Goal: Task Accomplishment & Management: Use online tool/utility

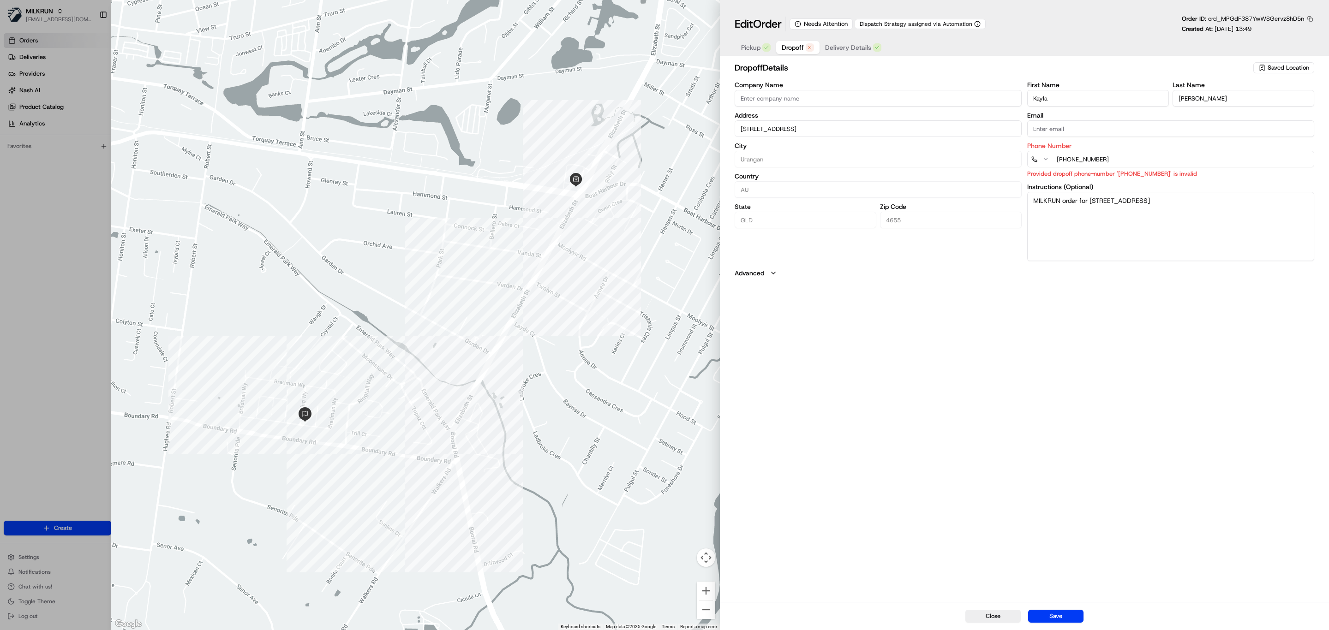
click at [795, 50] on span "Dropoff" at bounding box center [793, 47] width 22 height 9
click at [1140, 172] on p "Provided dropoff phone-number '+61483569905' is invalid" at bounding box center [1170, 173] width 287 height 9
click at [744, 54] on button "Pickup" at bounding box center [756, 47] width 41 height 13
click at [817, 94] on div "Company Name Woolworths Supermarket AU - Urangan Address 119 Elizabeth St, Uran…" at bounding box center [878, 168] width 287 height 169
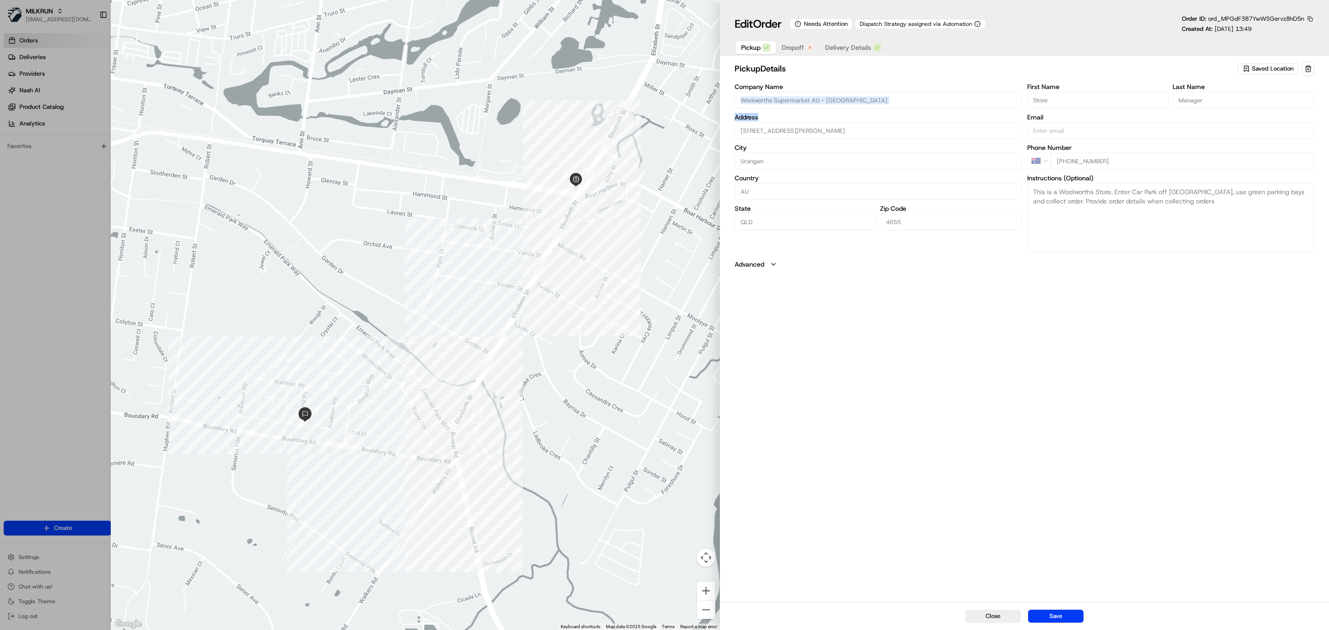
click at [795, 47] on span "Dropoff" at bounding box center [793, 47] width 22 height 9
drag, startPoint x: 1121, startPoint y: 158, endPoint x: 248, endPoint y: 0, distance: 887.6
click at [1034, 151] on div "Phone Number +61 483 569 905 Provided dropoff phone-number '+61483569905' is in…" at bounding box center [1170, 161] width 287 height 36
click at [745, 50] on span "Pickup" at bounding box center [750, 47] width 19 height 9
click at [1019, 176] on div "Company Name Woolworths Supermarket AU - Urangan Address 119 Elizabeth St, Uran…" at bounding box center [1025, 168] width 580 height 169
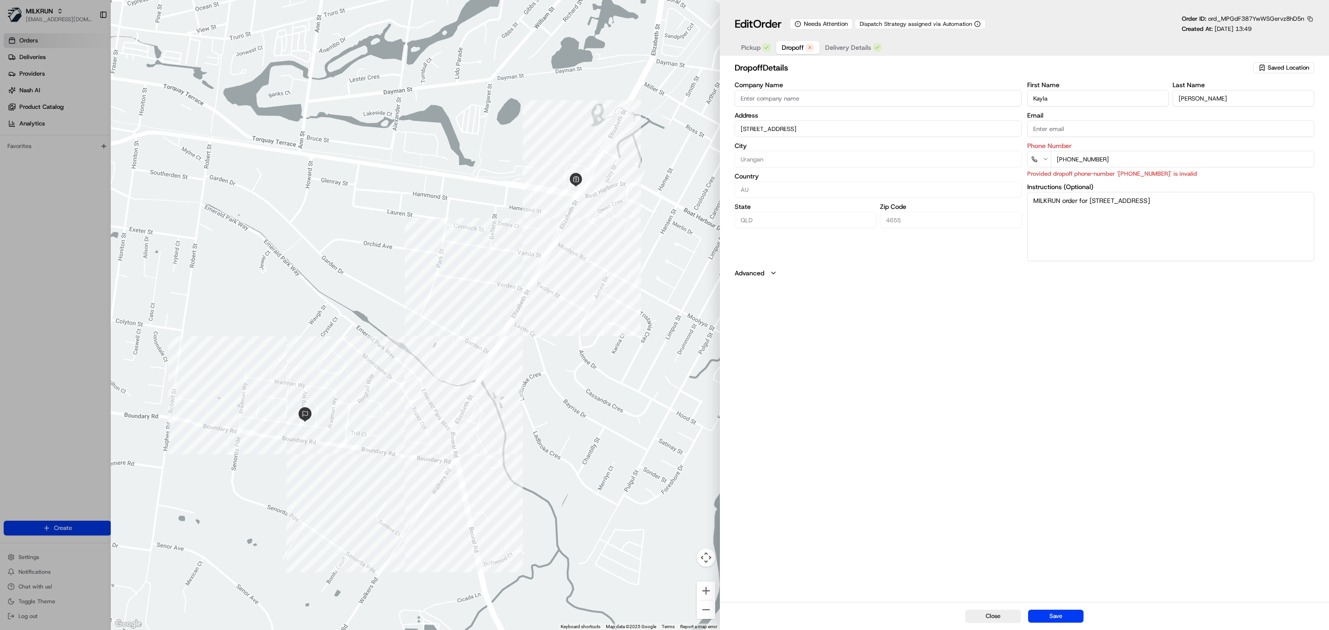
click at [795, 46] on span "Dropoff" at bounding box center [793, 47] width 22 height 9
click at [961, 159] on div "Company Name Address 1 Ponting Way, Urangan, QLD 4655, AU City Urangan Country …" at bounding box center [1025, 172] width 580 height 180
paste input "7 4183 9027"
type input "+61 7 4183 9027"
click at [842, 43] on button "Delivery Details" at bounding box center [853, 47] width 67 height 13
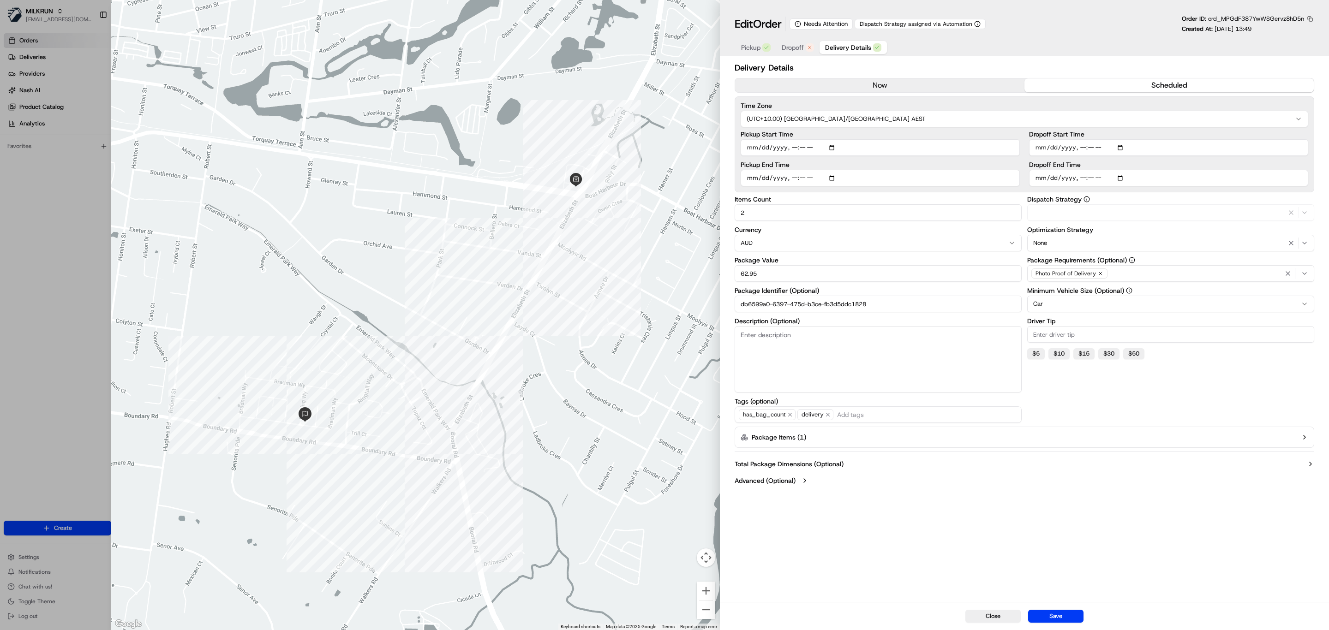
click at [847, 81] on button "now" at bounding box center [879, 85] width 289 height 14
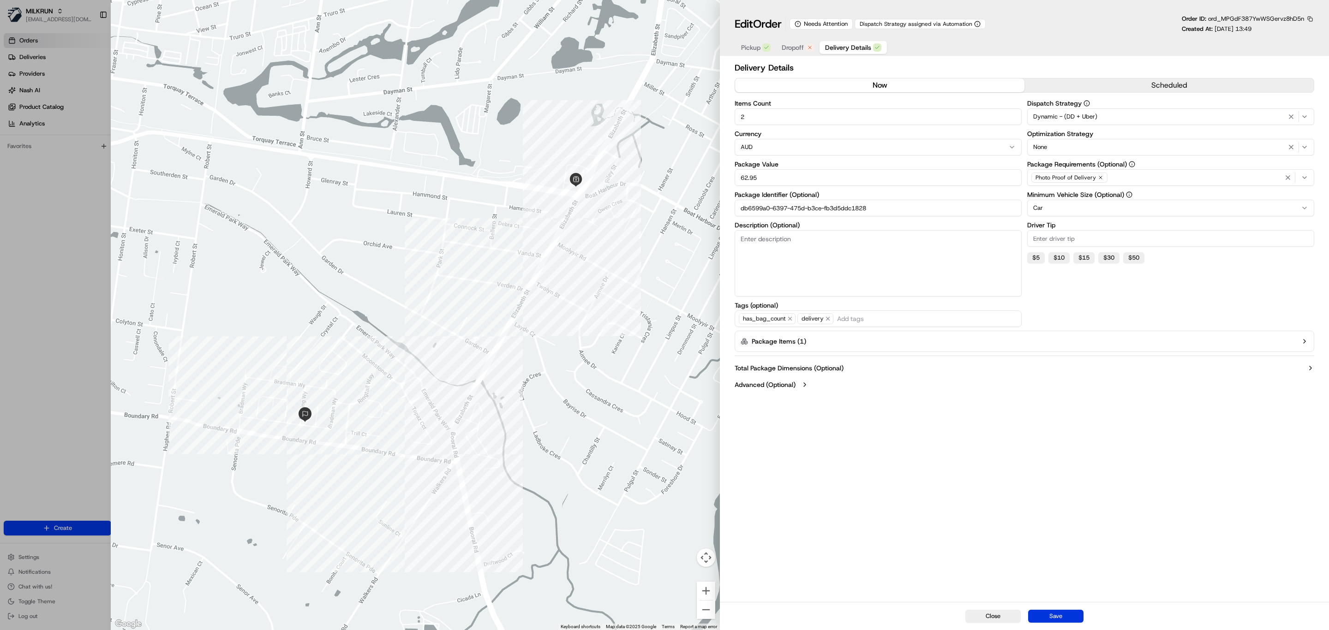
click at [1058, 621] on button "Save" at bounding box center [1055, 616] width 55 height 13
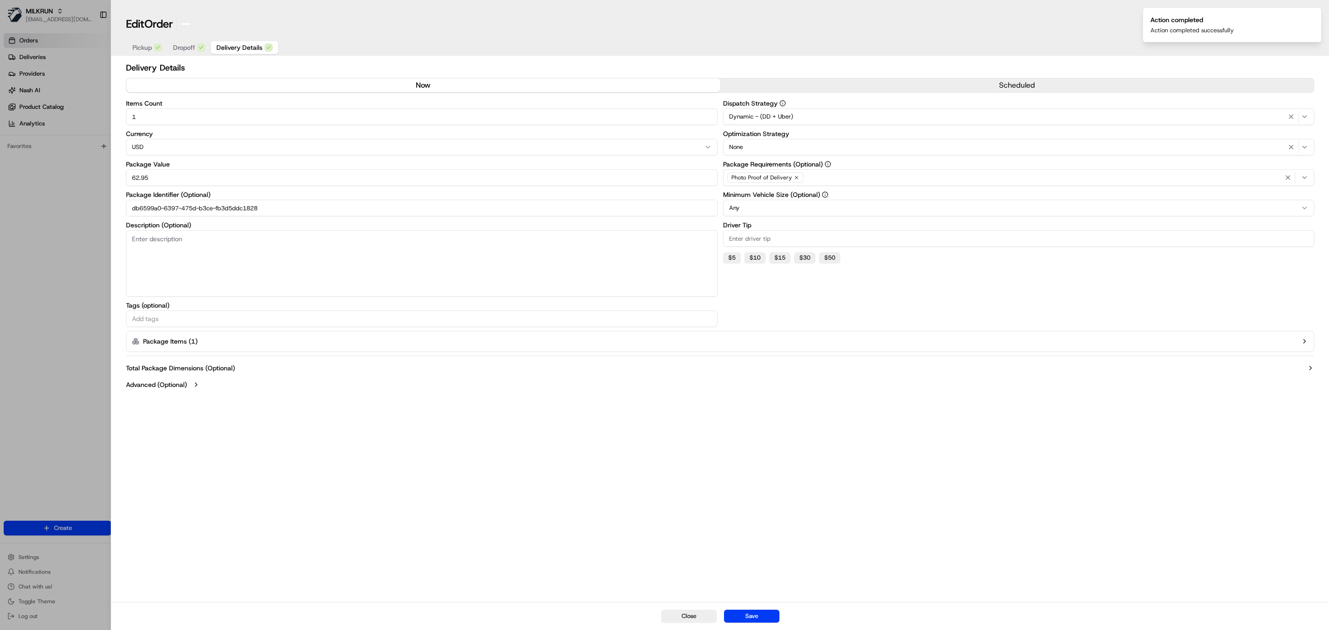
type input "1"
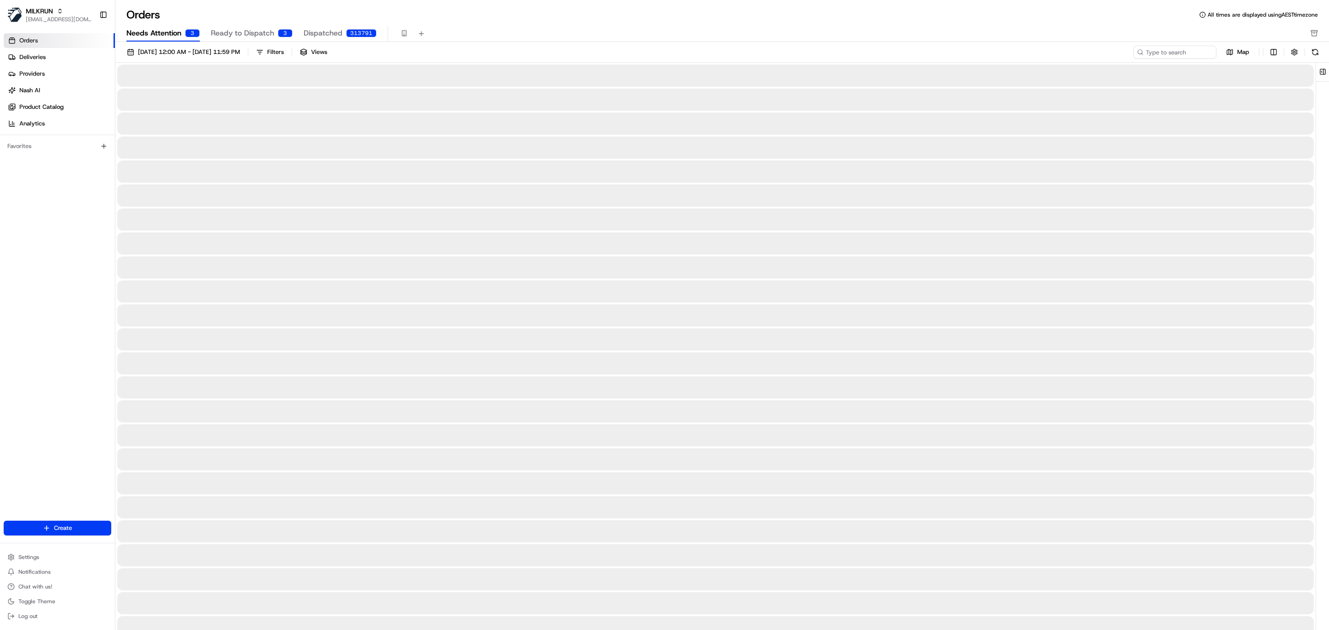
click at [154, 26] on button "Needs Attention 3" at bounding box center [162, 34] width 73 height 16
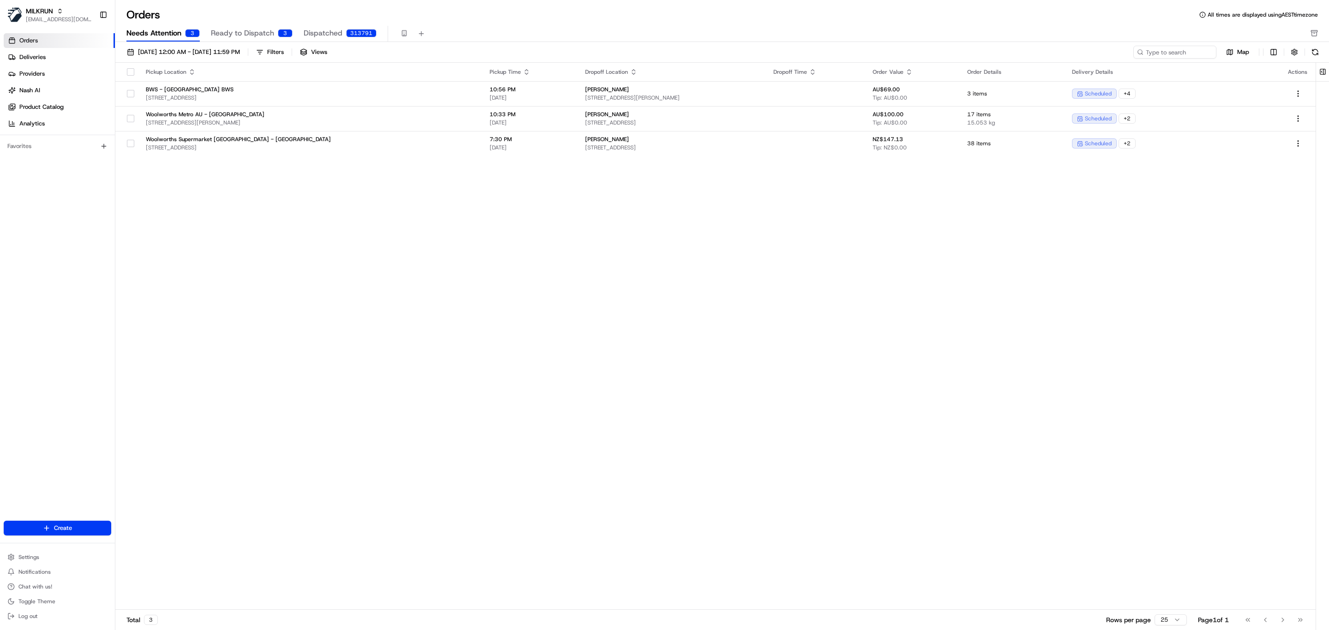
click at [236, 30] on span "Ready to Dispatch" at bounding box center [242, 33] width 63 height 11
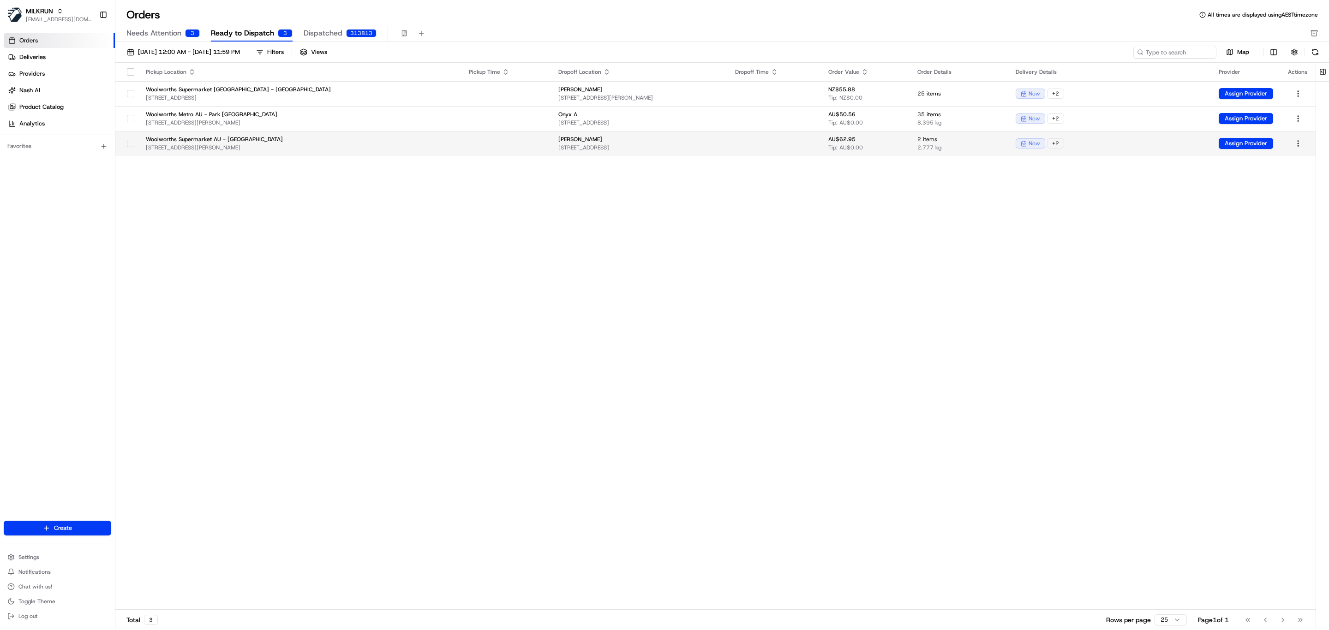
click at [129, 147] on button "button" at bounding box center [130, 143] width 7 height 7
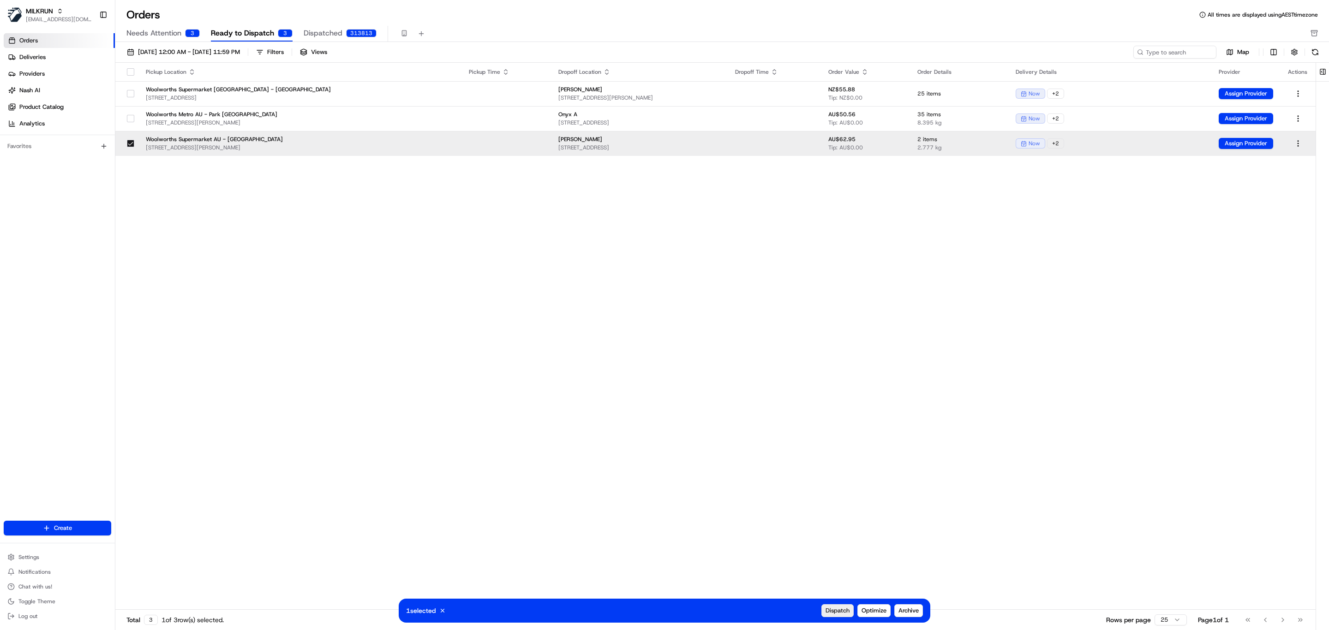
click at [839, 617] on button "Dispatch" at bounding box center [837, 611] width 32 height 13
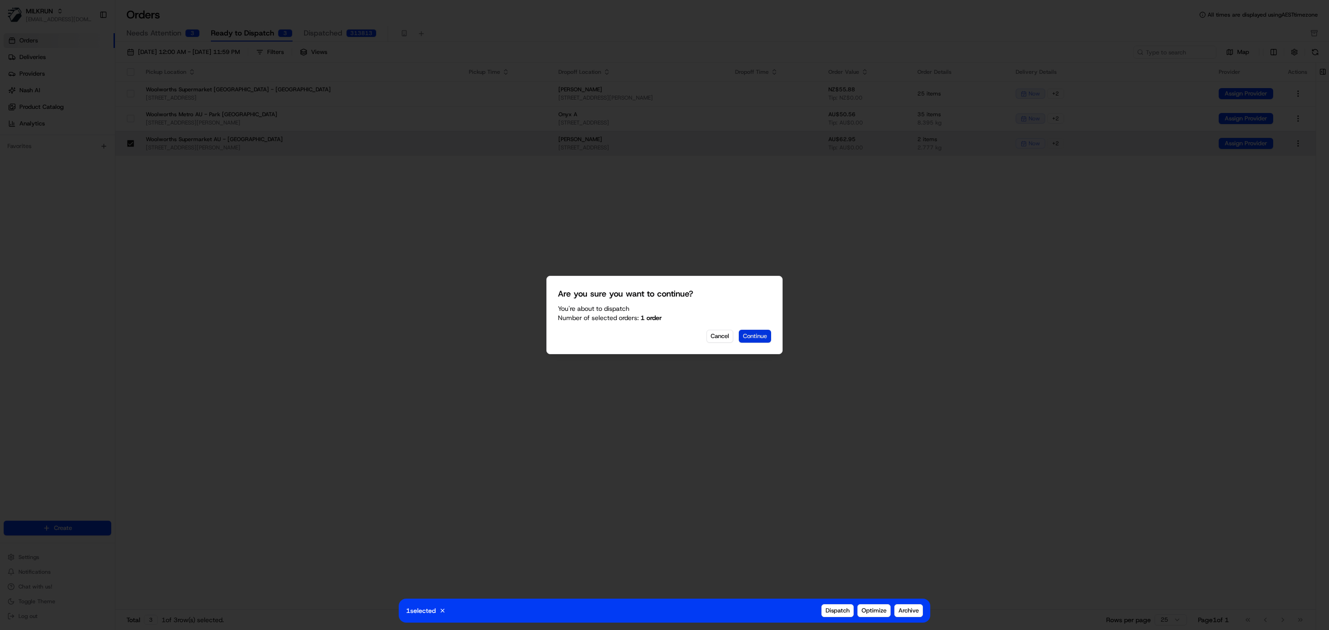
click at [759, 336] on button "Continue" at bounding box center [755, 336] width 32 height 13
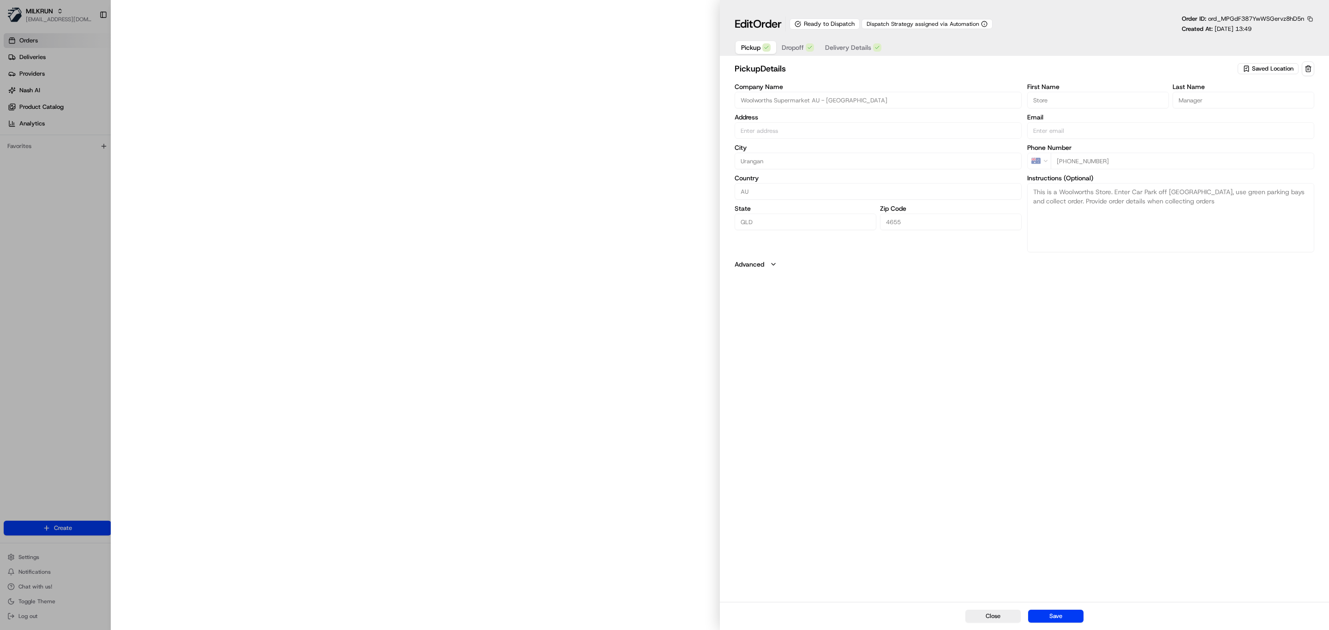
type input "[STREET_ADDRESS][PERSON_NAME]"
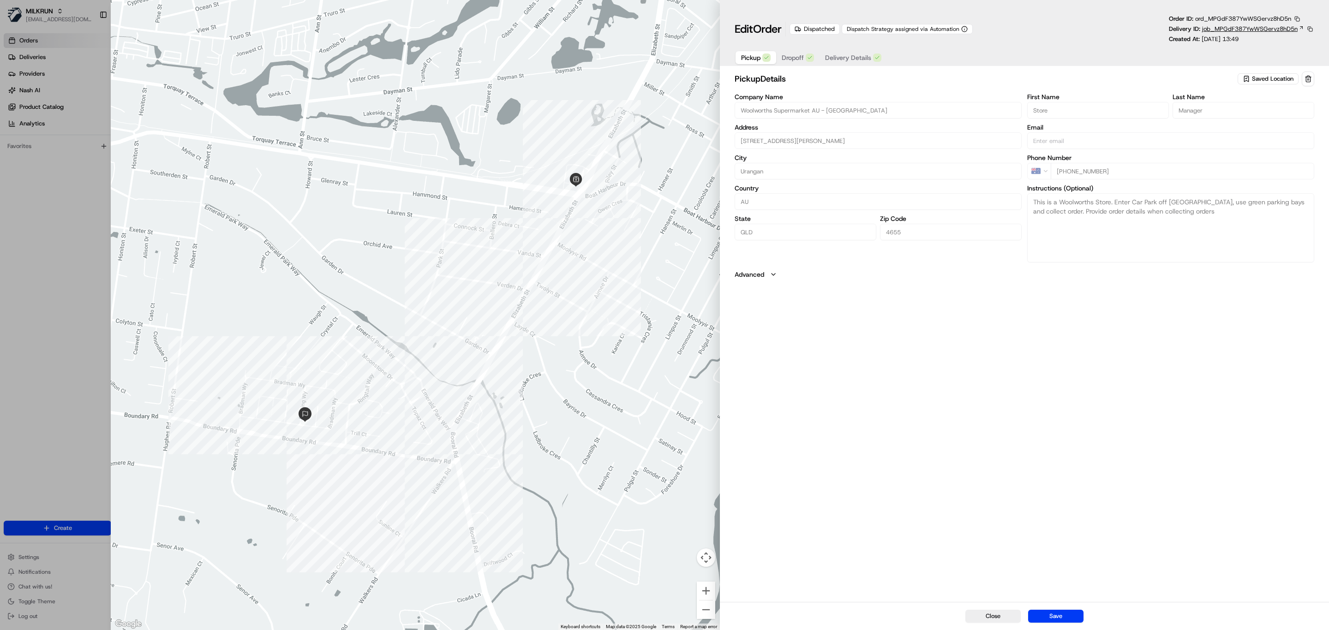
click at [1217, 33] on span "job_MPGdF387YwWSGervz8hD5n" at bounding box center [1250, 29] width 96 height 8
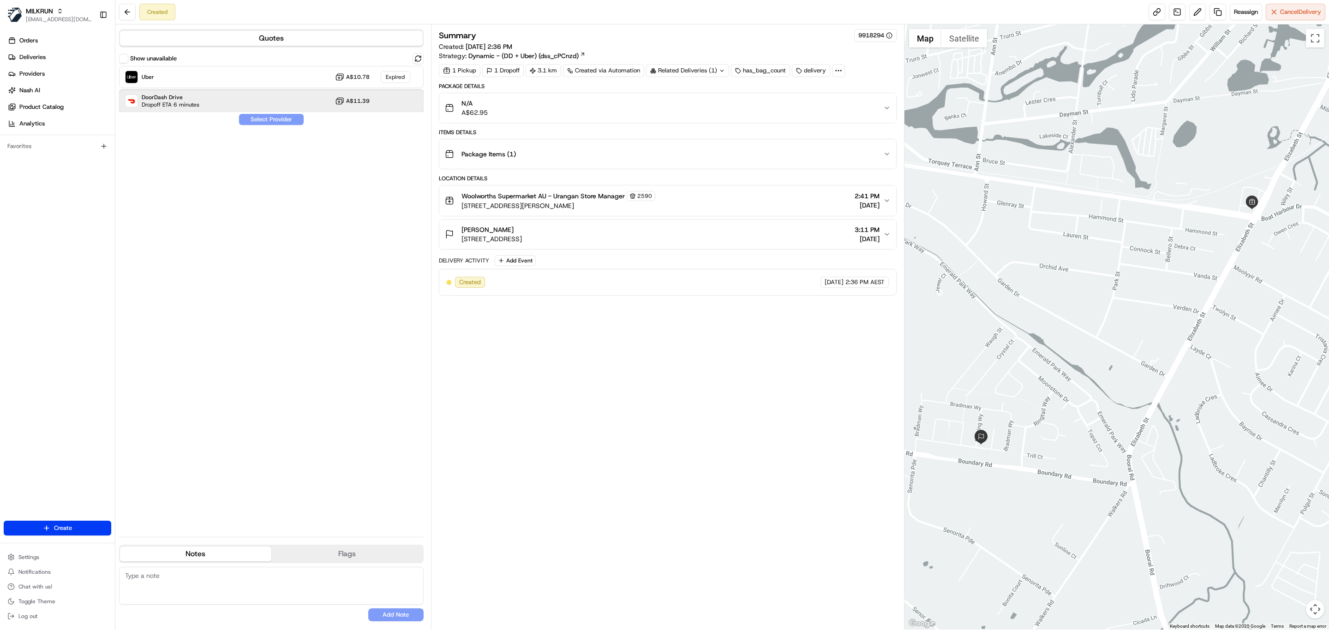
click at [305, 93] on div "DoorDash Drive Dropoff ETA 6 minutes A$11.39" at bounding box center [271, 101] width 305 height 22
click at [273, 121] on button "Assign Provider" at bounding box center [272, 119] width 66 height 11
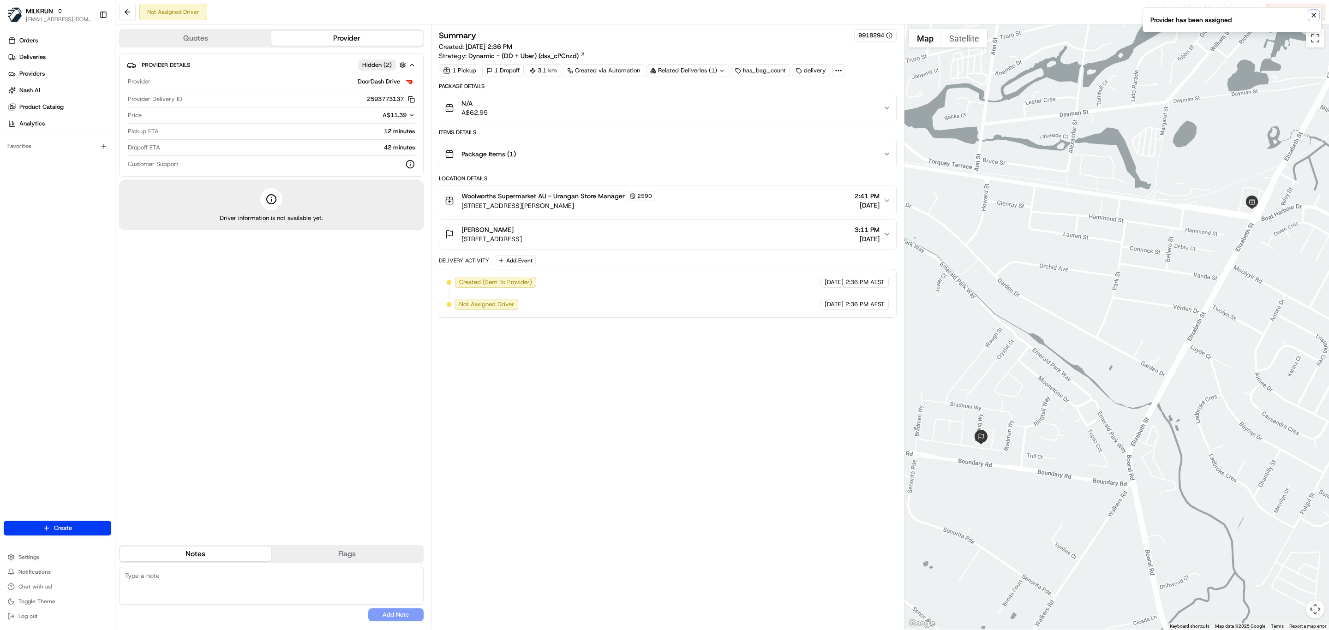
click at [1314, 12] on icon "Notifications (F8)" at bounding box center [1313, 15] width 7 height 7
click at [1240, 14] on span "Reassign" at bounding box center [1246, 12] width 24 height 8
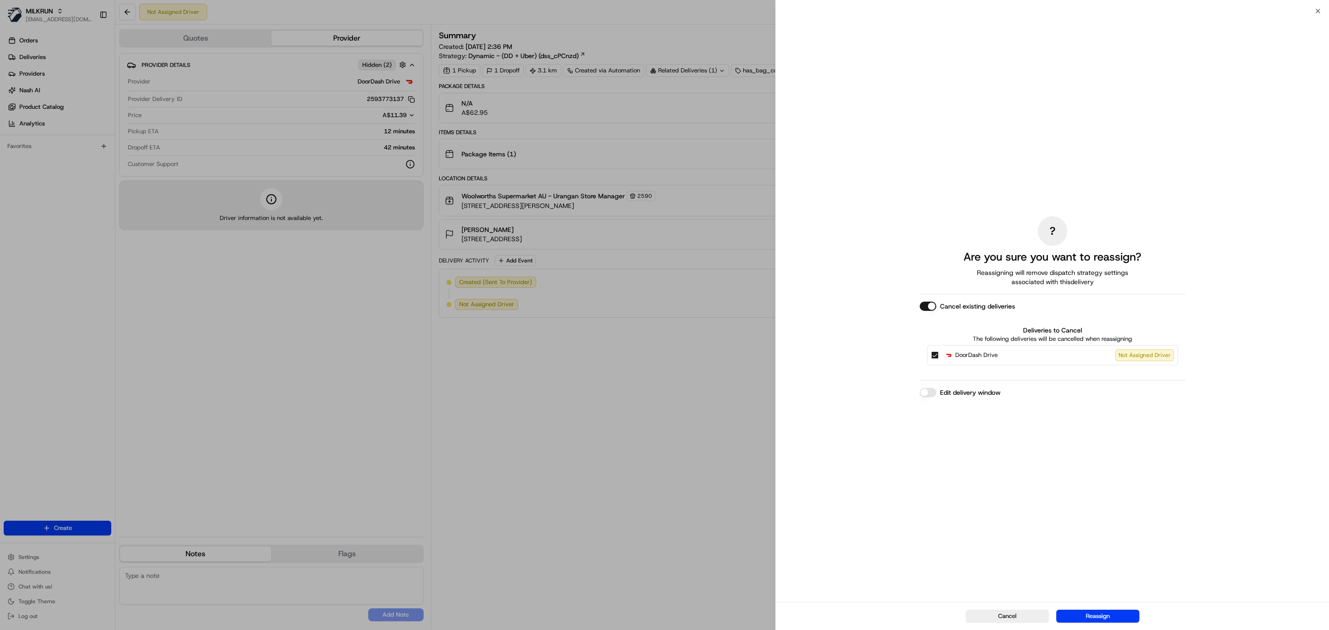
click at [933, 309] on button "Cancel existing deliveries" at bounding box center [928, 306] width 17 height 9
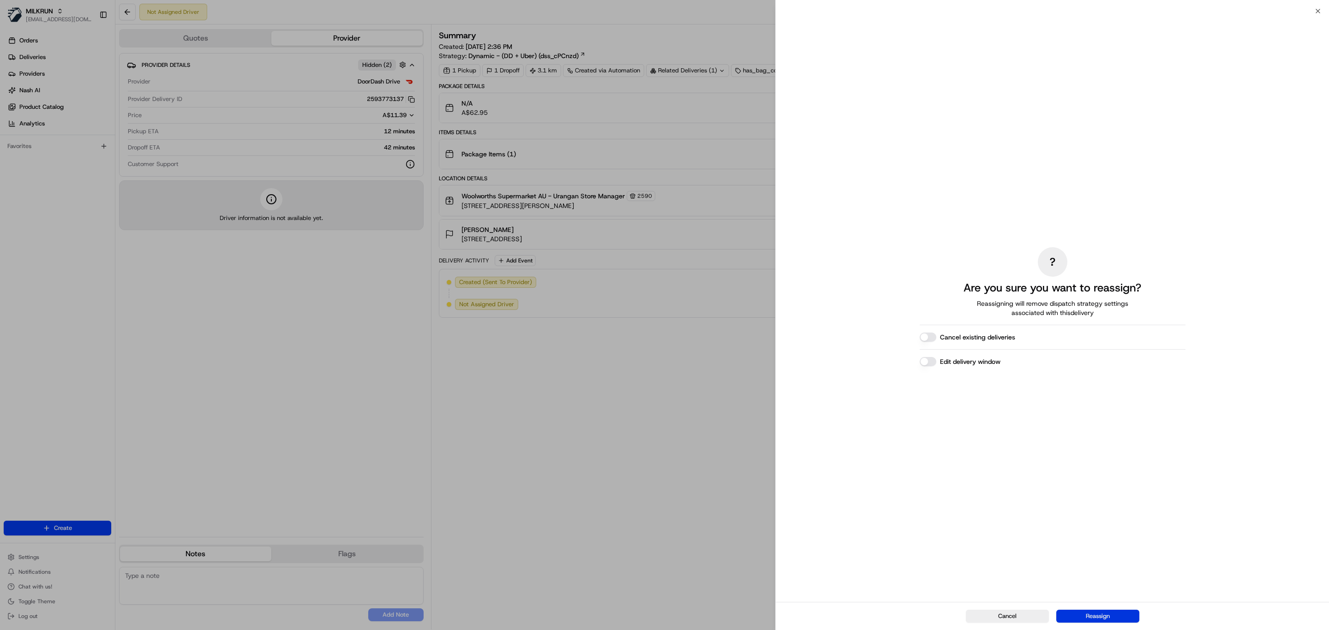
click at [1097, 611] on button "Reassign" at bounding box center [1097, 616] width 83 height 13
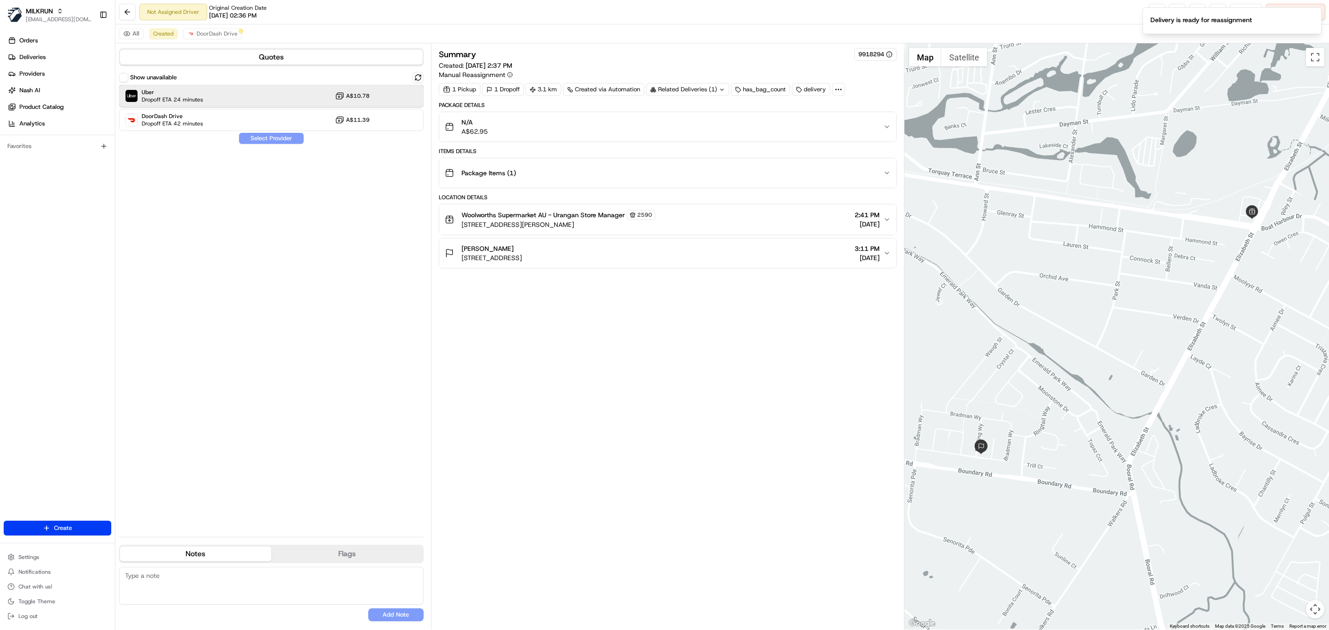
click at [227, 99] on div "Uber Dropoff ETA 24 minutes A$10.78" at bounding box center [271, 96] width 305 height 22
click at [269, 138] on button "Assign Provider" at bounding box center [272, 138] width 66 height 11
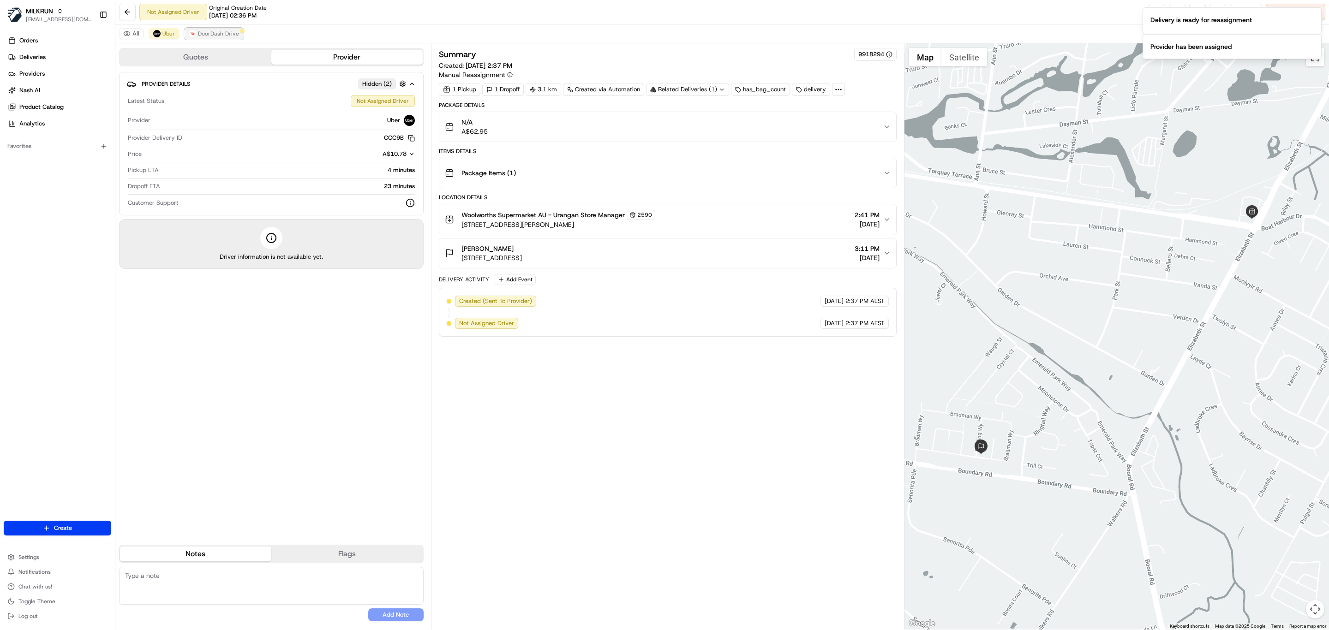
click at [240, 35] on button "DoorDash Drive" at bounding box center [214, 33] width 59 height 11
click at [1314, 12] on icon "Notifications (F8)" at bounding box center [1313, 15] width 7 height 7
click at [1310, 17] on icon "Notifications (F8)" at bounding box center [1313, 15] width 7 height 7
click at [1310, 15] on span "Cancel Delivery" at bounding box center [1300, 12] width 41 height 8
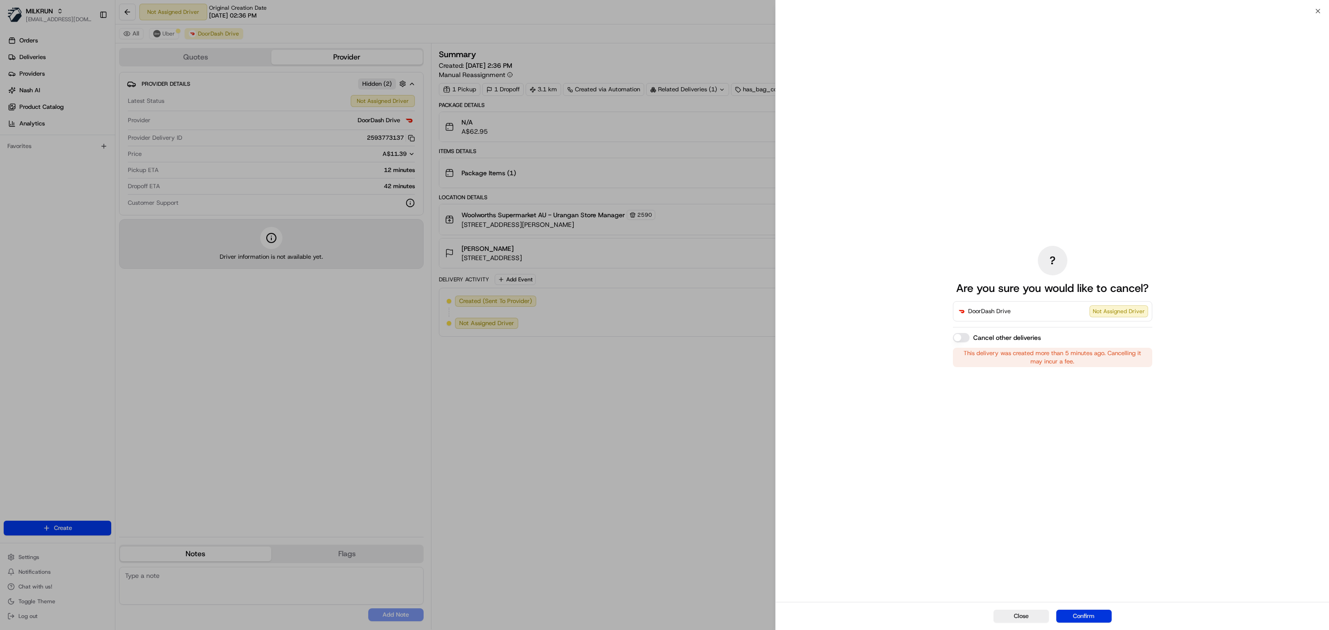
click at [1091, 612] on button "Confirm" at bounding box center [1083, 616] width 55 height 13
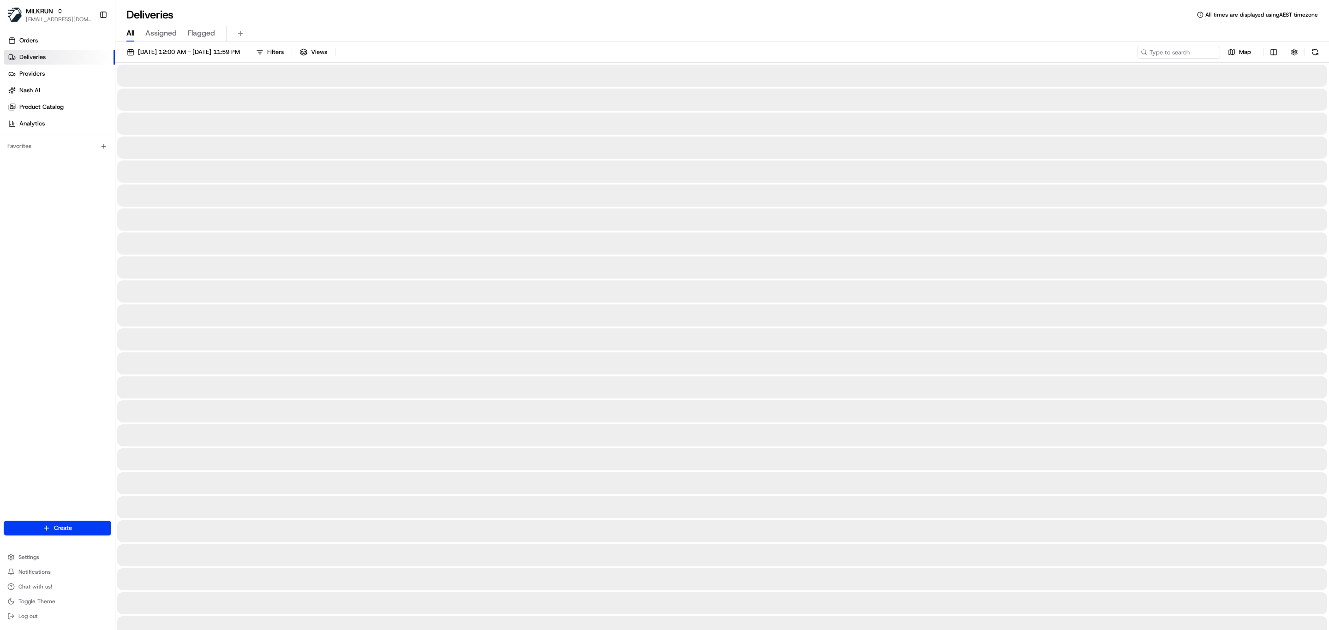
drag, startPoint x: 132, startPoint y: 36, endPoint x: 514, endPoint y: 45, distance: 382.2
click at [132, 36] on span "All" at bounding box center [130, 33] width 8 height 11
click at [1168, 52] on input at bounding box center [1164, 52] width 111 height 13
paste input "Name:"
drag, startPoint x: 1152, startPoint y: 38, endPoint x: 1150, endPoint y: 56, distance: 18.1
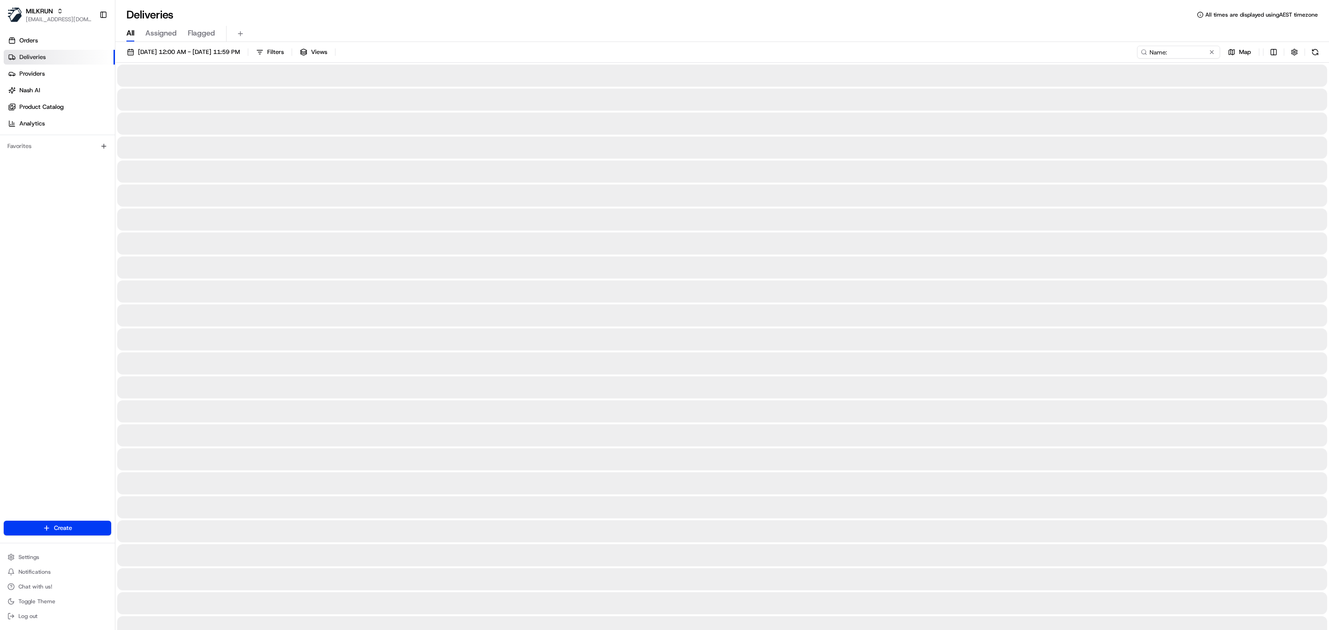
click at [1150, 48] on div "Deliveries All times are displayed using AEST timezone All Assigned Flagged 19/…" at bounding box center [722, 315] width 1214 height 630
click at [1152, 57] on input "Name:" at bounding box center [1164, 52] width 111 height 13
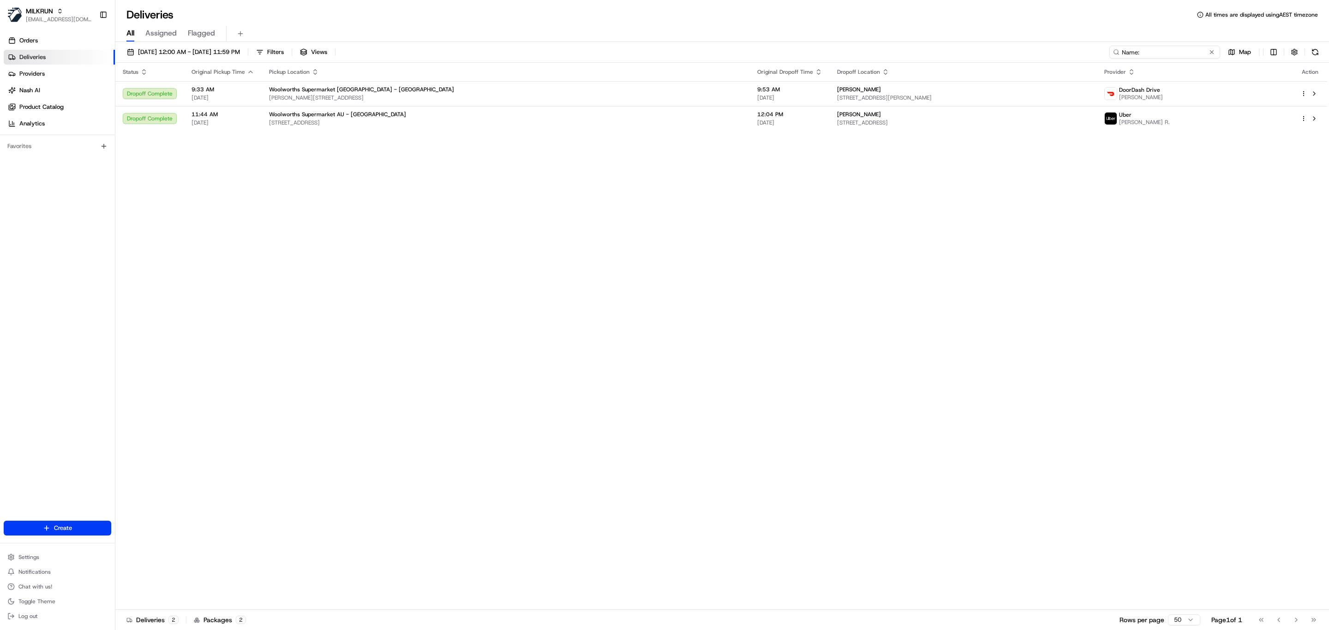
click at [1127, 50] on input "Name:" at bounding box center [1164, 52] width 111 height 13
type input ":"
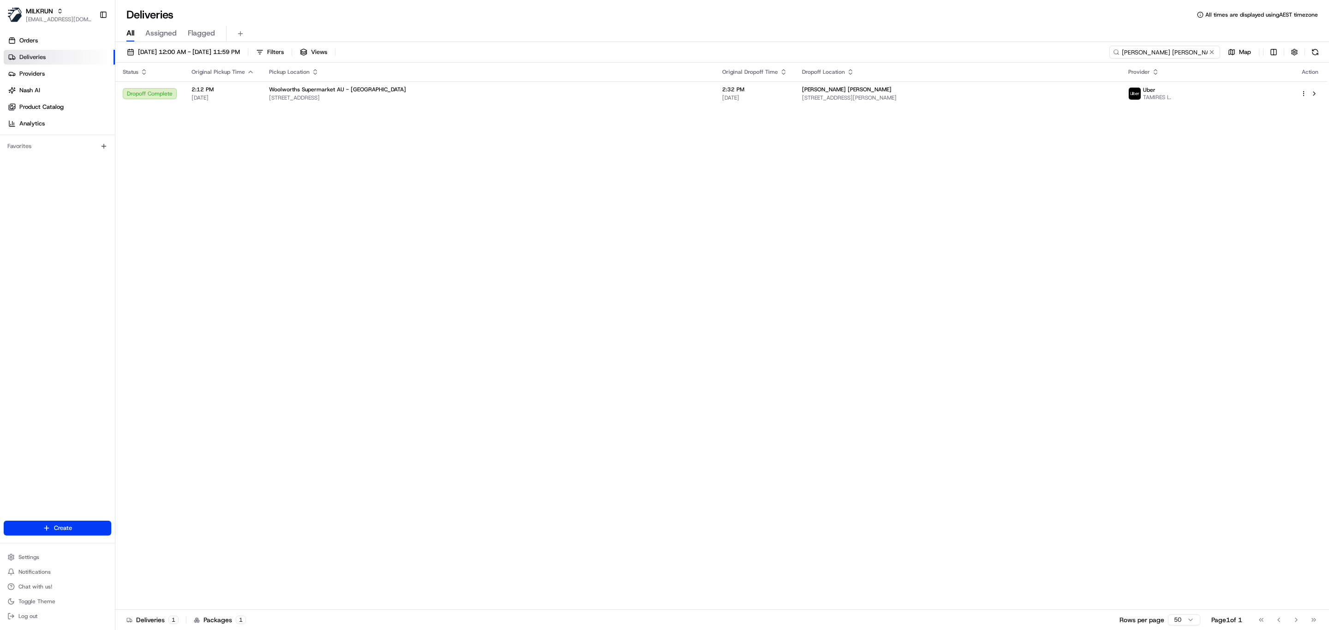
type input "[PERSON_NAME] [PERSON_NAME]"
click at [715, 81] on th "Original Dropoff Time" at bounding box center [755, 72] width 80 height 18
click at [722, 98] on span "[DATE]" at bounding box center [754, 97] width 65 height 7
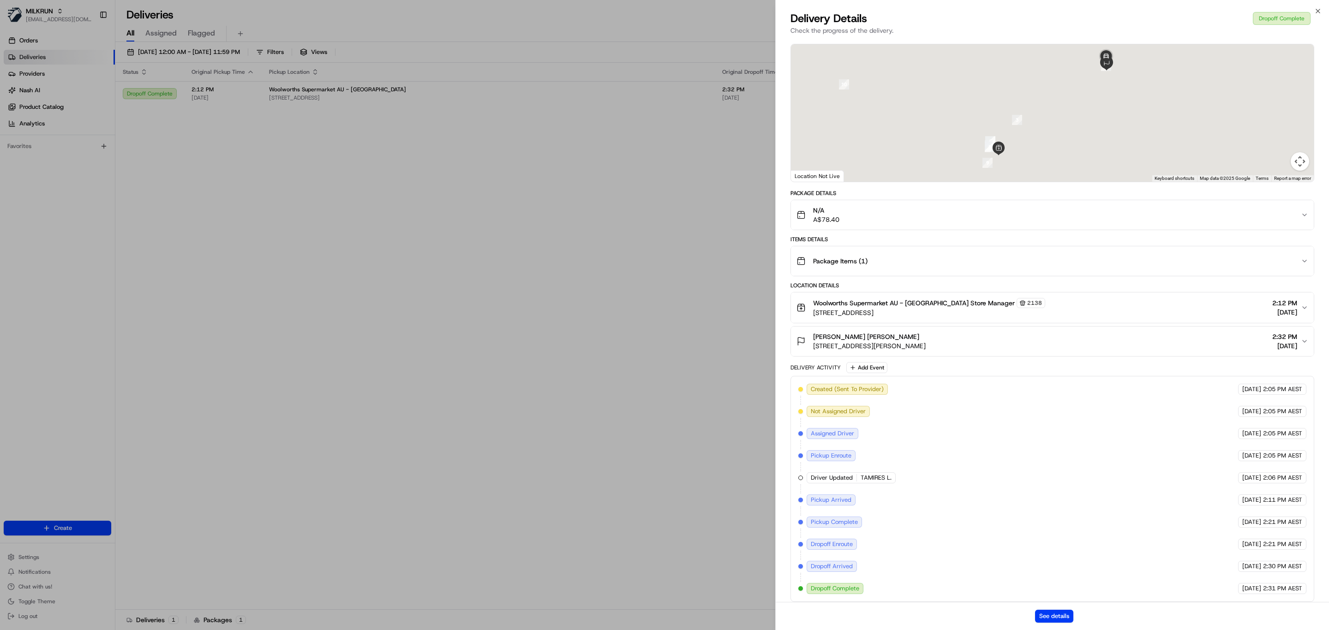
scroll to position [43, 0]
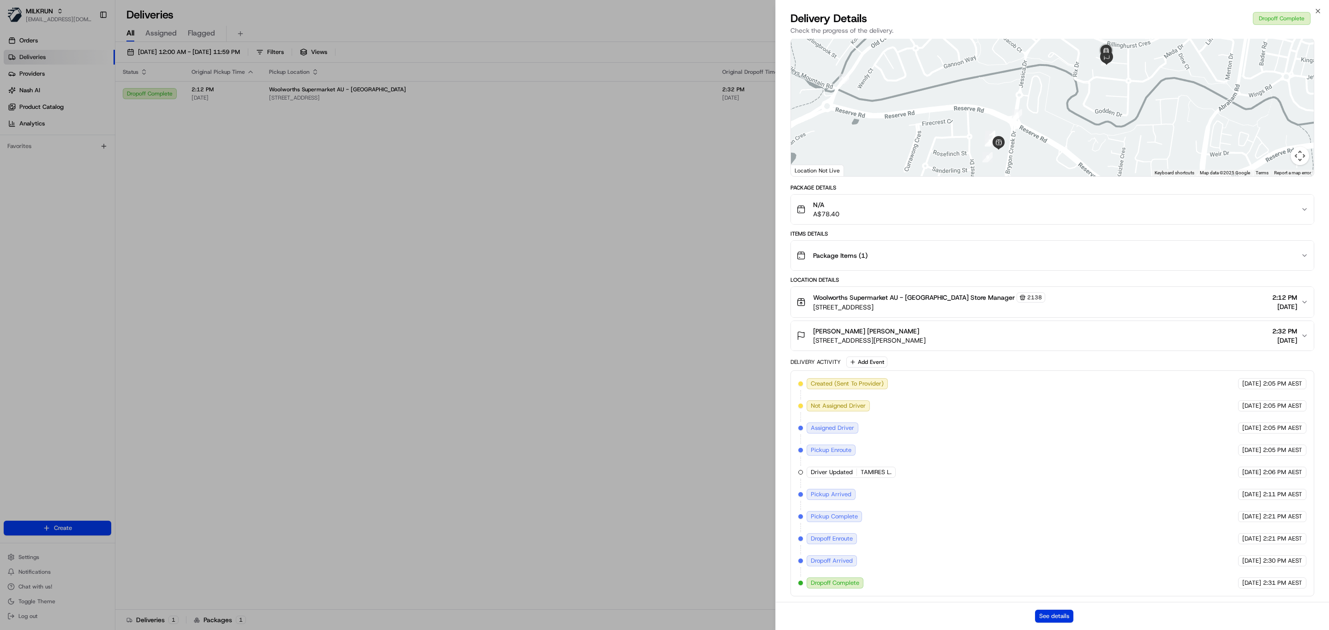
click at [1055, 615] on button "See details" at bounding box center [1054, 616] width 38 height 13
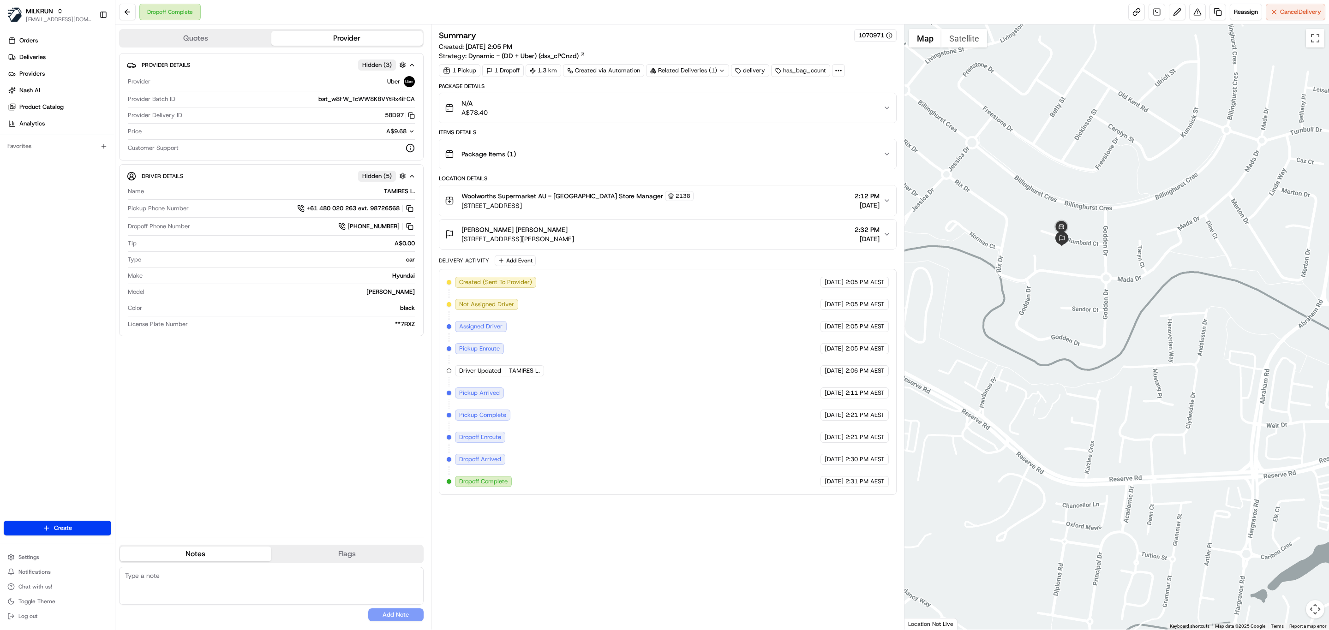
click at [569, 163] on div "Package Items ( 1 )" at bounding box center [664, 154] width 438 height 18
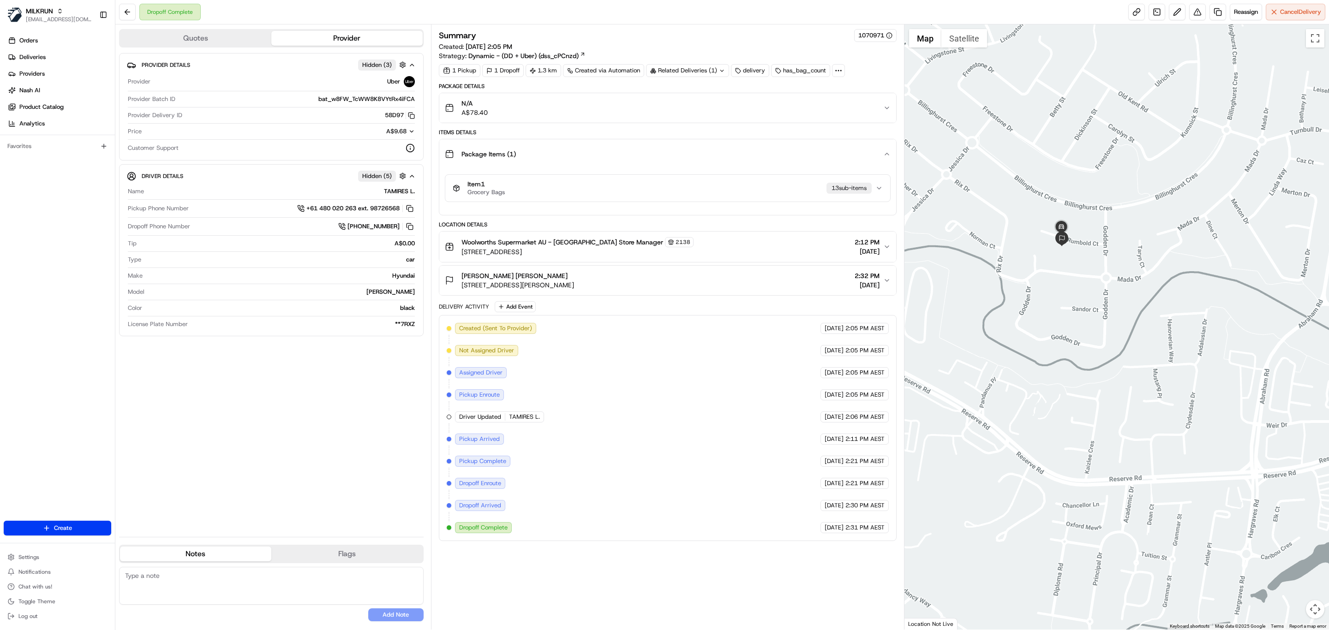
click at [625, 189] on div "Item 1 Grocery Bags 13 sub-item s" at bounding box center [664, 188] width 423 height 16
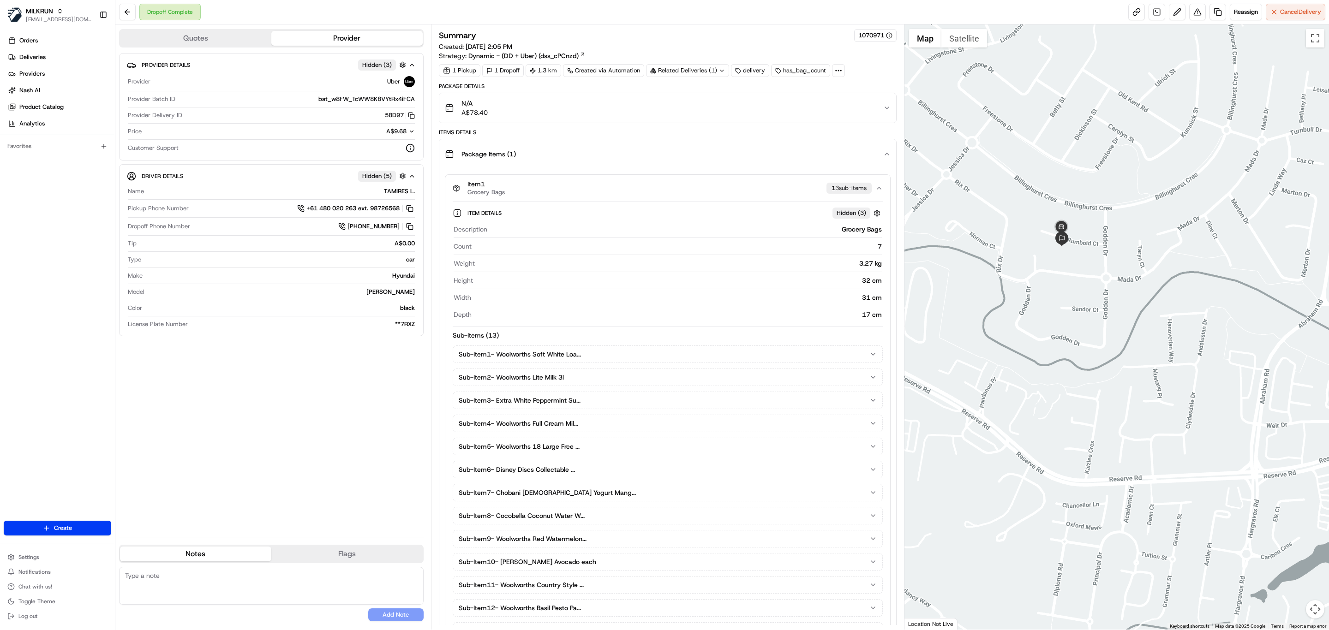
click at [773, 155] on div "Package Items ( 1 )" at bounding box center [664, 154] width 438 height 18
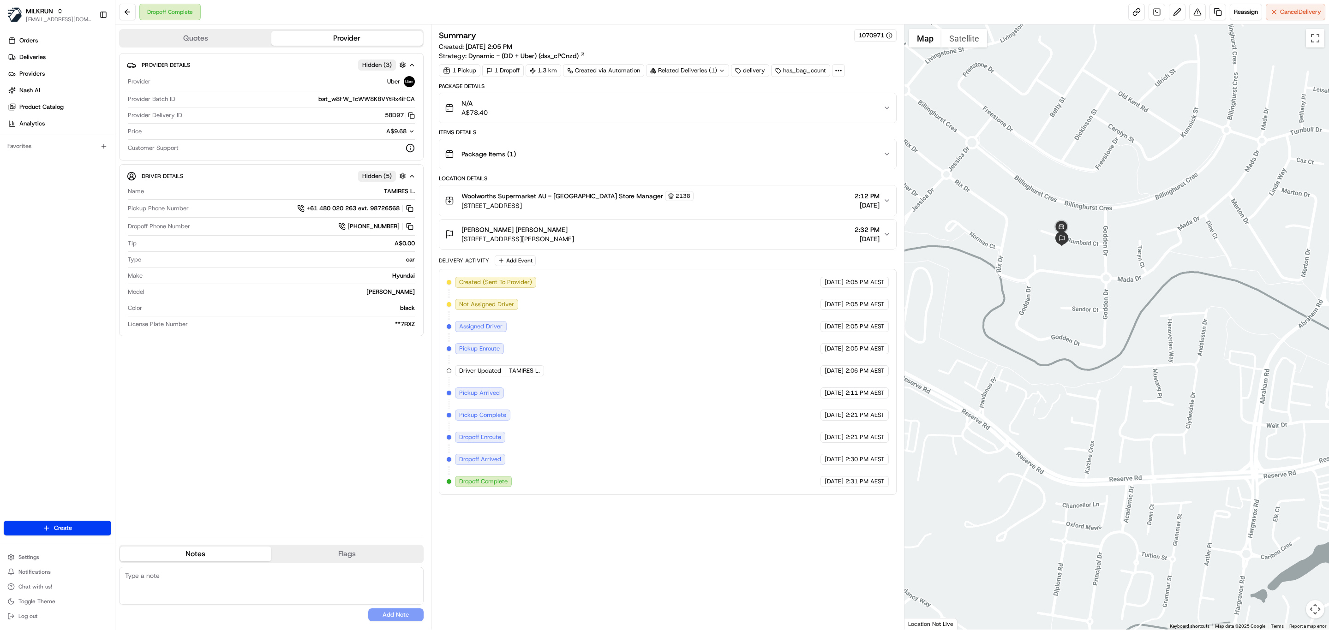
click at [788, 154] on div "Package Items ( 1 )" at bounding box center [664, 154] width 438 height 18
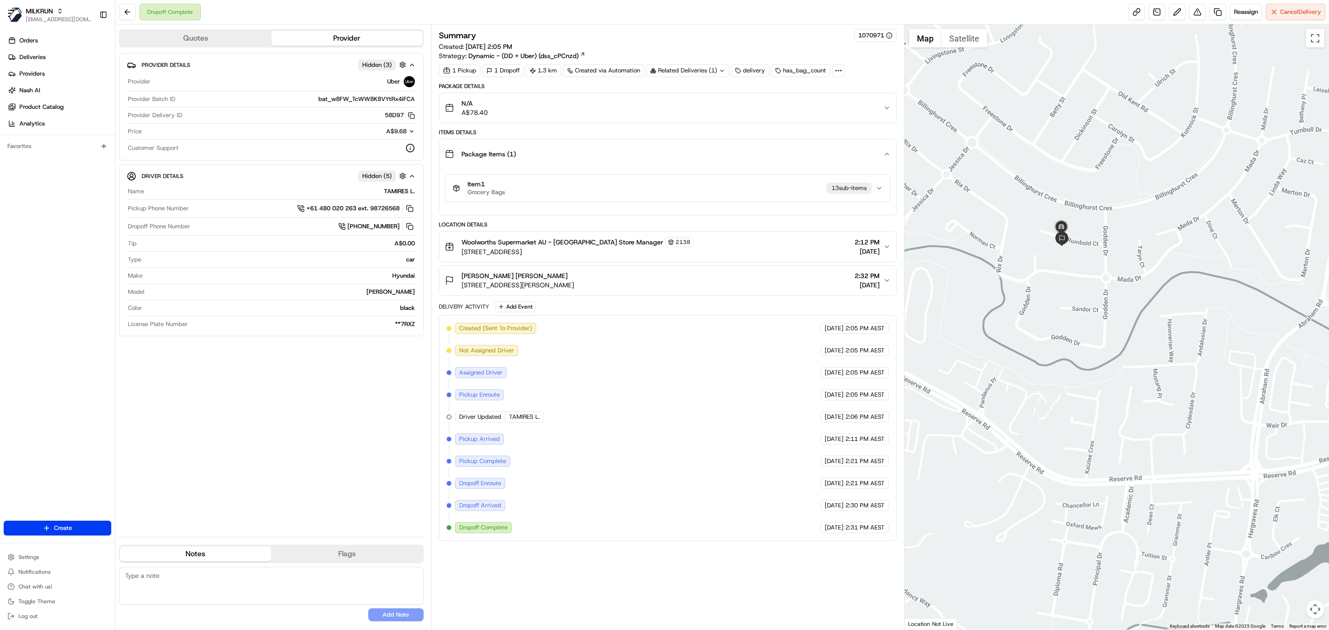
click at [773, 192] on div "Item 1 Grocery Bags 13 sub-item s" at bounding box center [664, 188] width 423 height 16
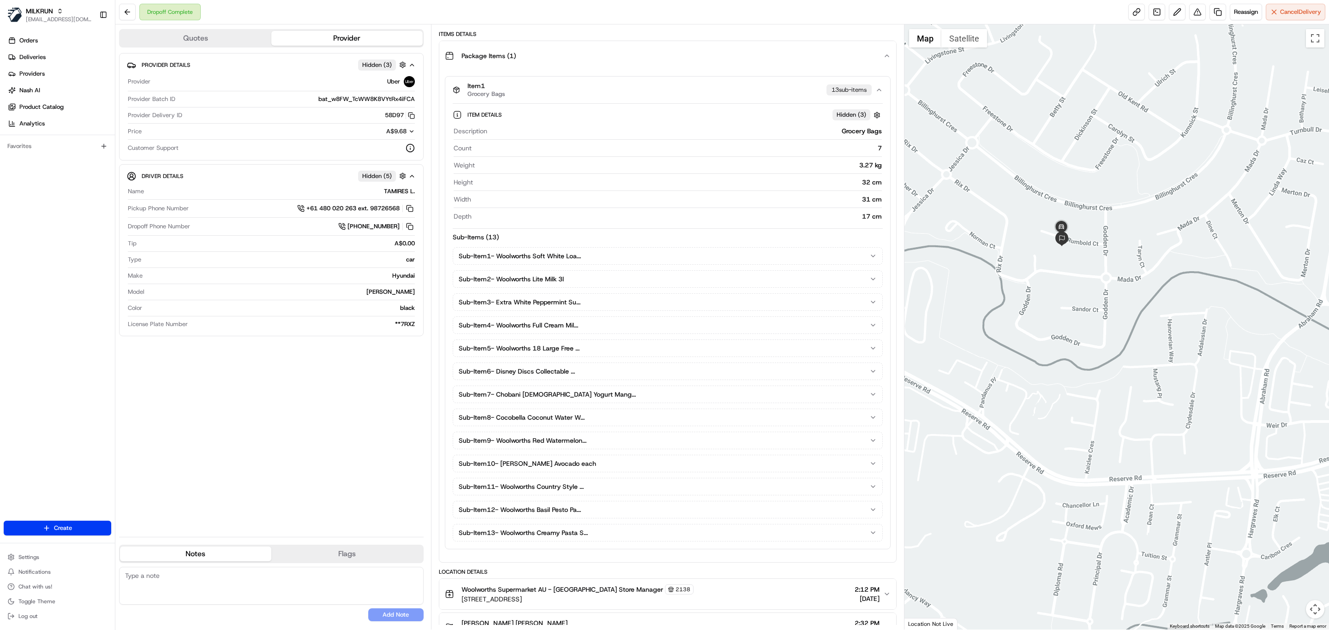
scroll to position [376, 0]
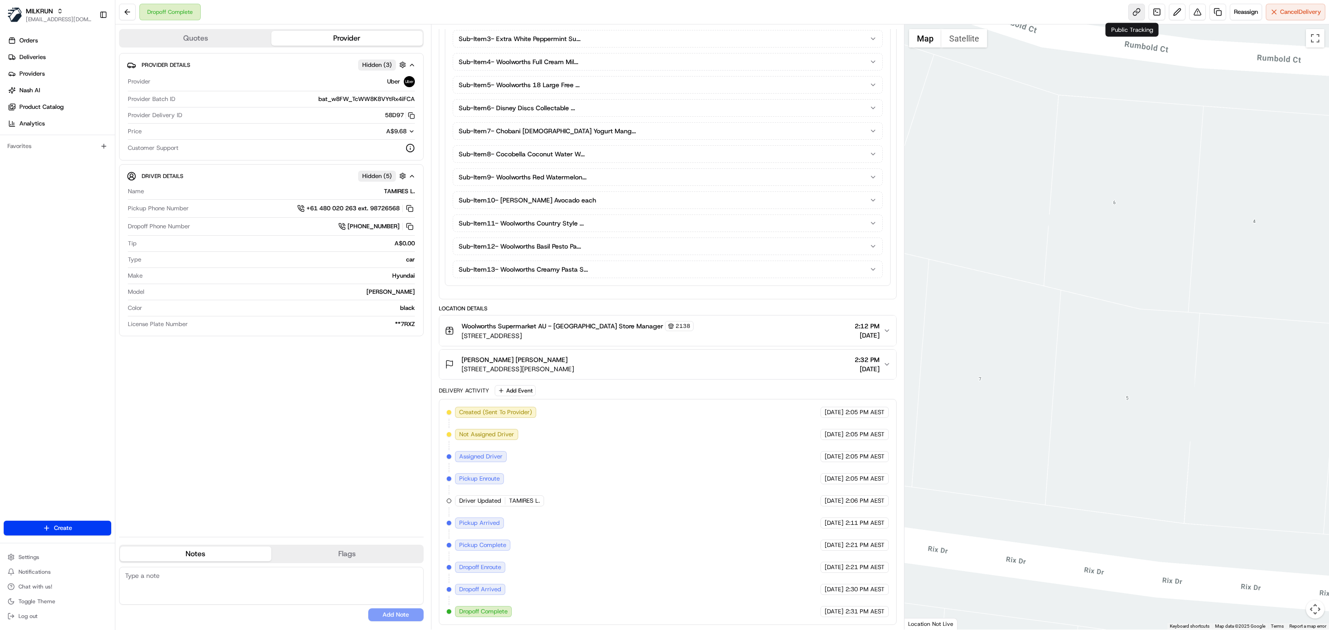
click at [1129, 14] on link at bounding box center [1136, 12] width 17 height 17
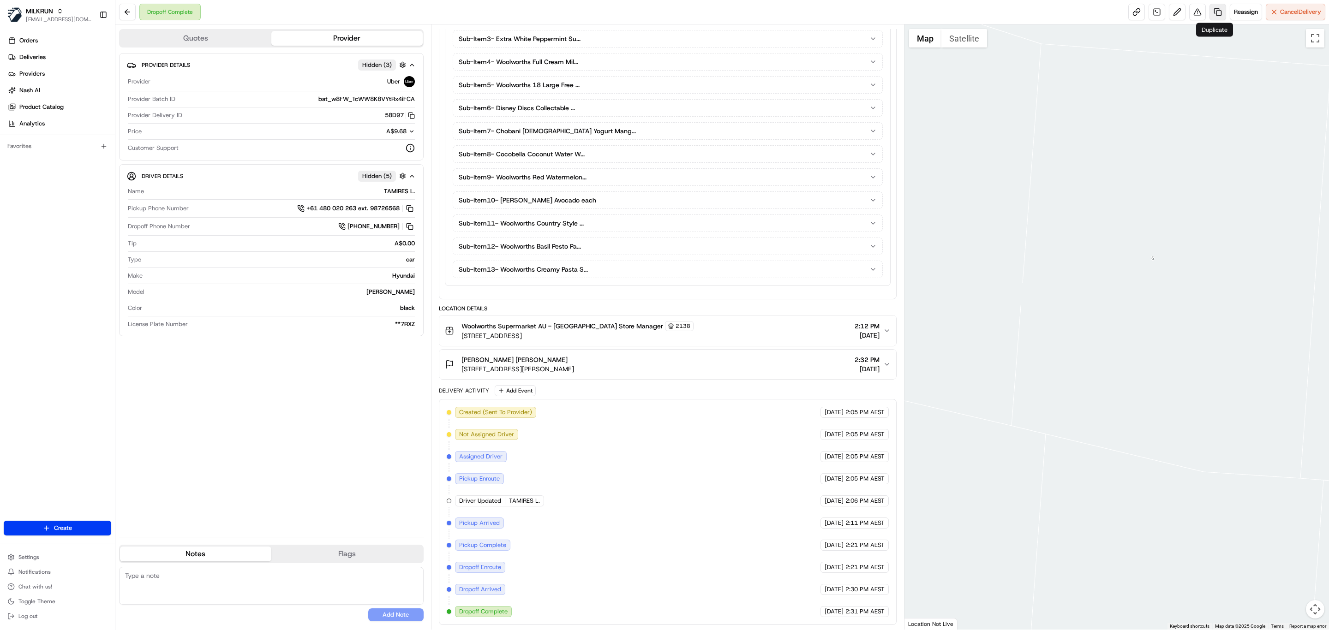
click at [1210, 7] on link at bounding box center [1218, 12] width 17 height 17
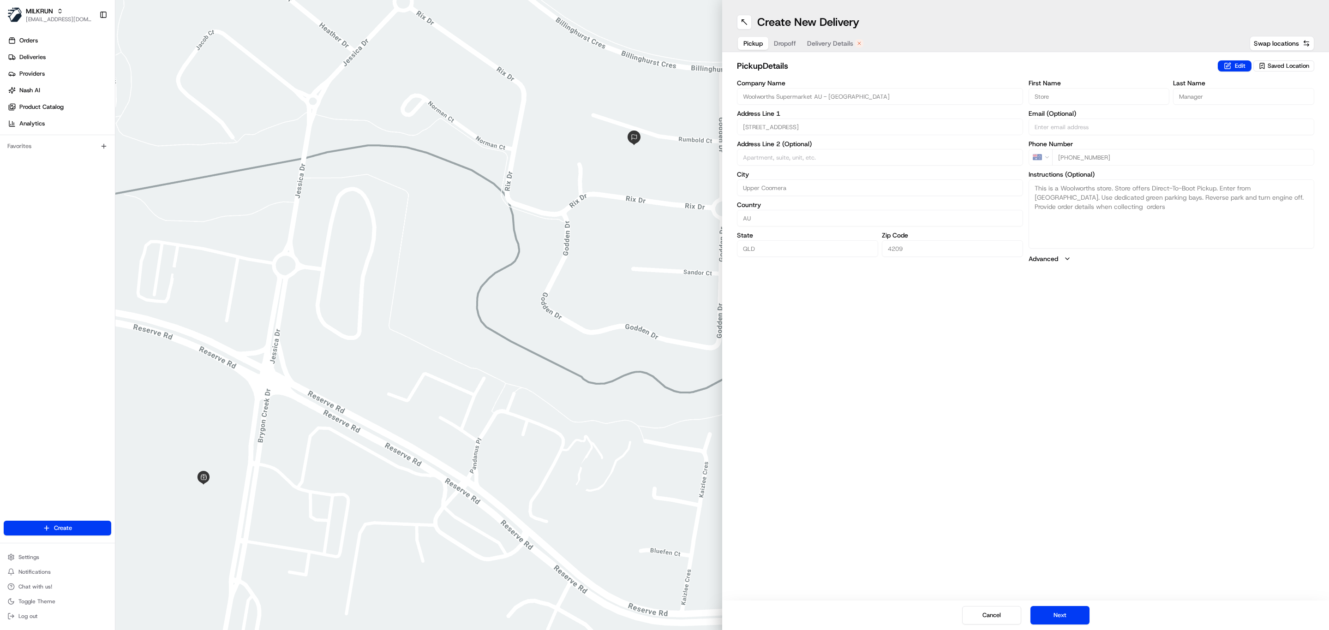
click at [833, 42] on span "Delivery Details" at bounding box center [830, 43] width 46 height 9
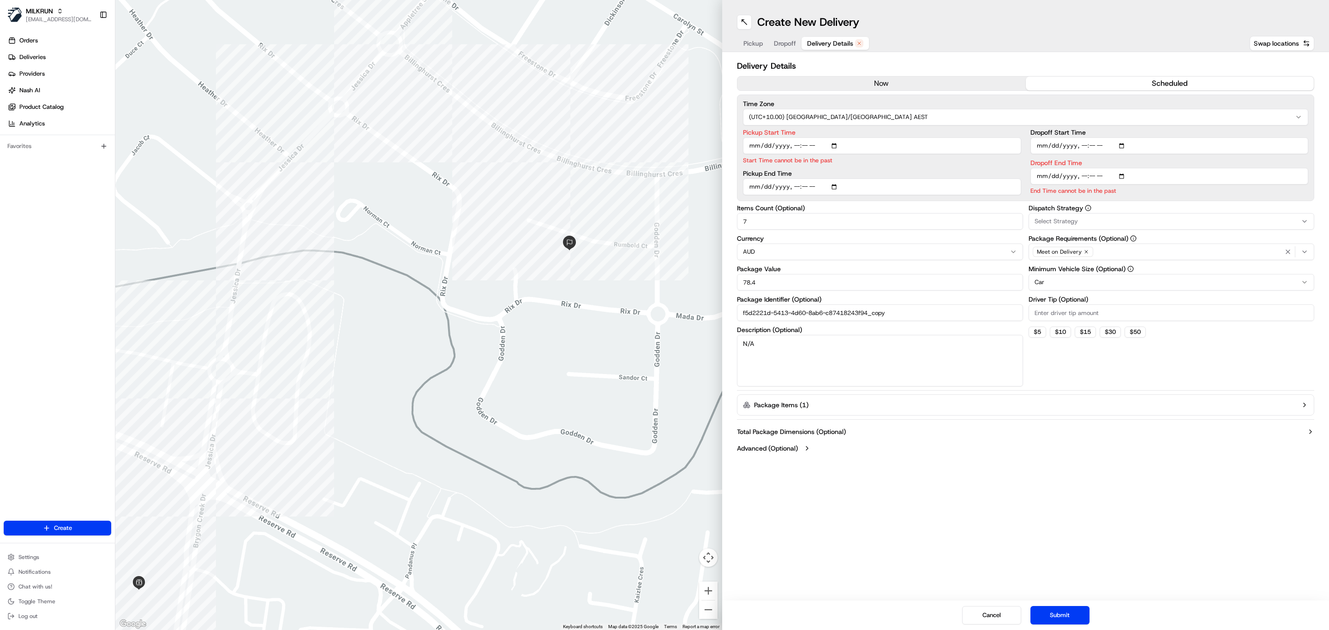
click at [828, 82] on button "now" at bounding box center [881, 84] width 288 height 14
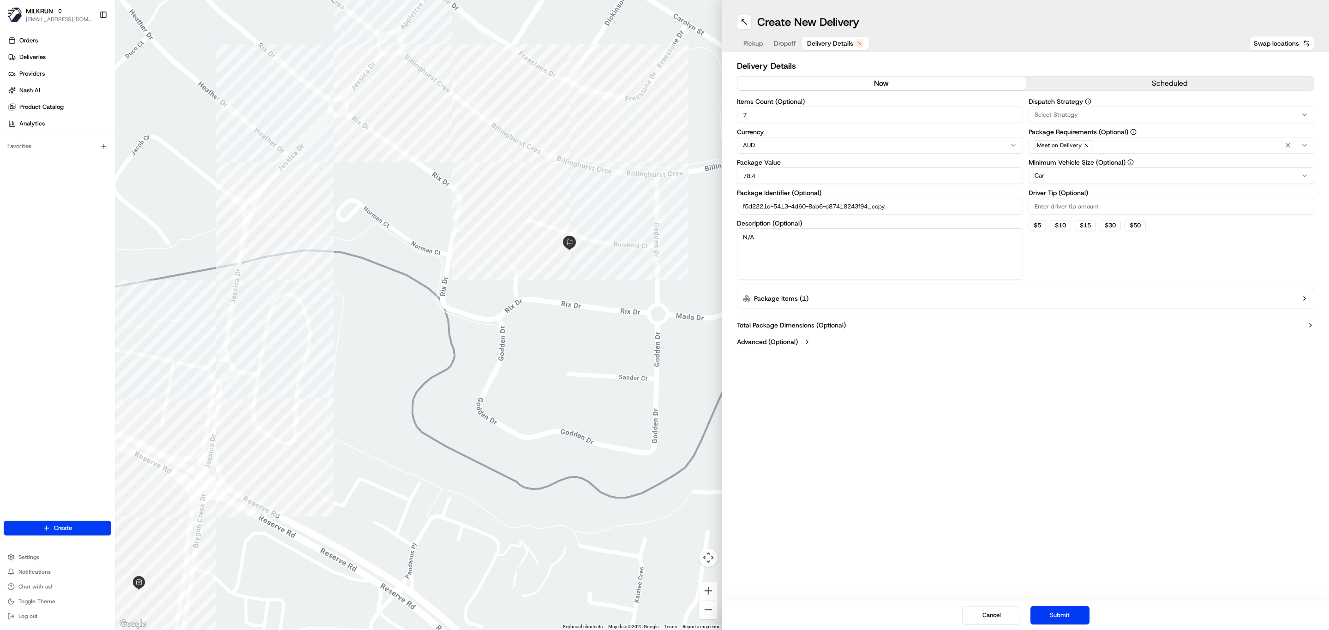
drag, startPoint x: 835, startPoint y: 255, endPoint x: 395, endPoint y: 264, distance: 440.3
click at [395, 264] on div "← Move left → Move right ↑ Move up ↓ Move down + Zoom in - Zoom out Home Jump l…" at bounding box center [722, 315] width 1214 height 630
click at [1058, 606] on button "Submit" at bounding box center [1059, 615] width 59 height 18
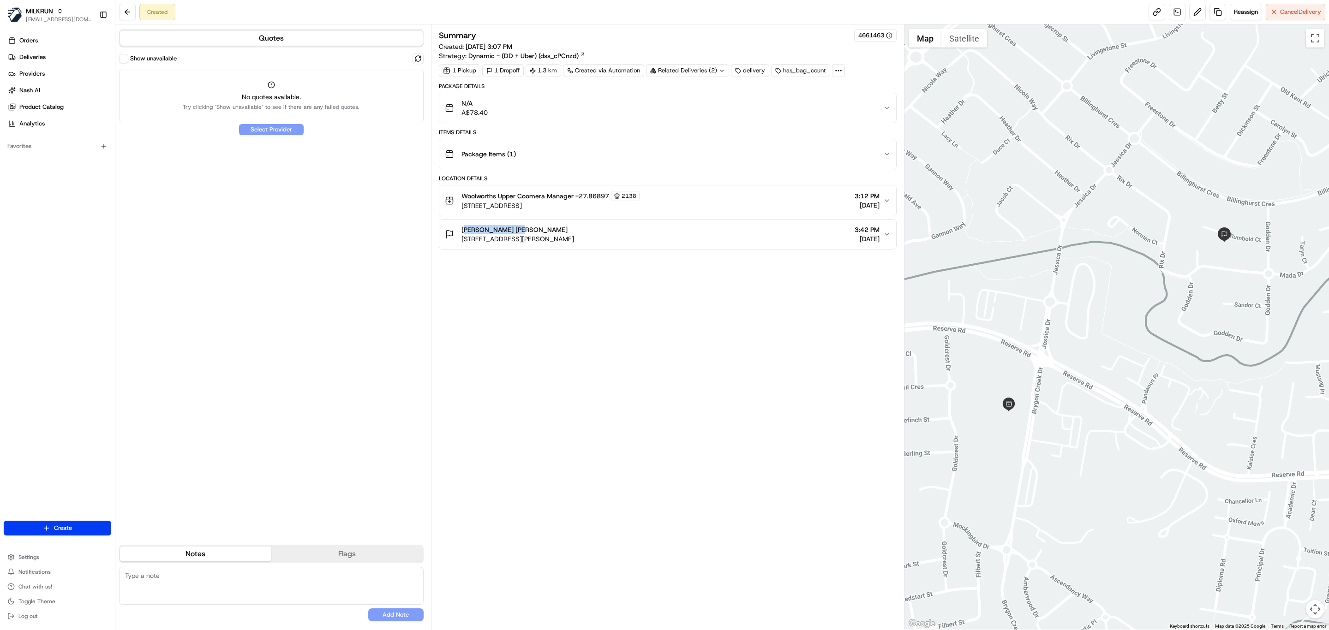
drag, startPoint x: 522, startPoint y: 230, endPoint x: 223, endPoint y: 125, distance: 317.3
click at [441, 235] on button "Georgina te Rupe 10 Rumbold Ct, Upper Coomera QLD 4209, Australia 3:42 PM 19/08…" at bounding box center [667, 235] width 457 height 30
click at [59, 71] on link "Providers" at bounding box center [59, 73] width 111 height 15
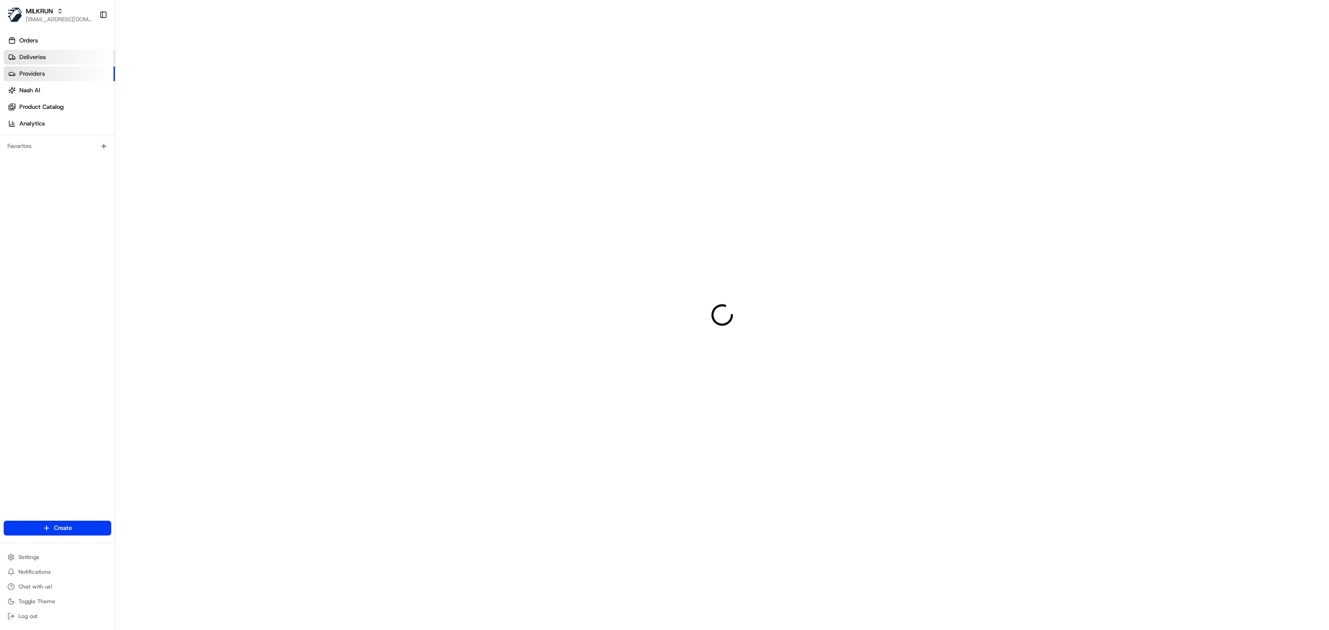
click at [53, 60] on link "Deliveries" at bounding box center [59, 57] width 111 height 15
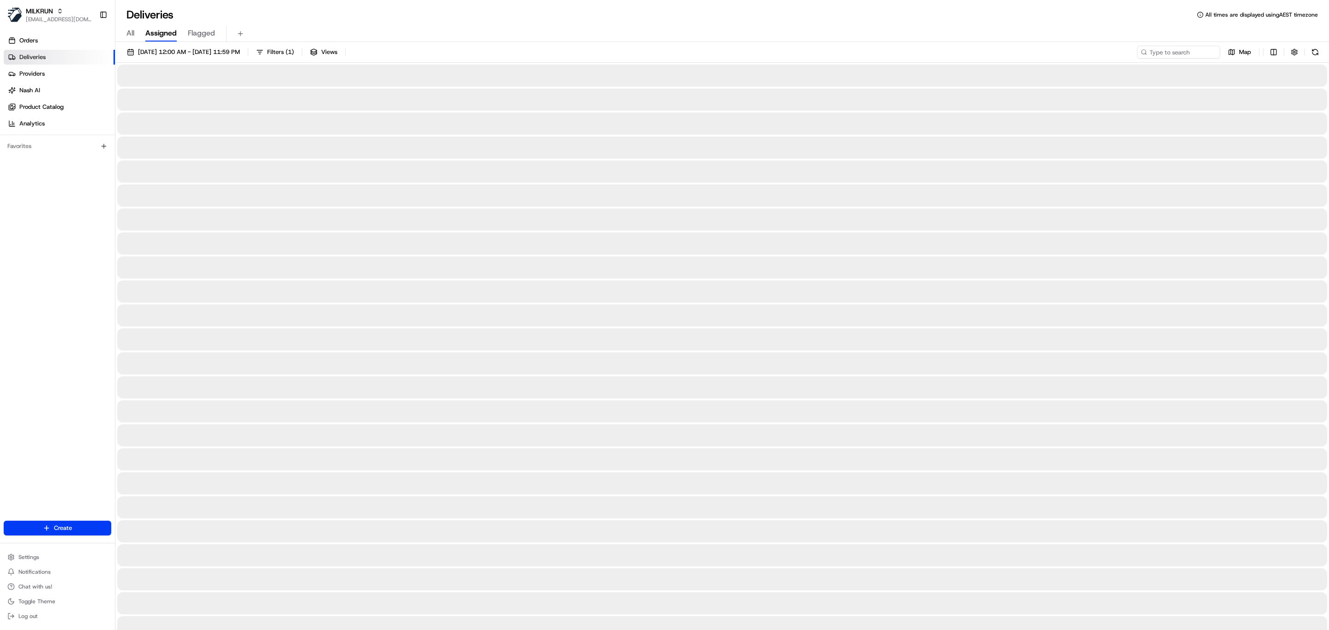
click at [131, 31] on span "All" at bounding box center [130, 33] width 8 height 11
paste input "Georgina te Rupe"
click at [1163, 53] on input "Georgina te Rupe" at bounding box center [1164, 52] width 111 height 13
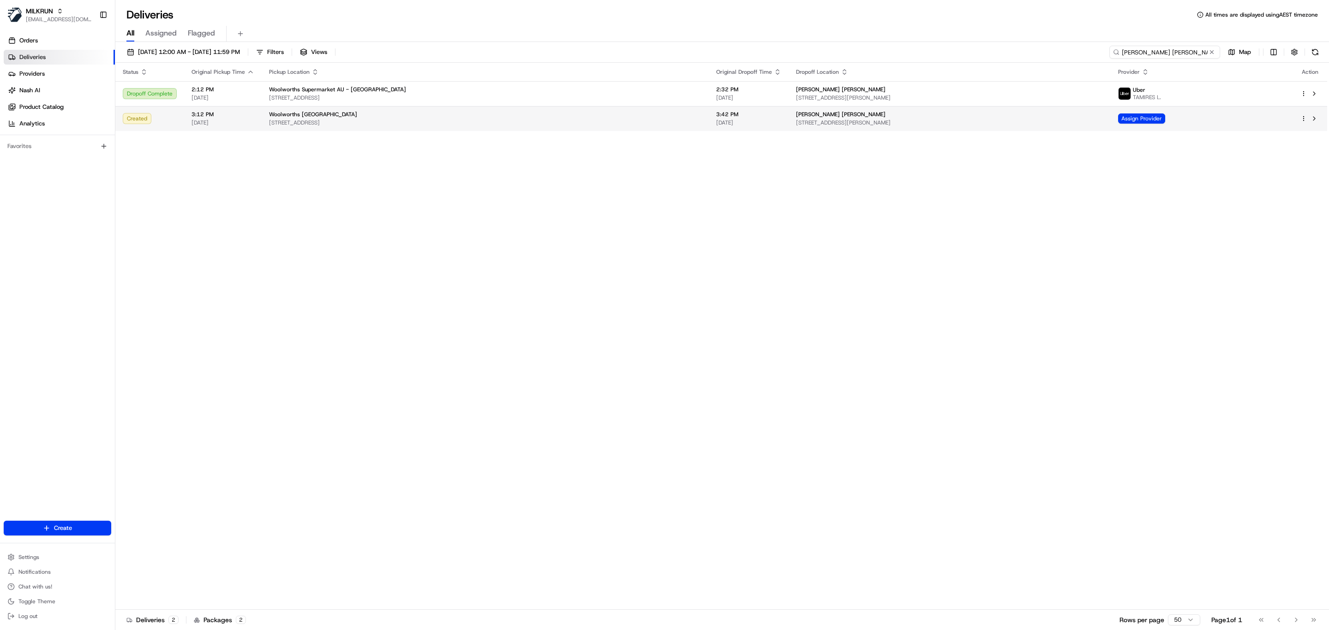
type input "Georgina te Rupe"
click at [299, 120] on span "177 Reserve Rd, Upper Coomera, QLD 4209, AU" at bounding box center [485, 122] width 432 height 7
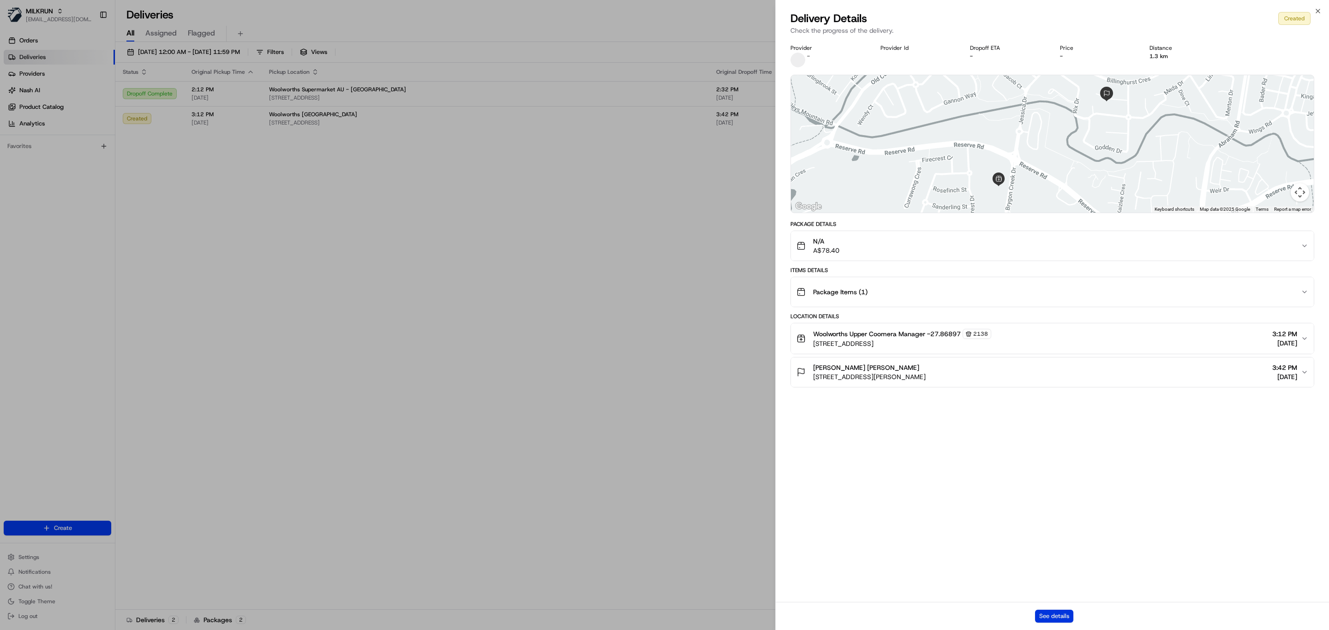
click at [1047, 611] on button "See details" at bounding box center [1054, 616] width 38 height 13
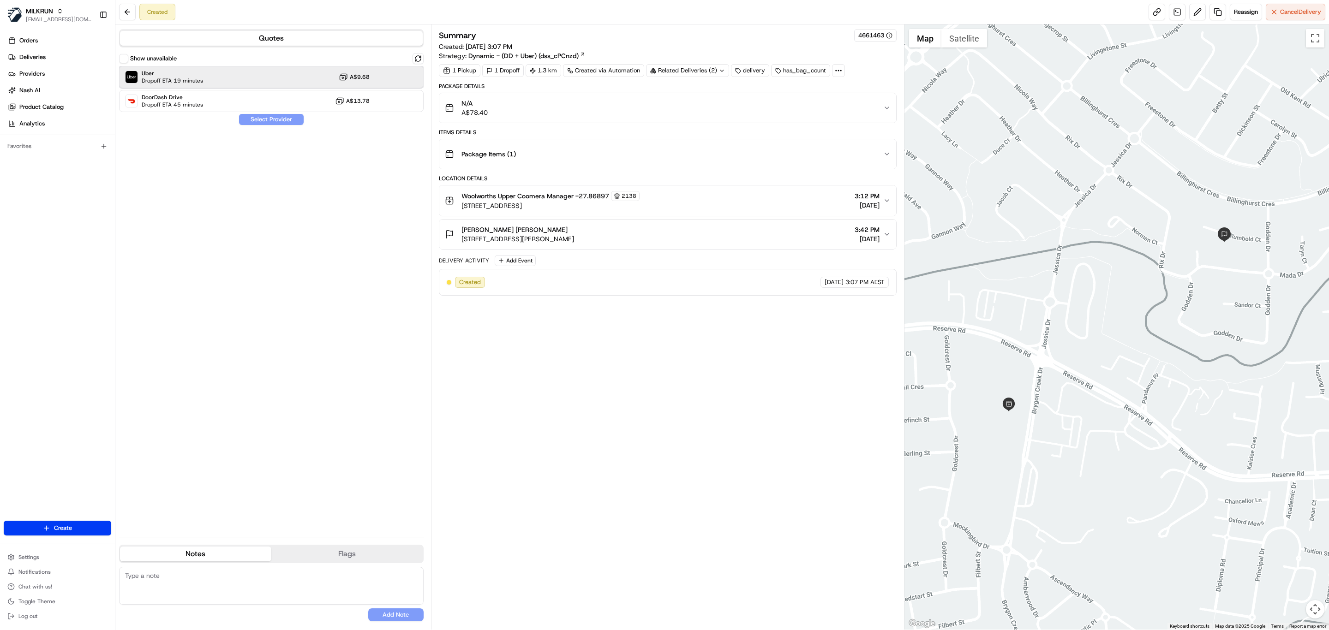
click at [216, 78] on div "Uber Dropoff ETA 19 minutes A$9.68" at bounding box center [271, 77] width 305 height 22
click at [281, 124] on button "Assign Provider" at bounding box center [272, 119] width 66 height 11
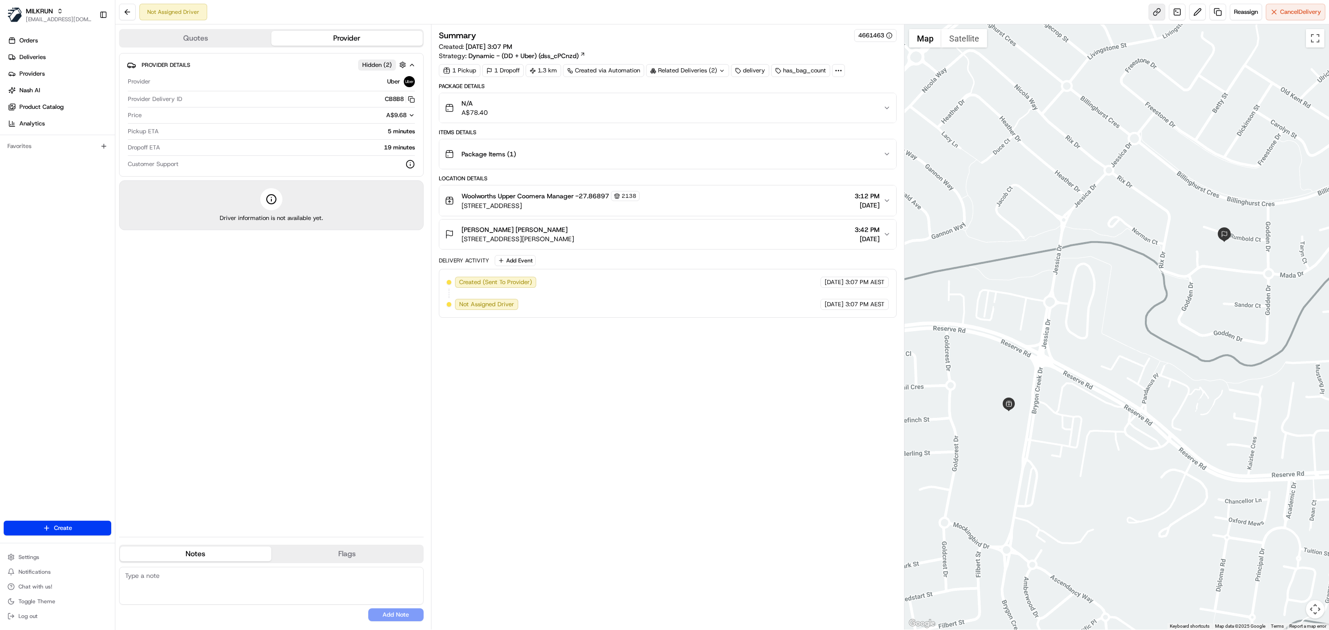
click at [1150, 10] on link at bounding box center [1157, 12] width 17 height 17
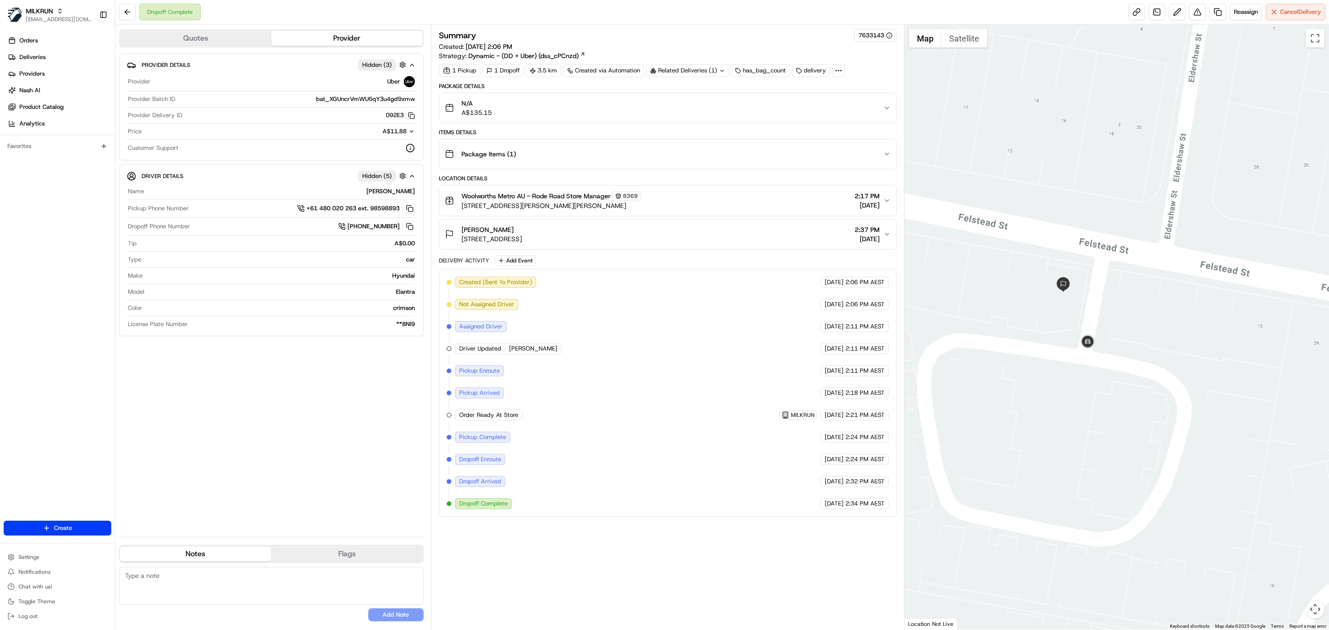
click at [593, 161] on div "Package Items ( 1 )" at bounding box center [664, 154] width 438 height 18
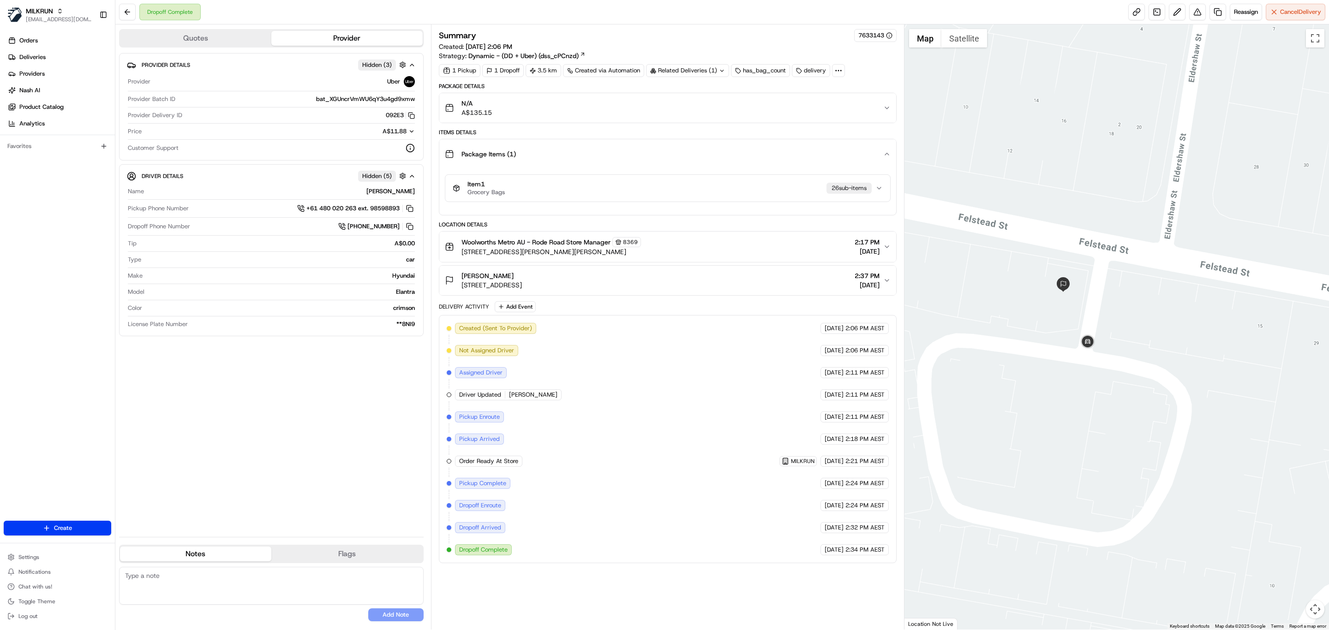
click at [875, 189] on icon "button" at bounding box center [878, 188] width 7 height 7
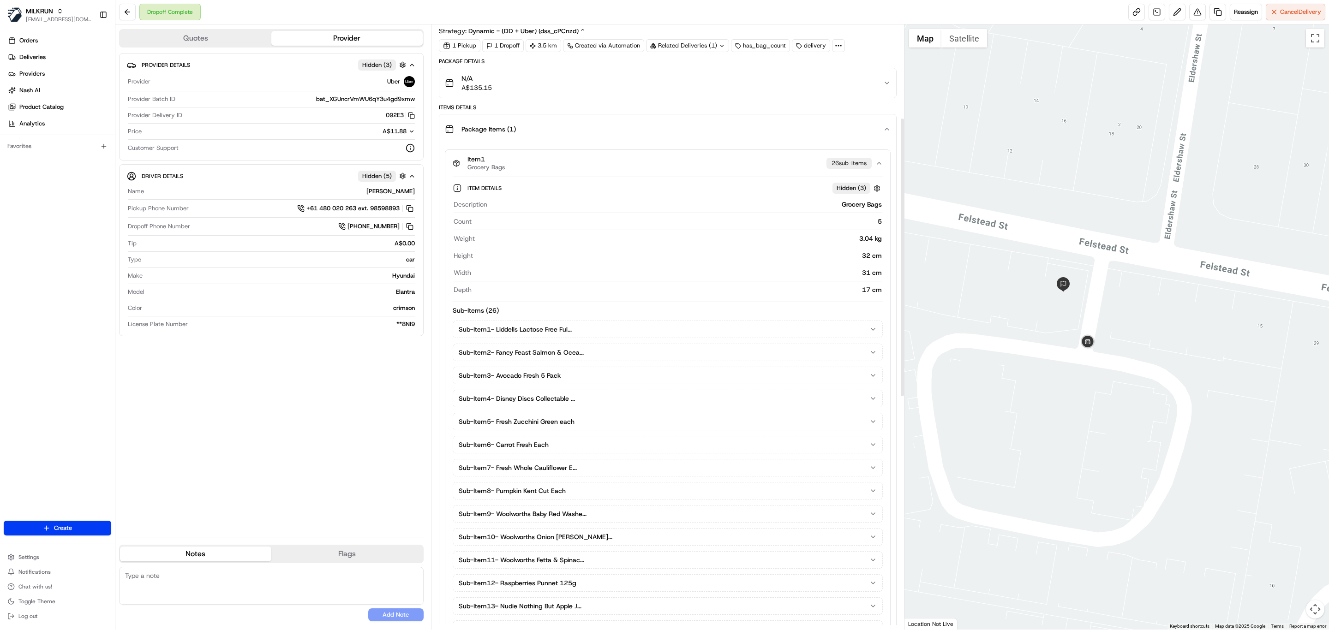
scroll to position [12, 0]
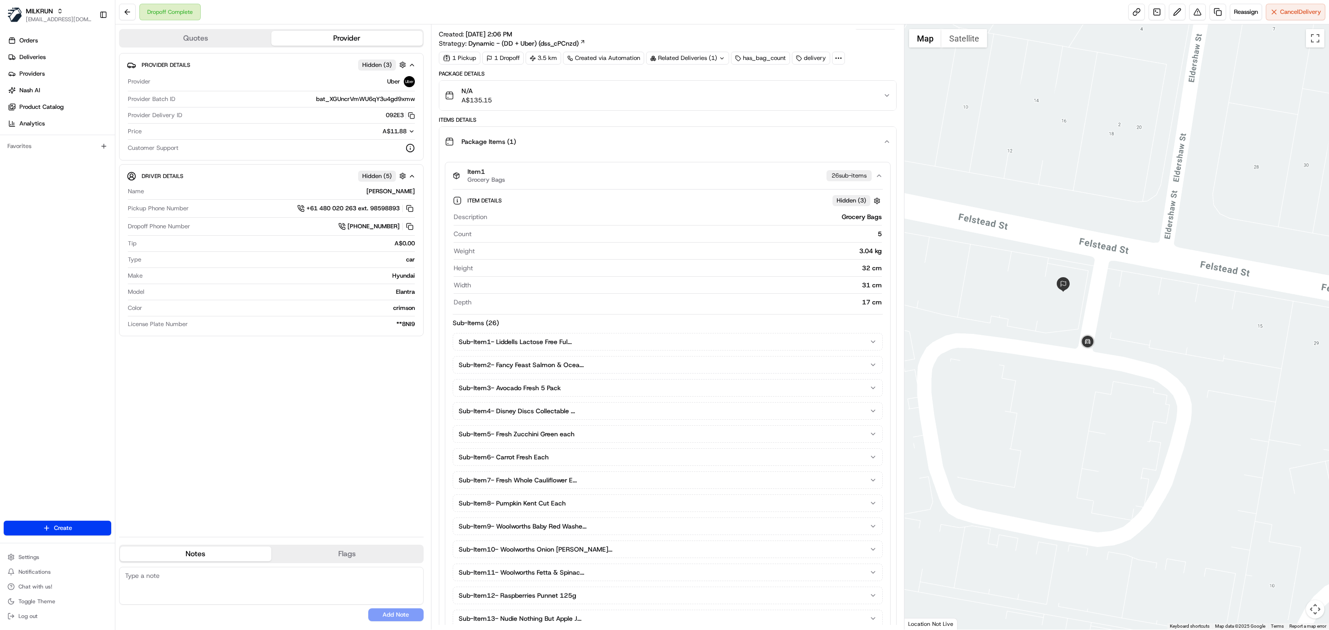
click at [617, 146] on div "Package Items ( 1 )" at bounding box center [664, 141] width 438 height 18
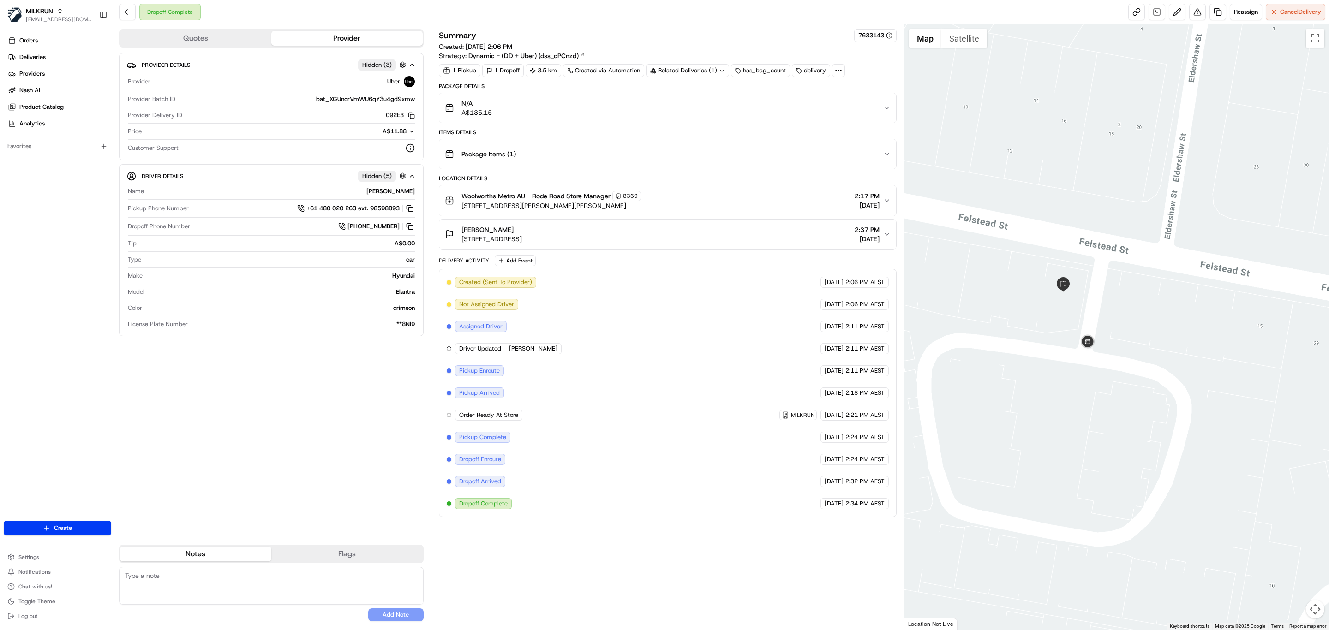
click at [745, 194] on div "Woolworths Metro AU - Rode Road Store Manager 8369 261 Appleby Rd, Stafford Hei…" at bounding box center [664, 200] width 438 height 19
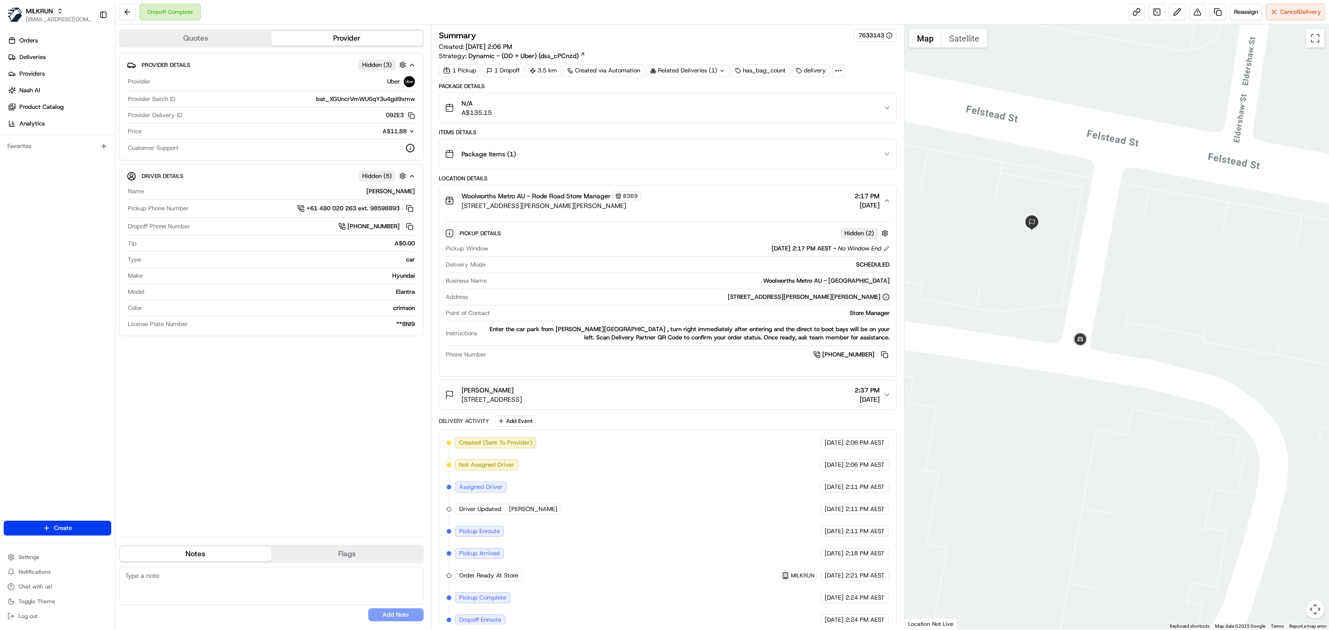
click at [760, 160] on div "Package Items ( 1 )" at bounding box center [664, 154] width 438 height 18
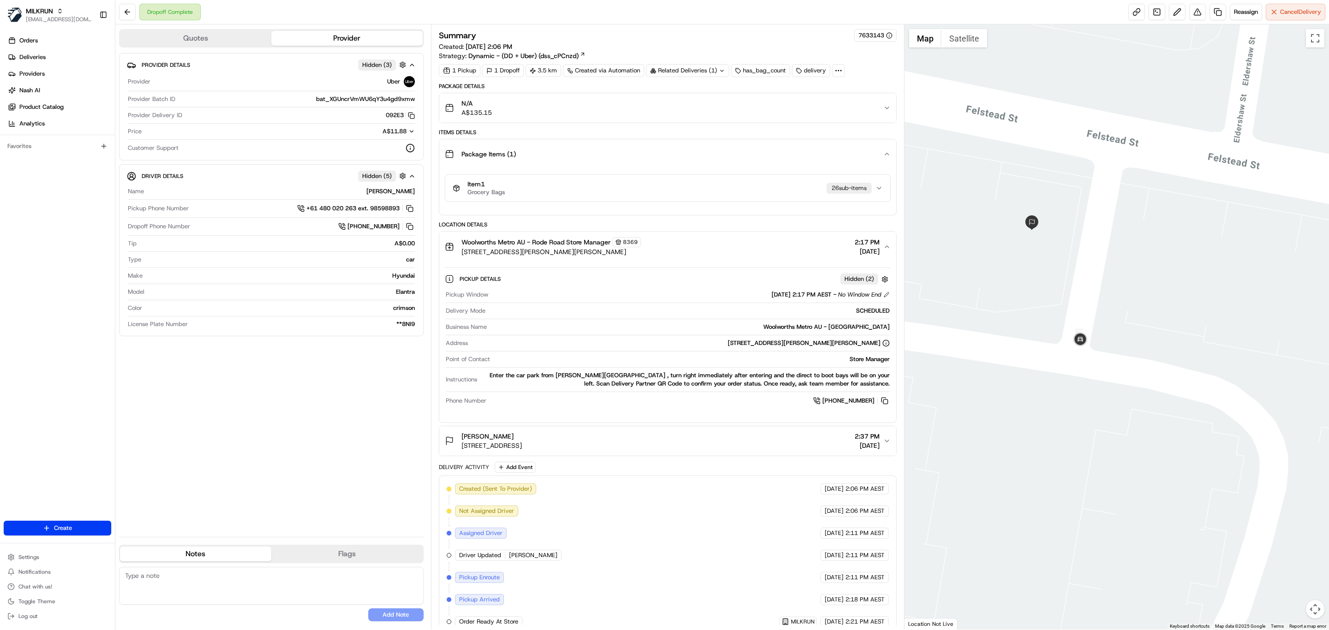
click at [741, 117] on div "N/A A$135.15" at bounding box center [664, 108] width 438 height 18
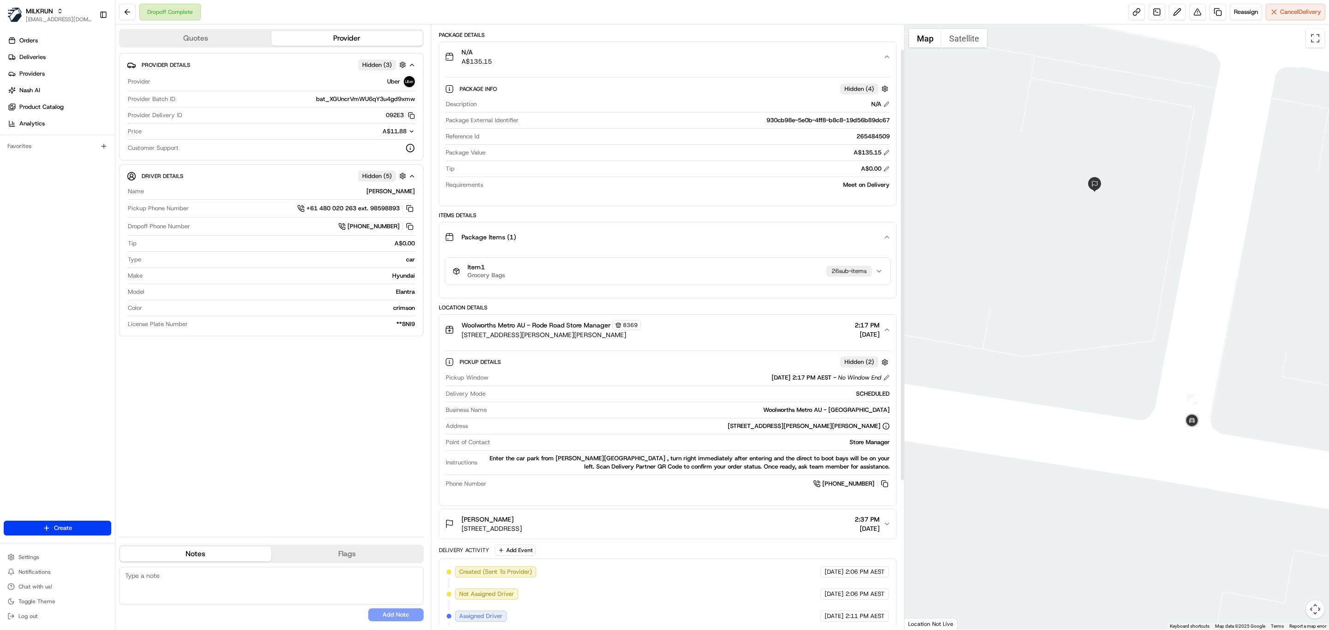
scroll to position [35, 0]
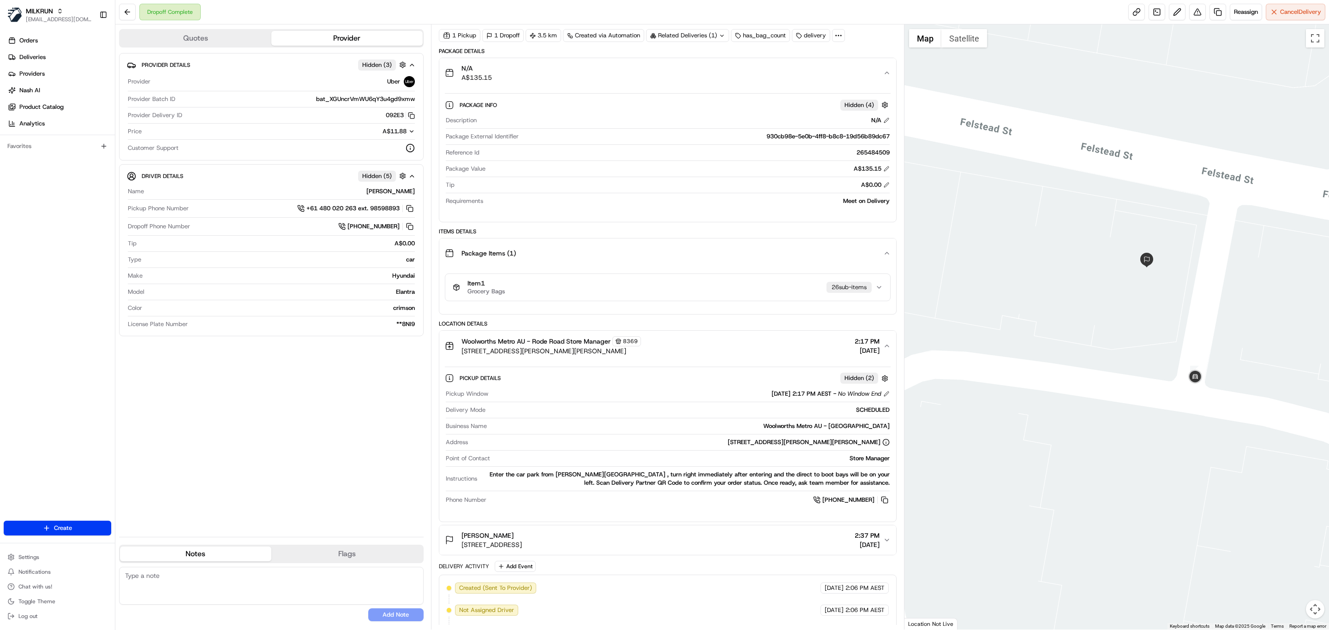
click at [755, 293] on div "Item 1 Grocery Bags 26 sub-item s" at bounding box center [664, 288] width 423 height 16
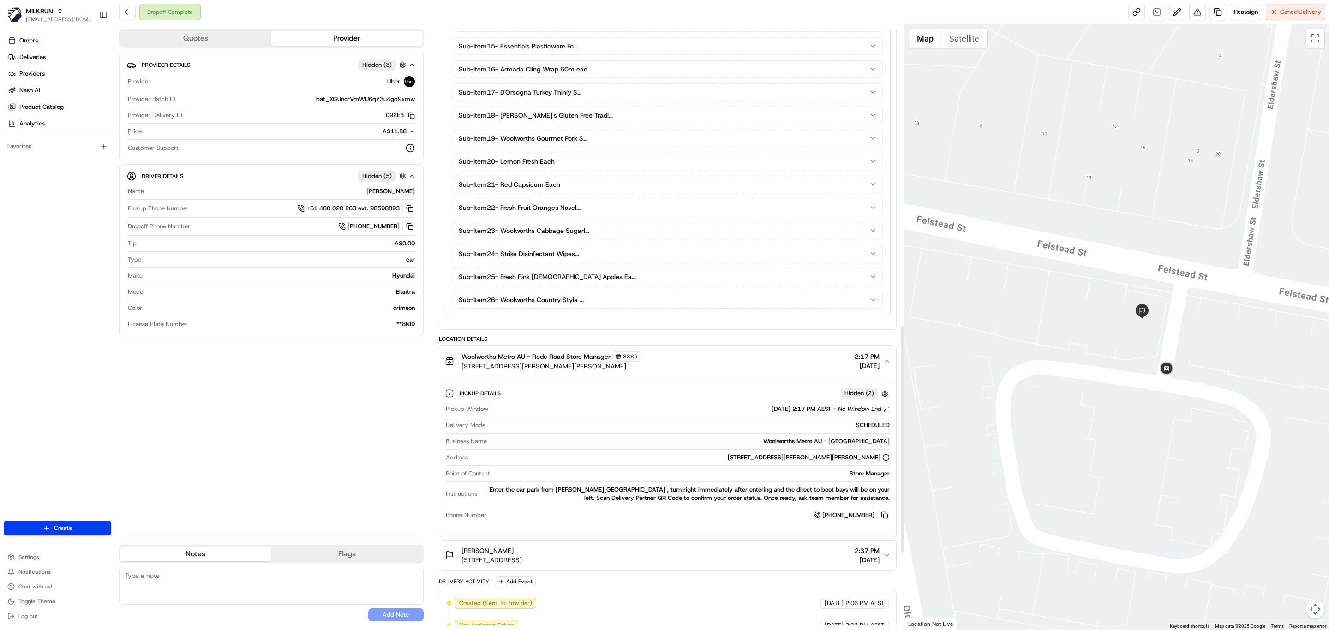
scroll to position [797, 0]
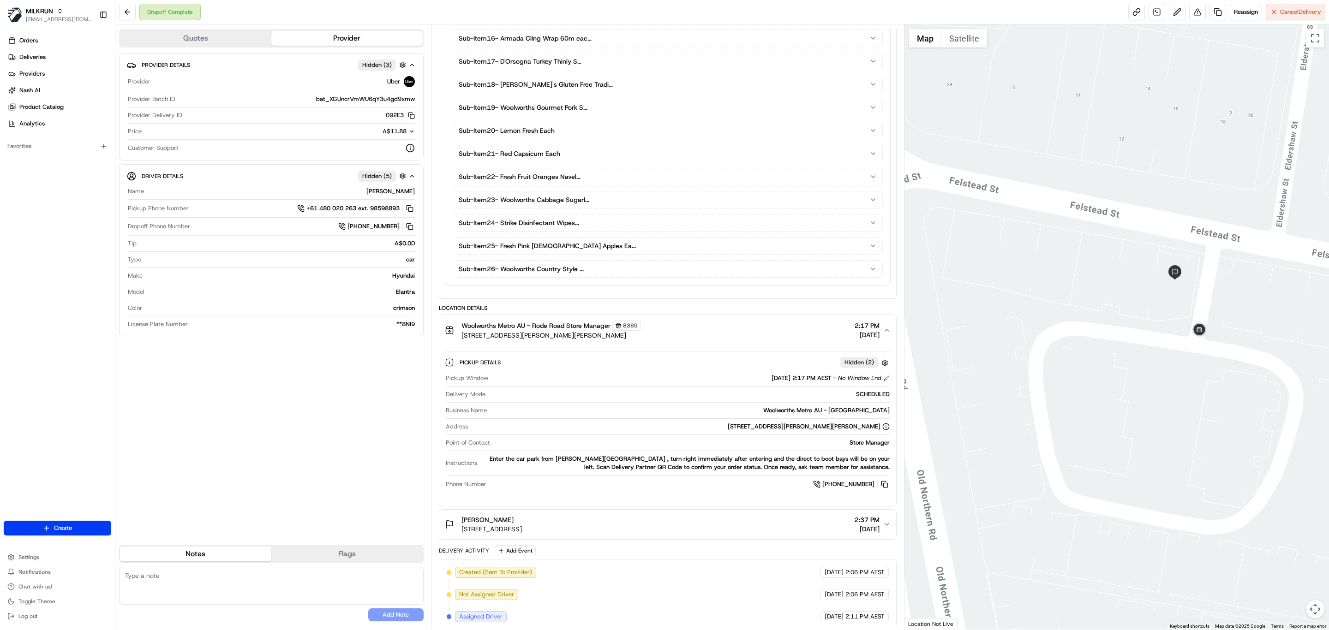
drag, startPoint x: 1259, startPoint y: 241, endPoint x: 1206, endPoint y: 288, distance: 70.3
click at [1206, 288] on div at bounding box center [1116, 326] width 425 height 605
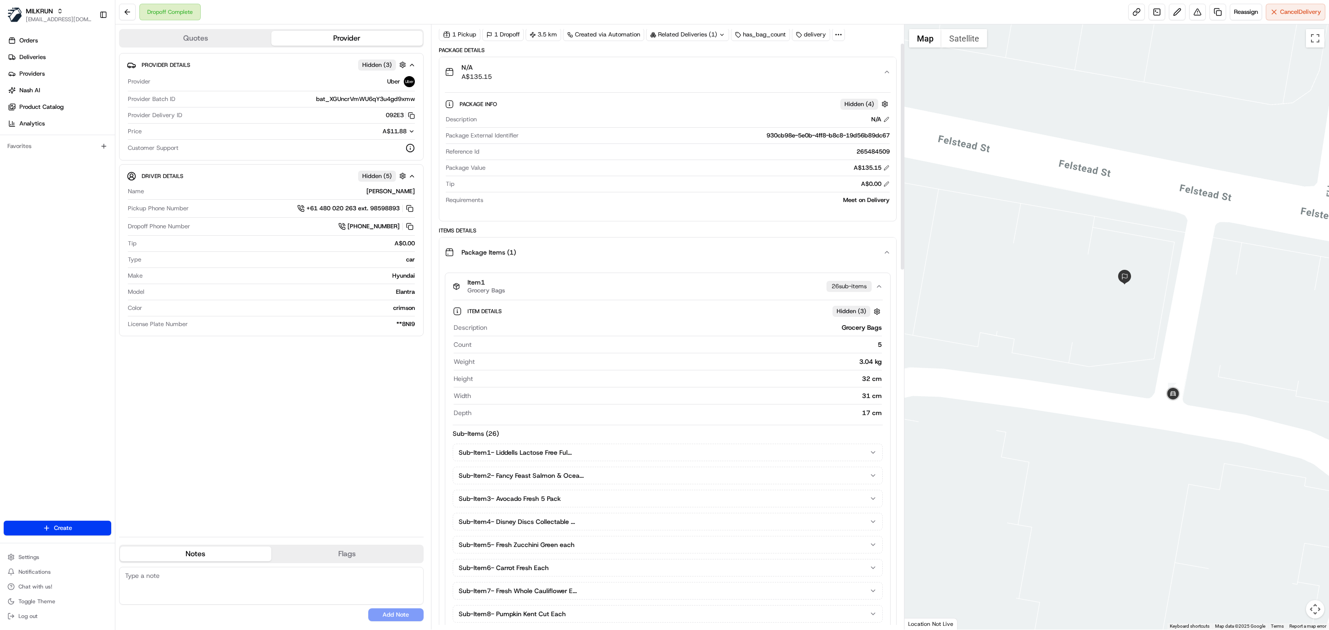
scroll to position [35, 0]
click at [877, 255] on div "Package Items ( 1 )" at bounding box center [664, 253] width 438 height 18
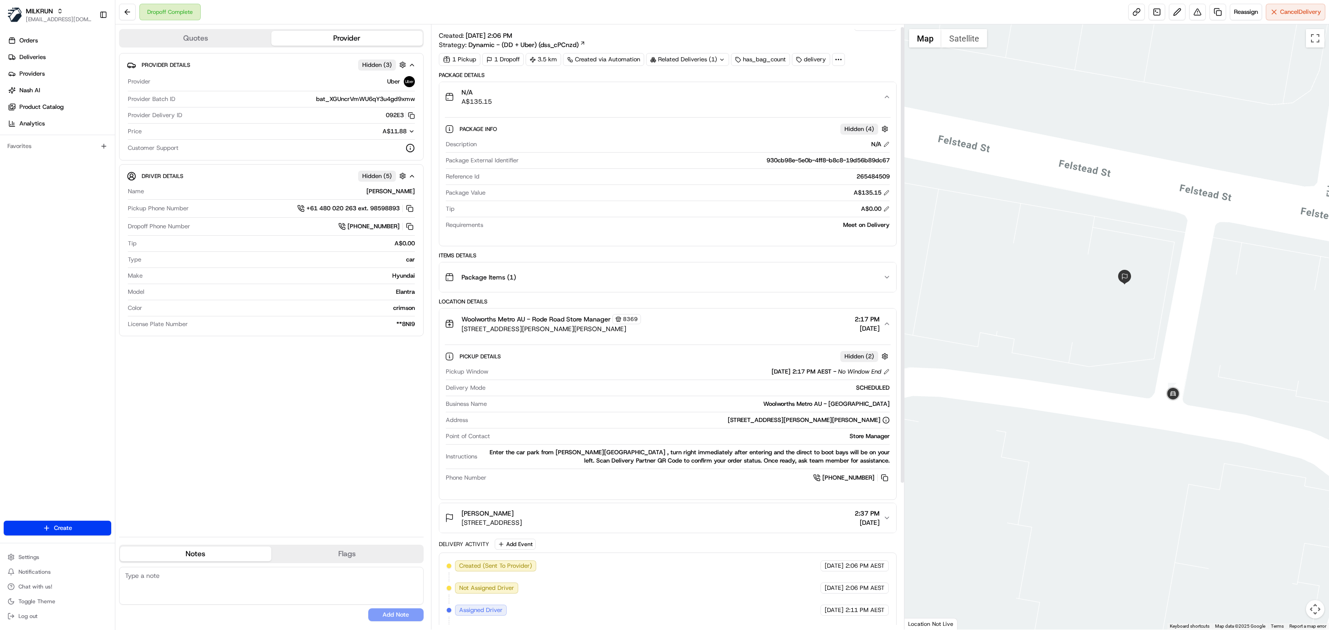
scroll to position [0, 0]
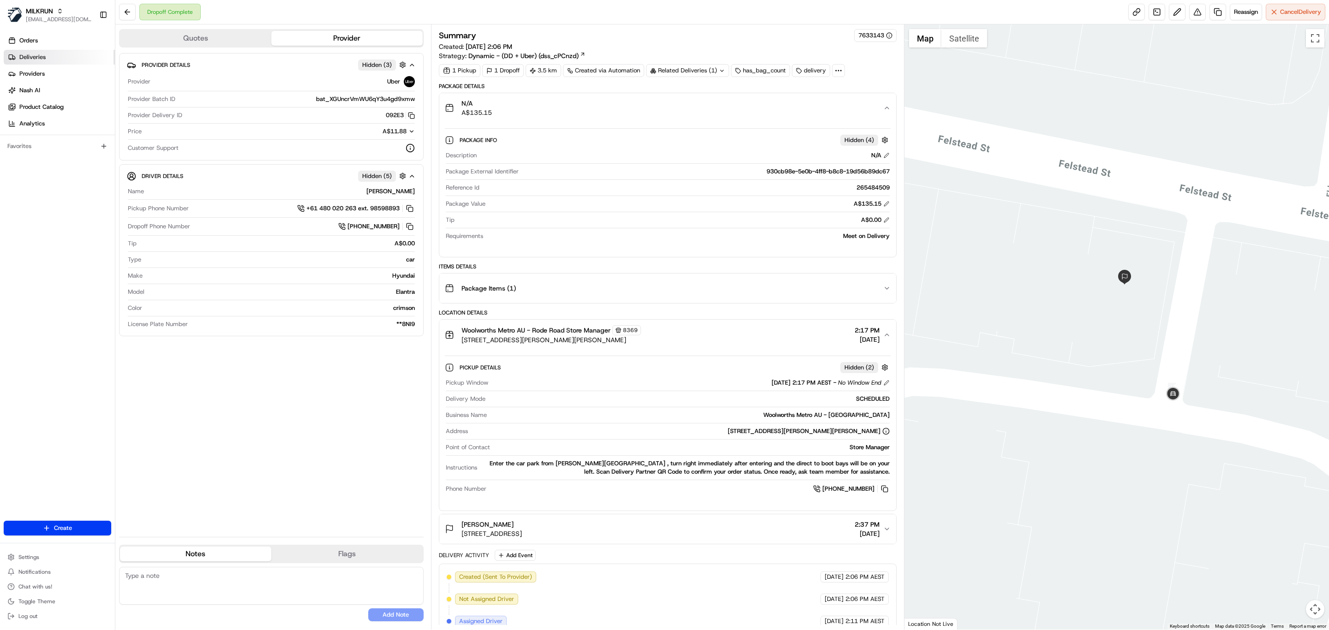
click at [64, 56] on link "Deliveries" at bounding box center [59, 57] width 111 height 15
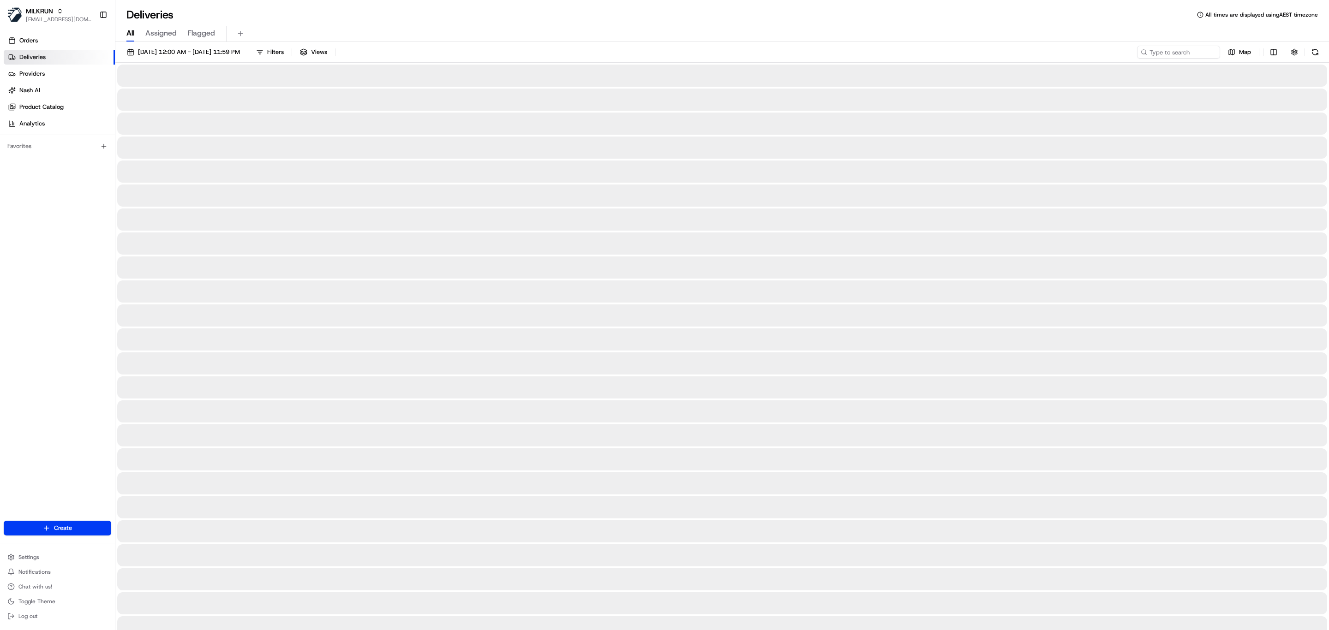
click at [129, 34] on span "All" at bounding box center [130, 33] width 8 height 11
click at [1180, 57] on input at bounding box center [1164, 52] width 111 height 13
paste input "[PERSON_NAME]"
click at [1127, 47] on input "[PERSON_NAME]" at bounding box center [1164, 52] width 111 height 13
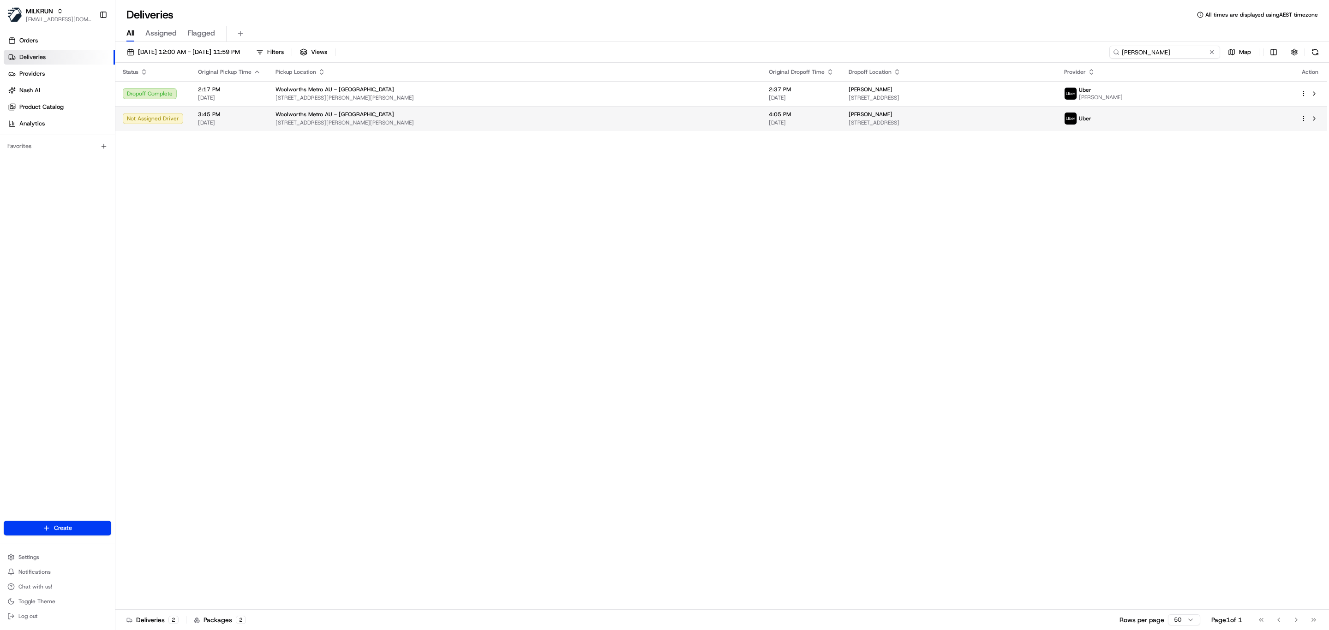
type input "[PERSON_NAME]"
click at [545, 129] on td "Woolworths Metro AU - Rode Road 261 Appleby Rd, Stafford Heights, QLD 4053, AU" at bounding box center [514, 118] width 493 height 25
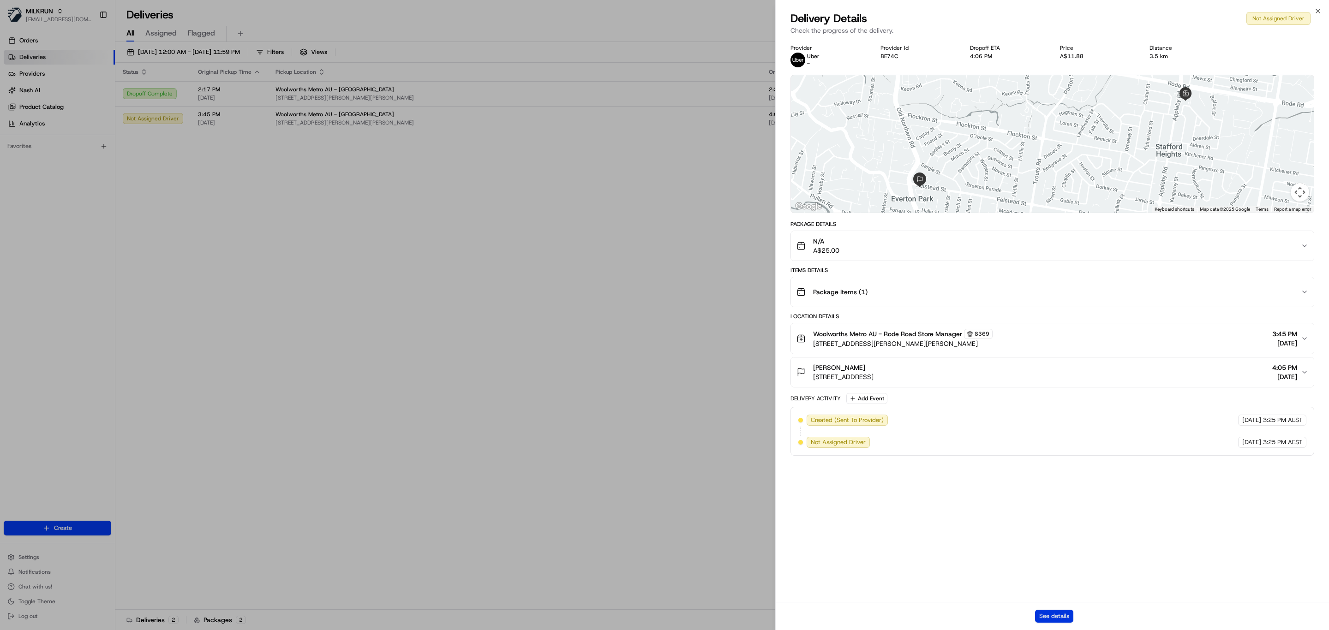
click at [1060, 614] on button "See details" at bounding box center [1054, 616] width 38 height 13
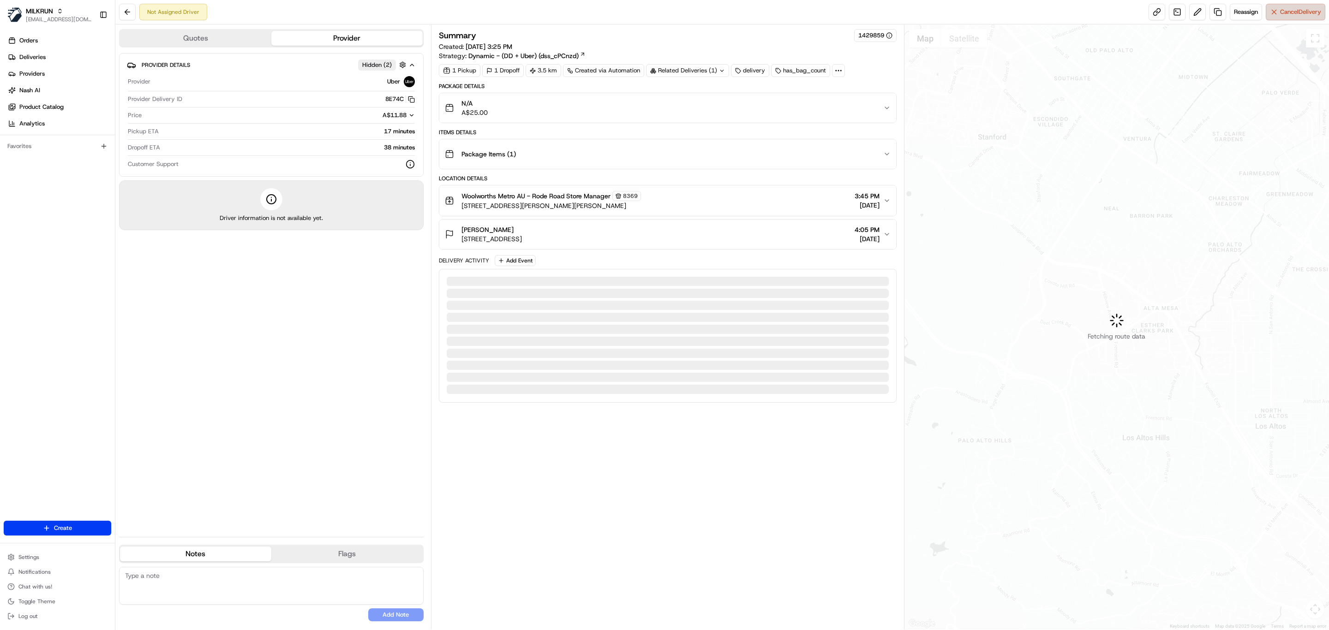
click at [1277, 11] on button "Cancel Delivery" at bounding box center [1296, 12] width 60 height 17
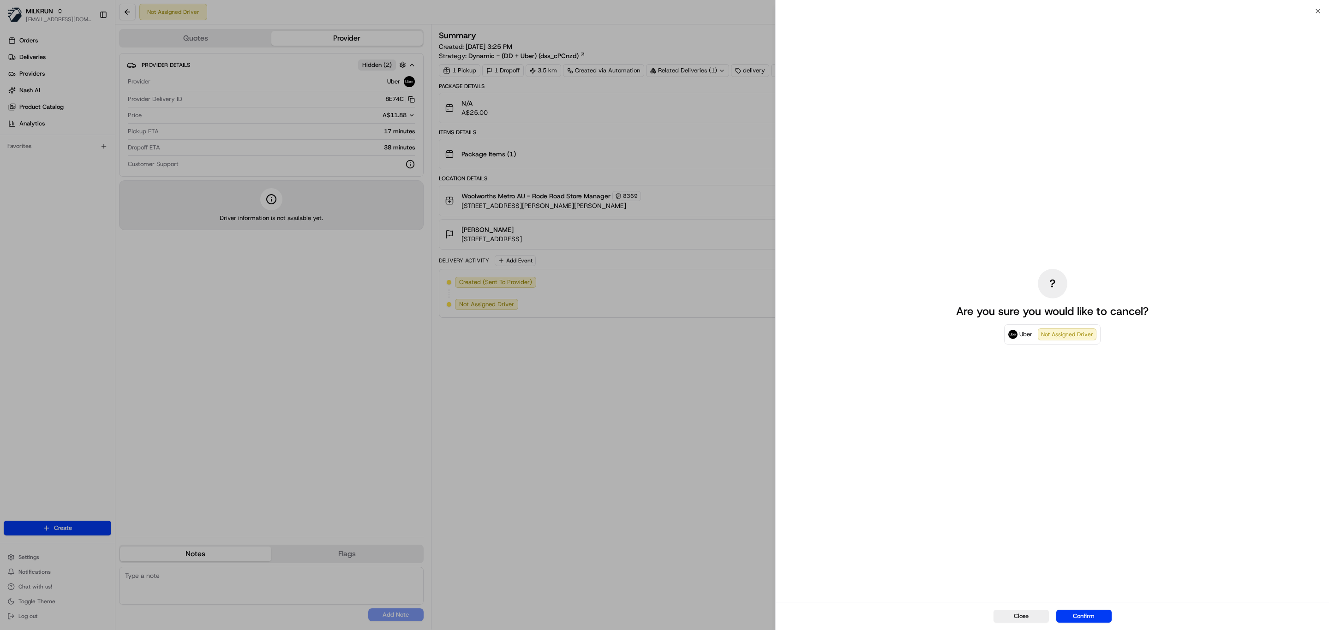
click at [1078, 607] on div "Close Confirm" at bounding box center [1052, 616] width 553 height 28
click at [1077, 612] on button "Confirm" at bounding box center [1083, 616] width 55 height 13
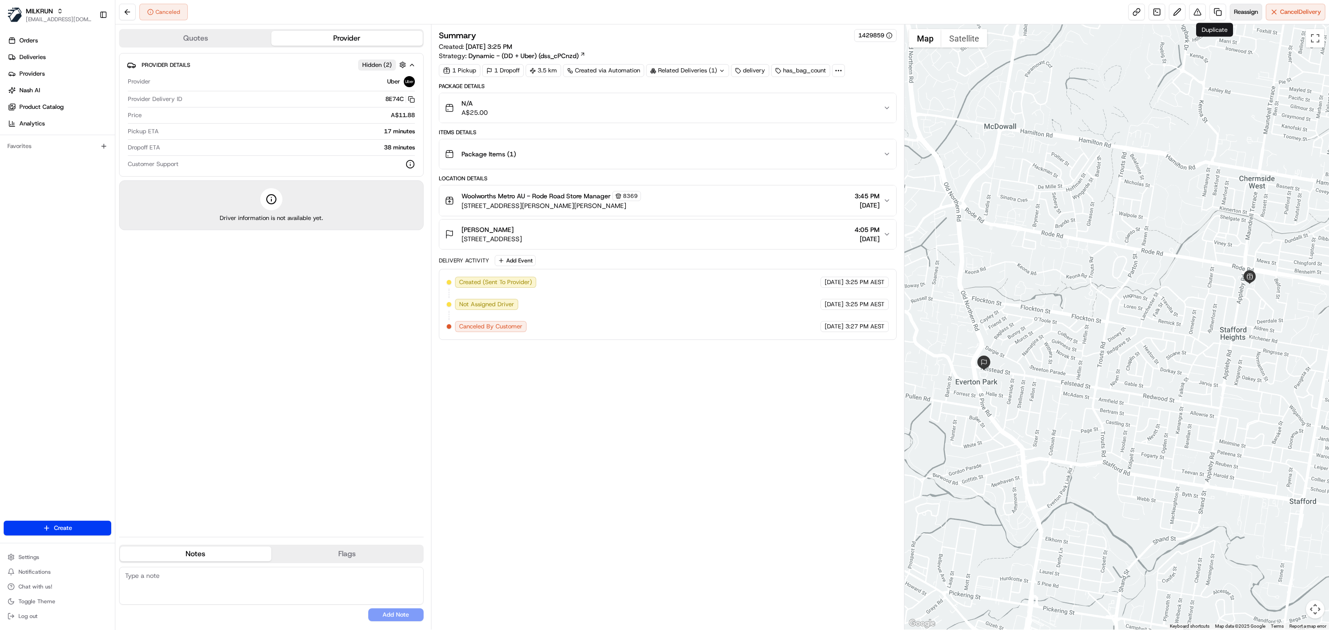
click at [1255, 12] on span "Reassign" at bounding box center [1246, 12] width 24 height 8
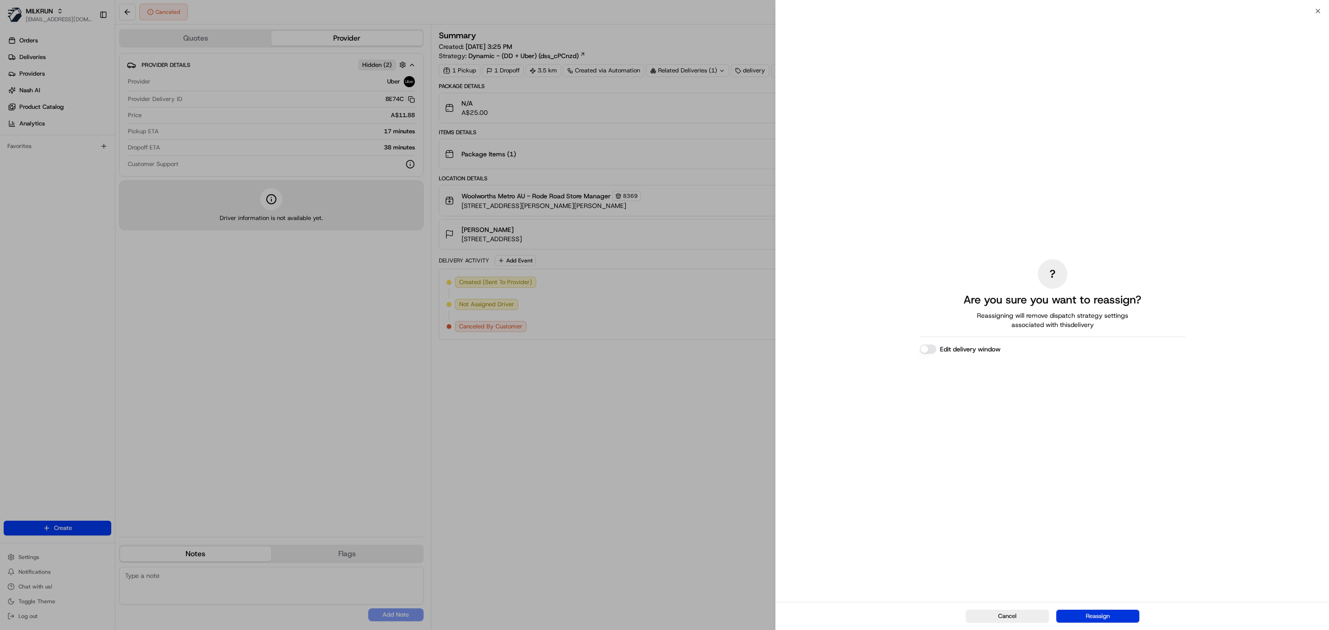
click at [1084, 621] on button "Reassign" at bounding box center [1097, 616] width 83 height 13
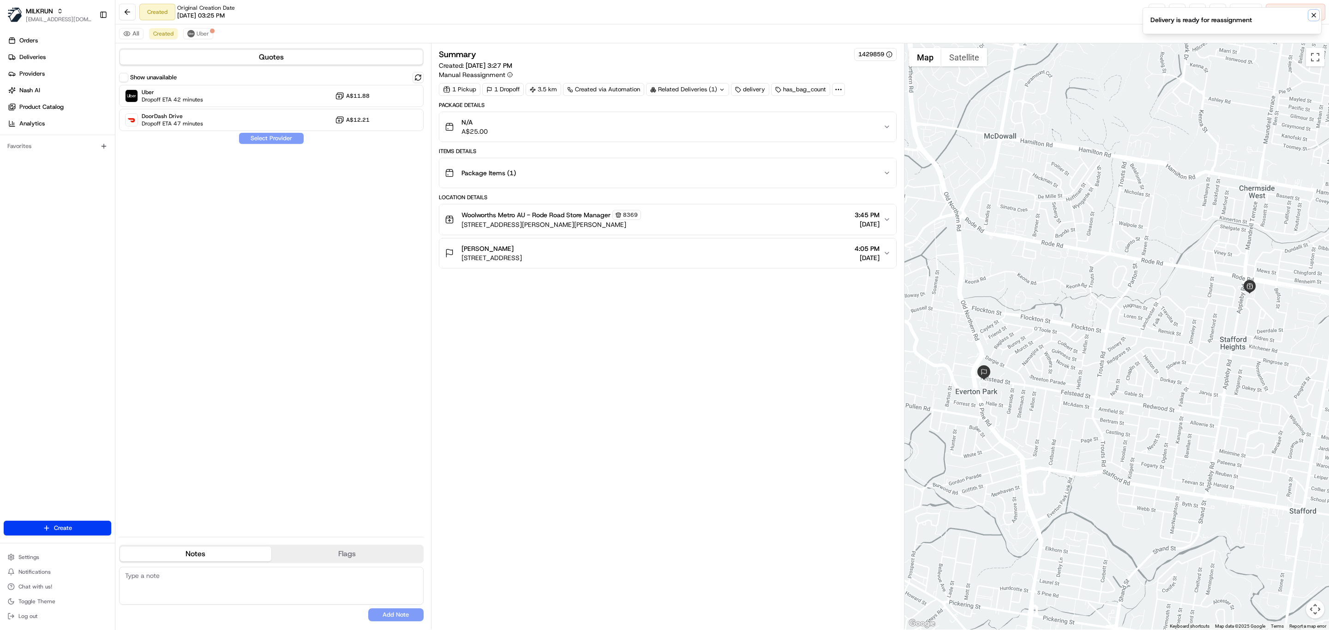
click at [1314, 15] on icon "Notifications (F8)" at bounding box center [1314, 15] width 4 height 4
click at [1308, 12] on span "Cancel Delivery" at bounding box center [1300, 12] width 41 height 8
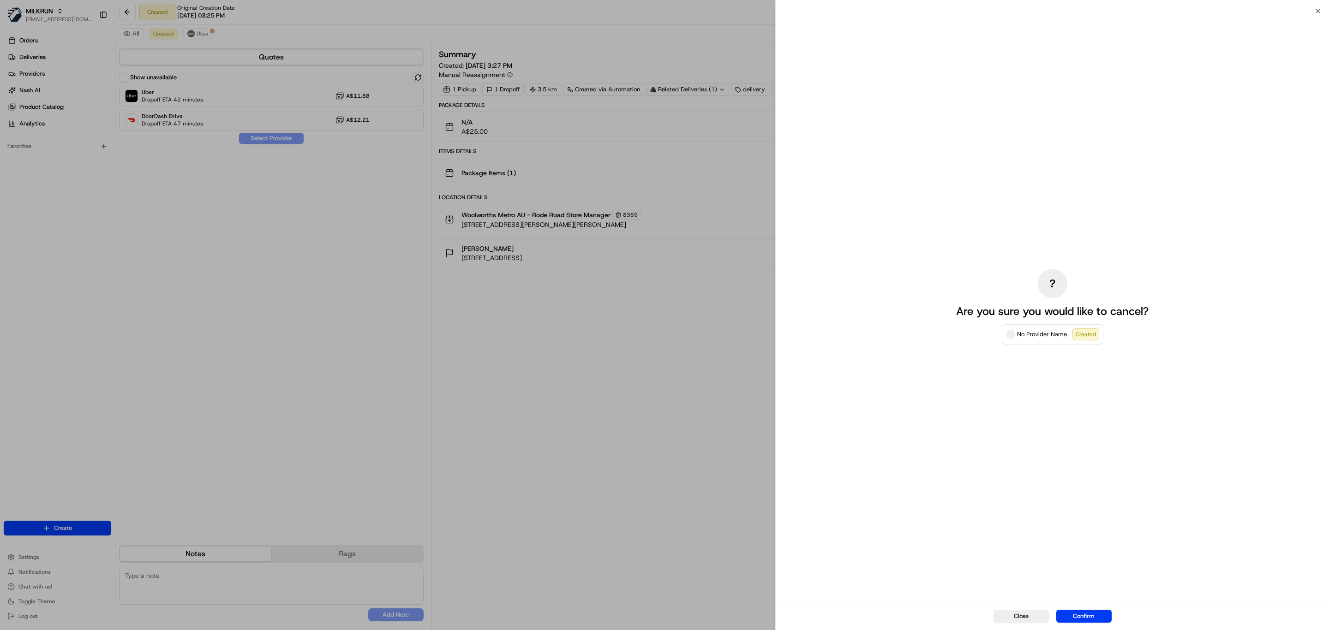
click at [1083, 609] on div "Close Confirm" at bounding box center [1052, 616] width 553 height 28
click at [1091, 616] on button "Confirm" at bounding box center [1083, 616] width 55 height 13
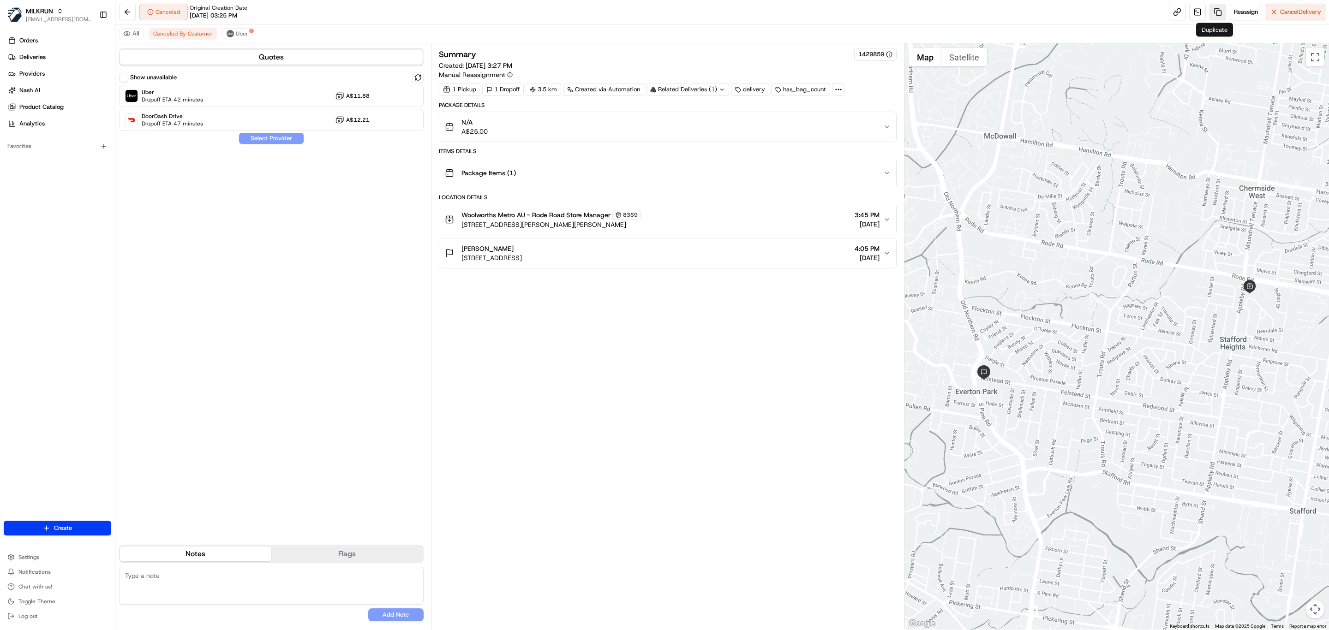
click at [1210, 10] on link at bounding box center [1218, 12] width 17 height 17
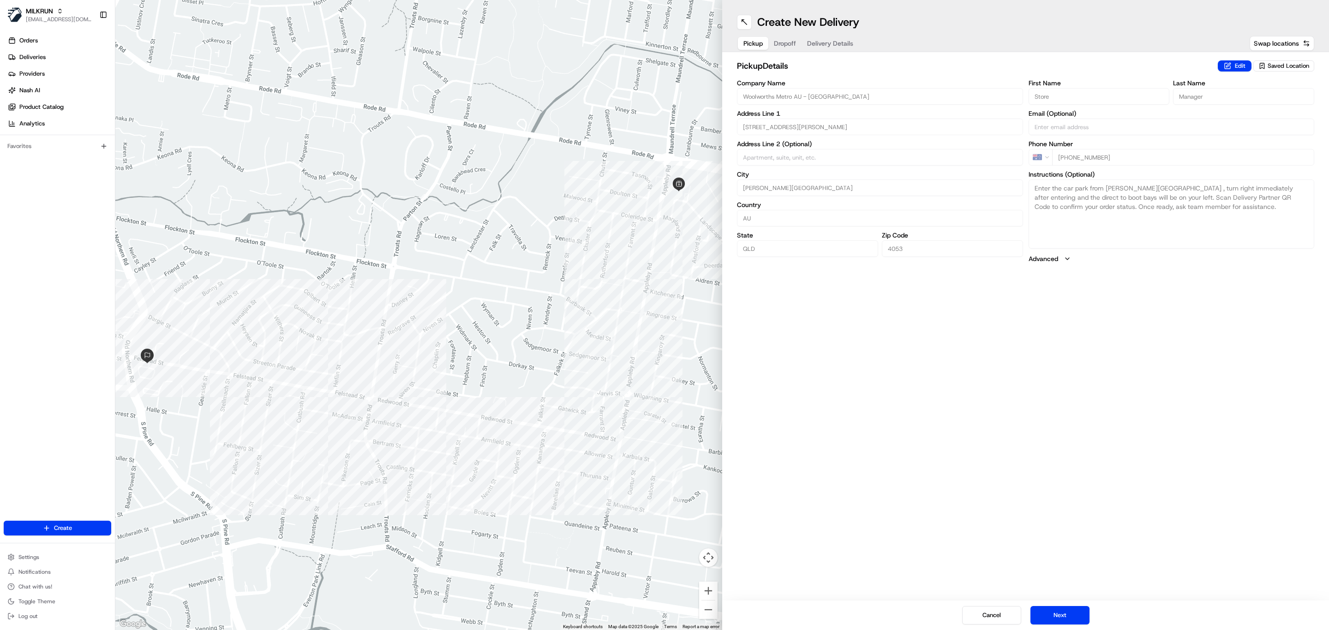
click at [832, 45] on span "Delivery Details" at bounding box center [830, 43] width 46 height 9
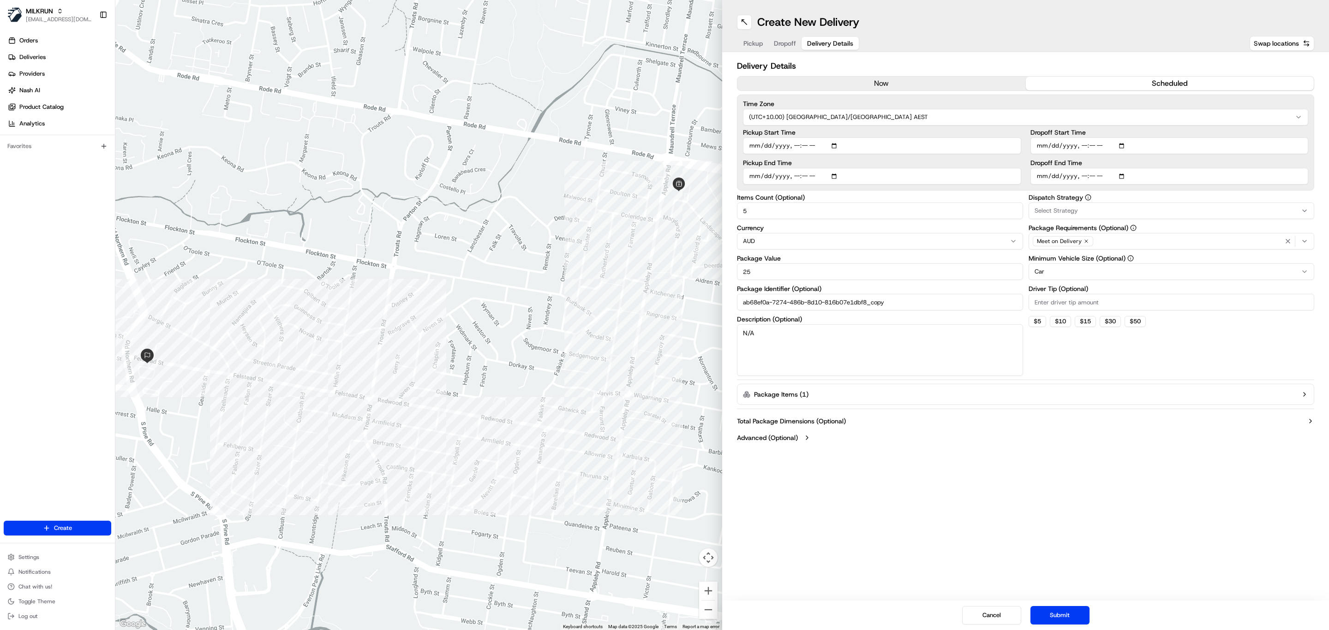
click at [777, 42] on span "Dropoff" at bounding box center [785, 43] width 22 height 9
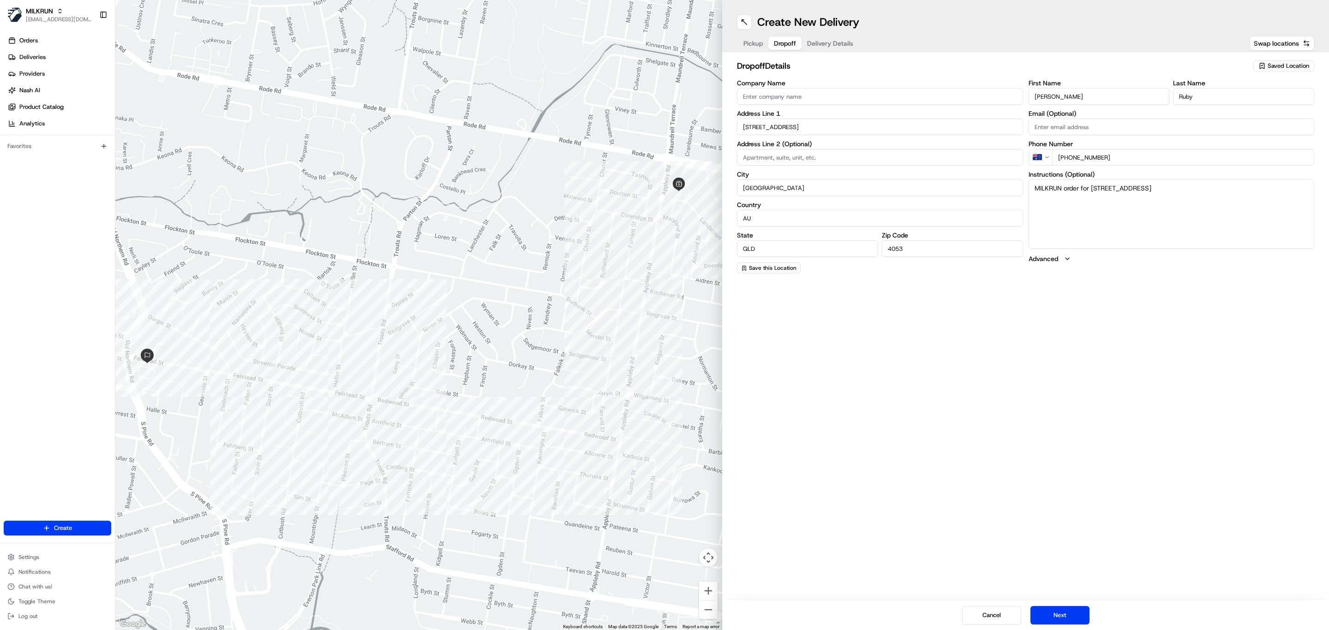
click at [827, 41] on span "Delivery Details" at bounding box center [830, 43] width 46 height 9
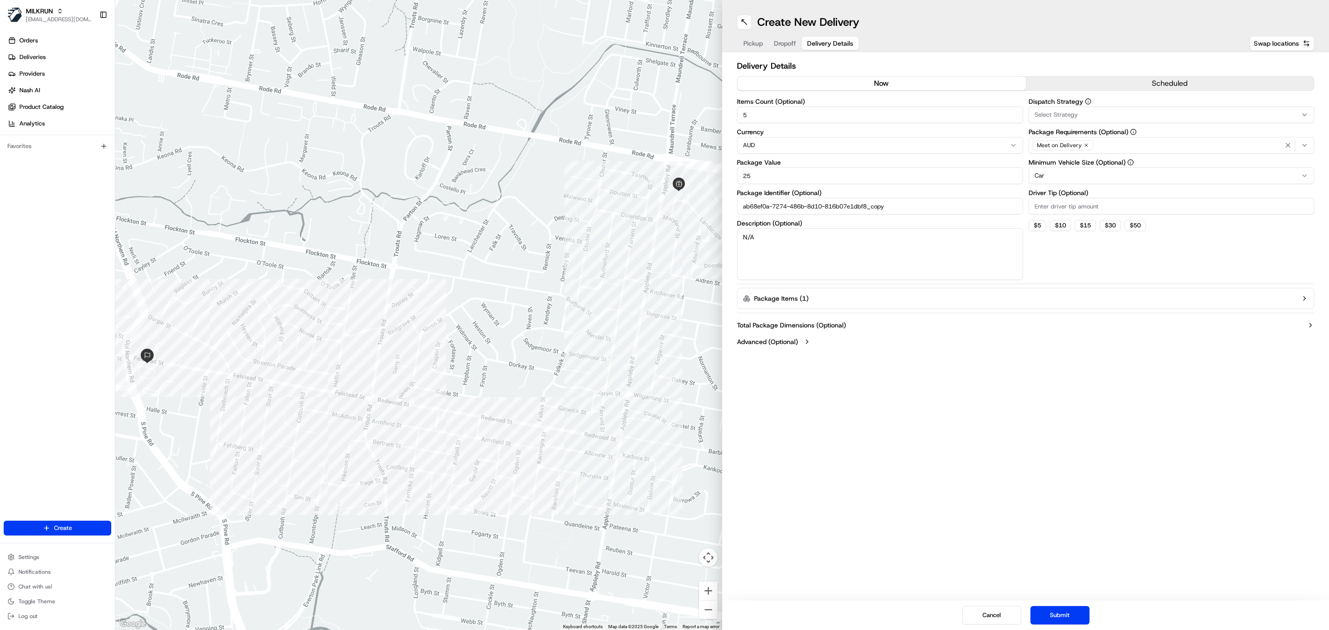
click at [955, 84] on button "now" at bounding box center [881, 84] width 288 height 14
click at [1138, 141] on div "Meet on Delivery" at bounding box center [1171, 145] width 281 height 14
type input "pin"
click at [1100, 187] on div "Pincode Verification" at bounding box center [1095, 182] width 132 height 14
click at [1114, 367] on html "MILKRUN esabido@woolworths.com.au Toggle Sidebar Orders Deliveries Providers Na…" at bounding box center [664, 315] width 1329 height 630
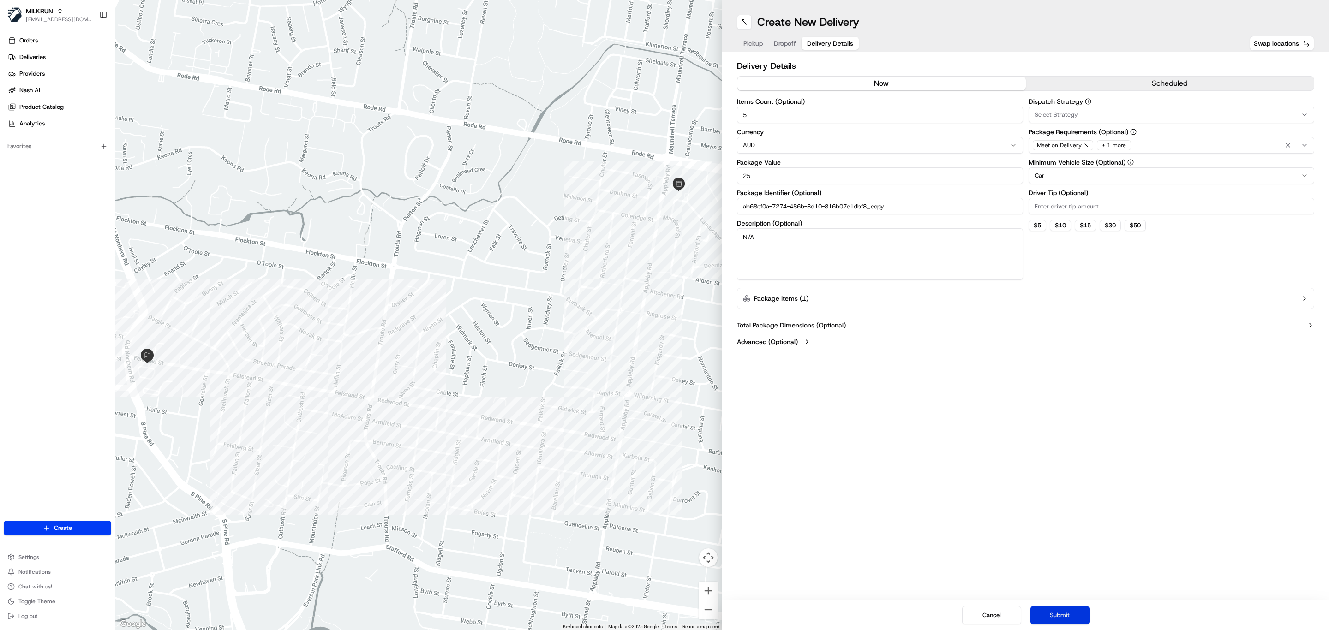
click at [1064, 620] on button "Submit" at bounding box center [1059, 615] width 59 height 18
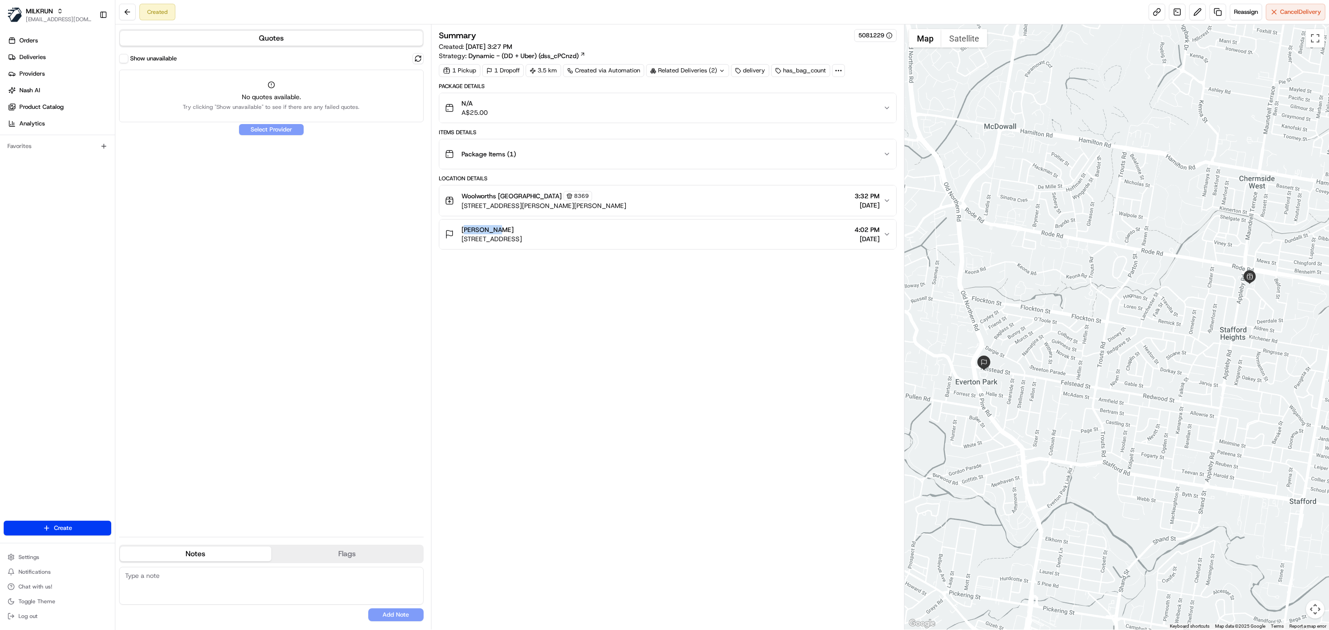
drag, startPoint x: 474, startPoint y: 233, endPoint x: 447, endPoint y: 236, distance: 26.9
click at [447, 236] on div "Kate Ruby Unit 6/25 Felstead St, Everton Park QLD 4053, Australia" at bounding box center [483, 234] width 77 height 18
copy span "Kate Ruby"
click at [79, 61] on link "Deliveries" at bounding box center [59, 57] width 111 height 15
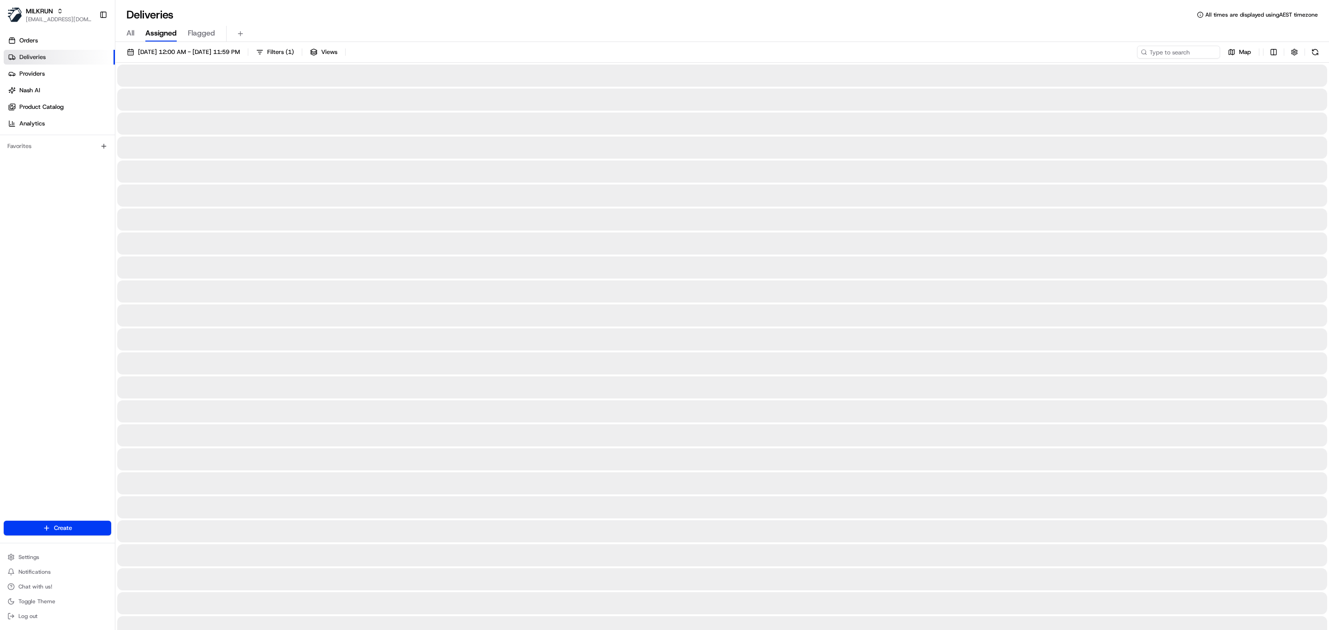
click at [132, 32] on span "All" at bounding box center [130, 33] width 8 height 11
click at [1165, 54] on input at bounding box center [1164, 52] width 111 height 13
paste input "Kate Ruby"
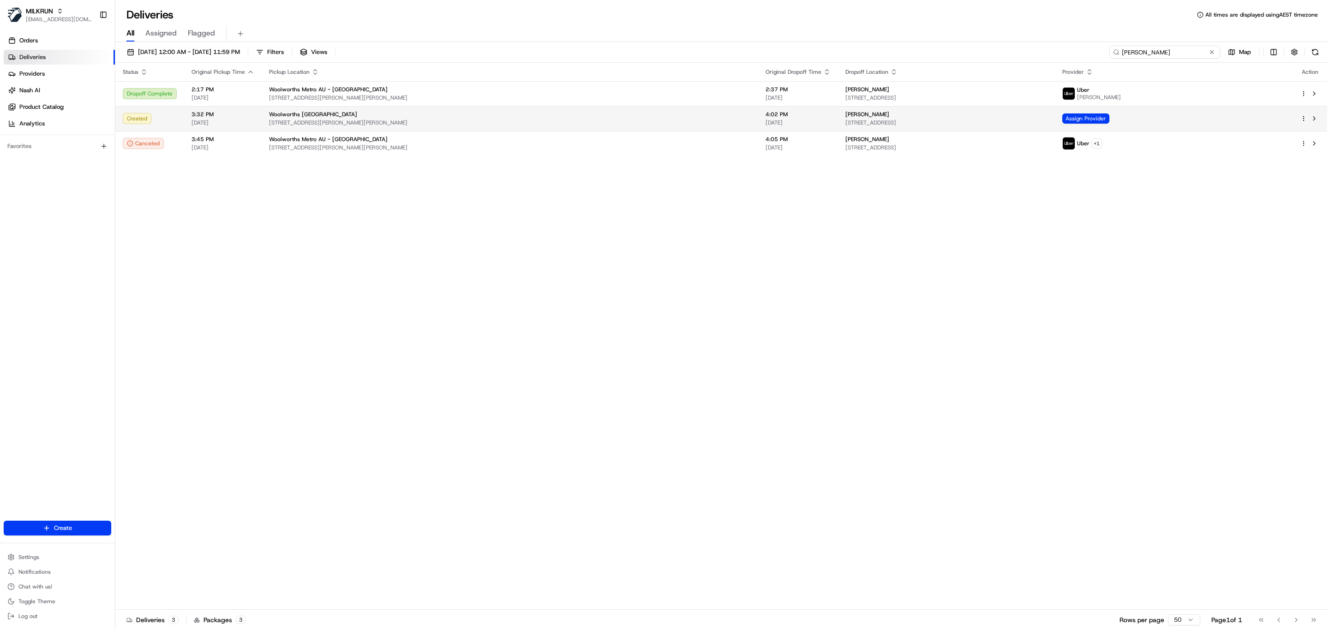
type input "Kate Ruby"
click at [421, 108] on td "Woolworths Rode Road 261 Appleby Rd, Stafford Heights, QLD 4053, AU" at bounding box center [510, 118] width 497 height 25
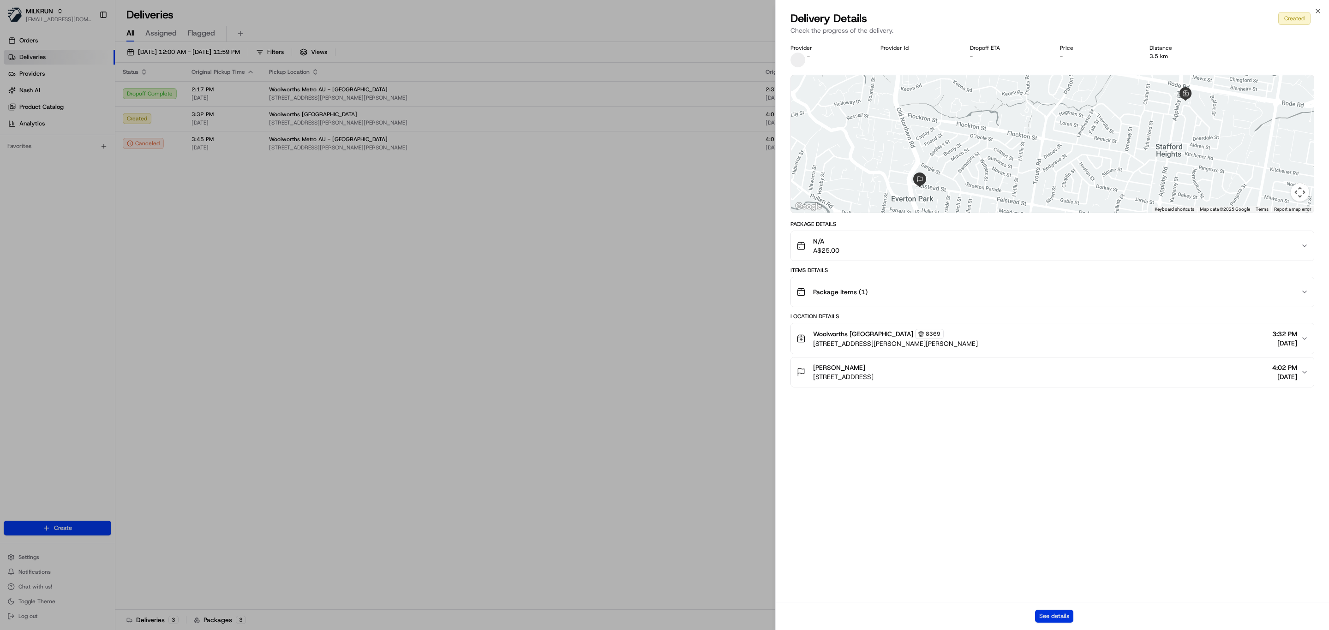
click at [1047, 615] on button "See details" at bounding box center [1054, 616] width 38 height 13
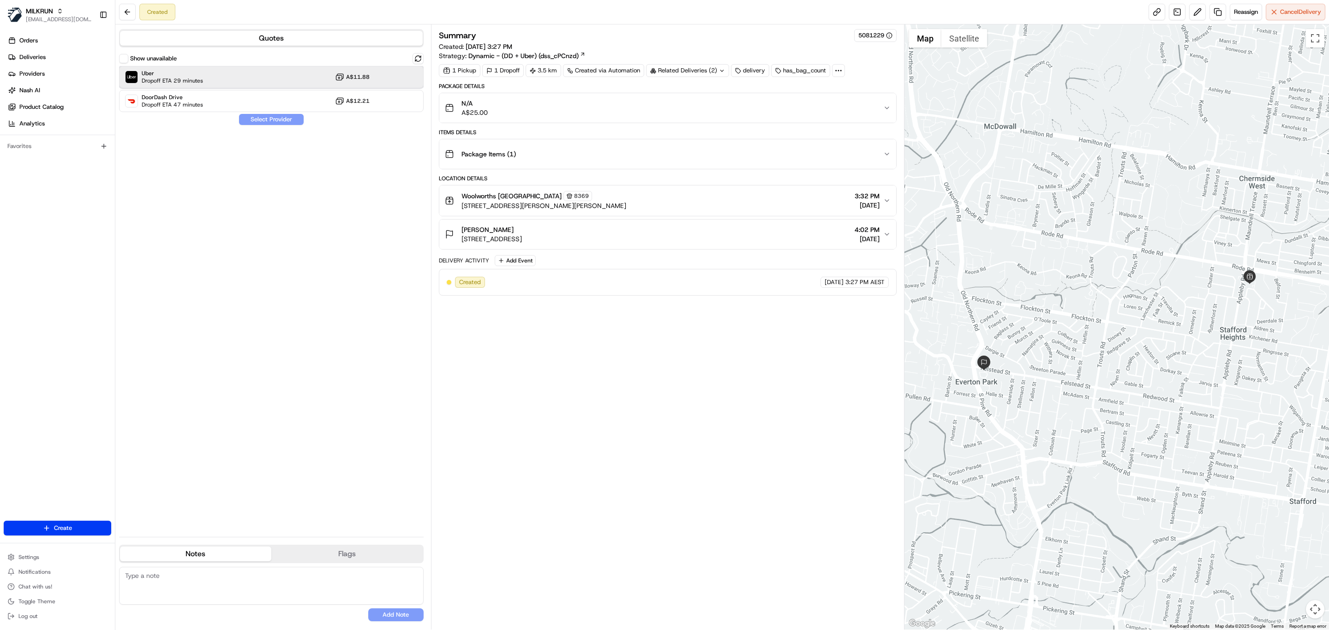
click at [273, 82] on div "Uber Dropoff ETA 29 minutes A$11.88" at bounding box center [271, 77] width 305 height 22
click at [266, 120] on button "Assign Provider" at bounding box center [272, 119] width 66 height 11
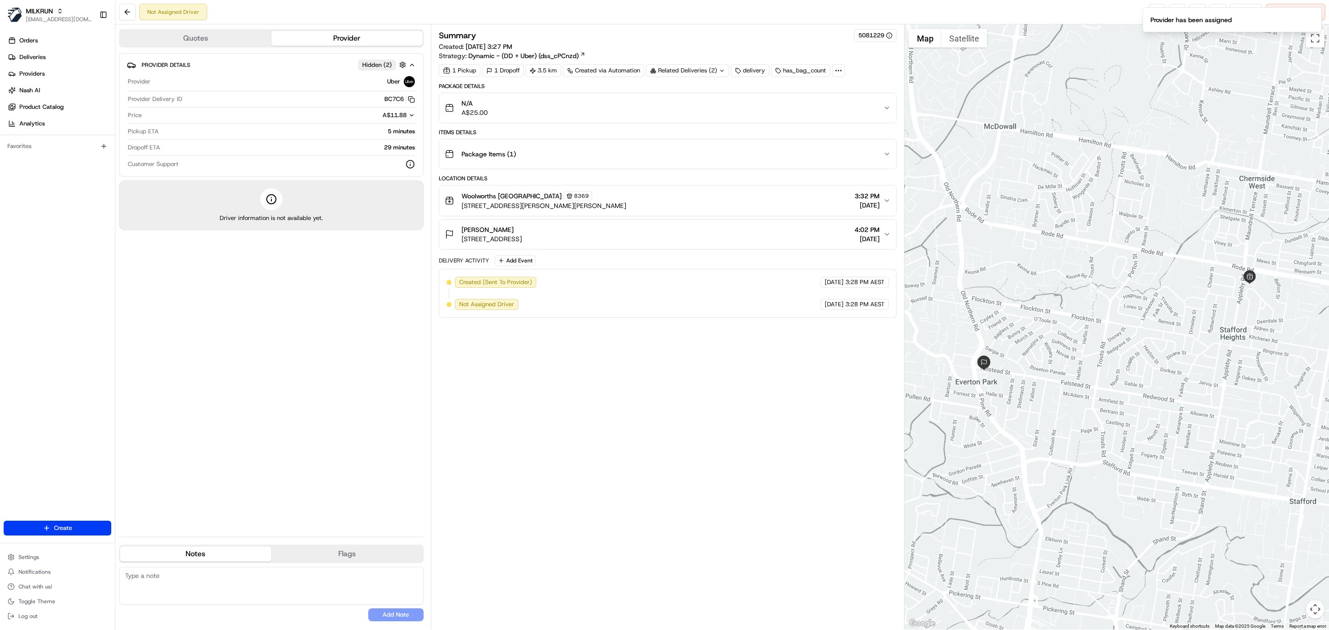
click at [551, 106] on div "N/A A$25.00" at bounding box center [664, 108] width 438 height 18
click at [1149, 12] on link at bounding box center [1157, 12] width 17 height 17
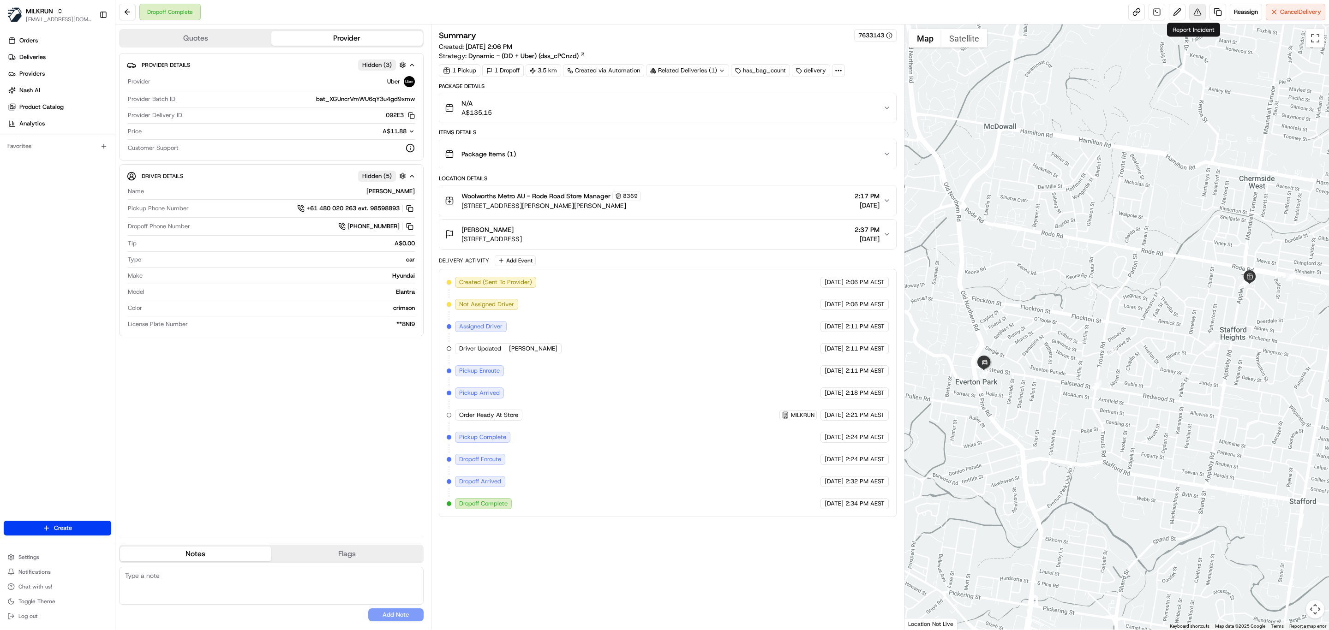
drag, startPoint x: 1180, startPoint y: 14, endPoint x: 1191, endPoint y: 18, distance: 11.8
click at [1194, 22] on div "Dropoff Complete Reassign Cancel Delivery" at bounding box center [722, 12] width 1214 height 24
click at [1192, 12] on button at bounding box center [1197, 12] width 17 height 17
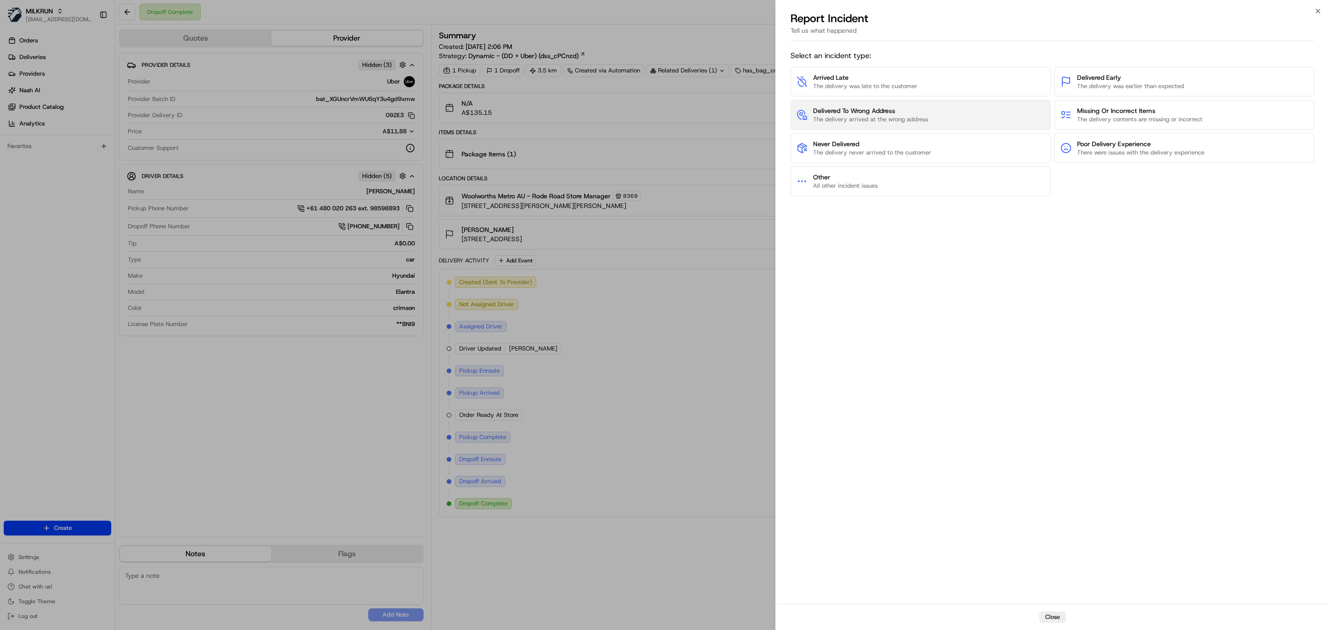
click at [928, 120] on span "The delivery arrived at the wrong address" at bounding box center [870, 119] width 115 height 8
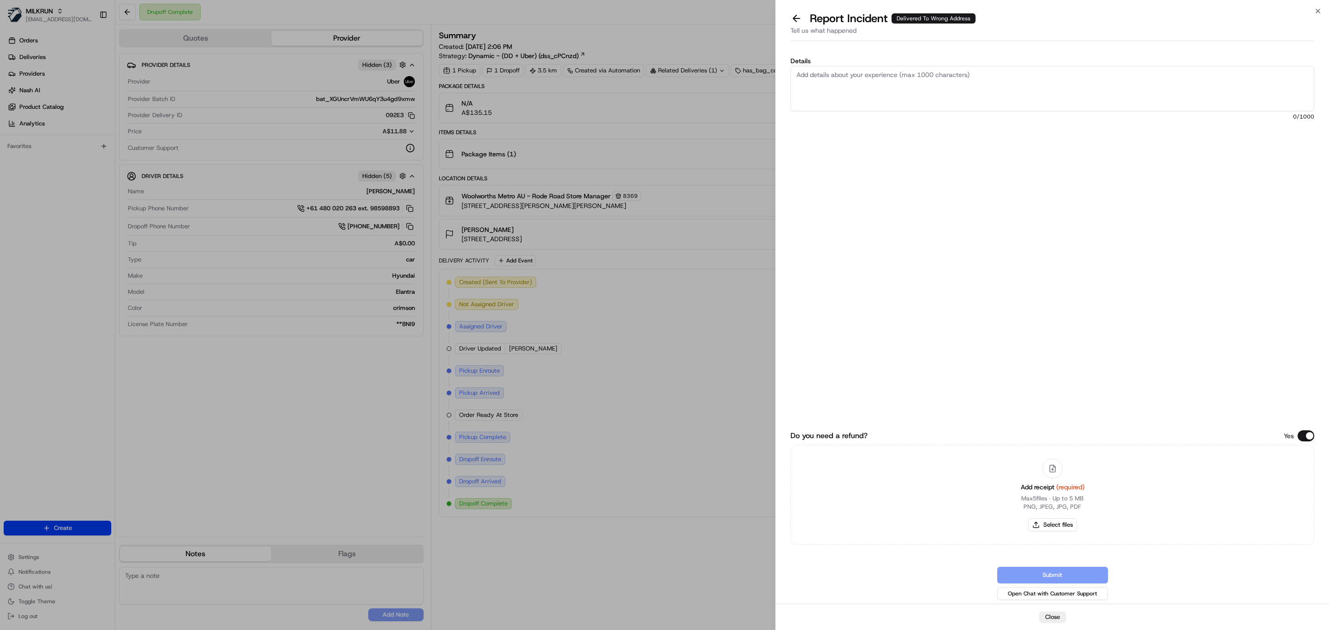
click at [1033, 517] on div "Add receipt (required) Max 5 files ∙ Up to 5 MB PNG, JPEG, JPG, PDF Select files" at bounding box center [1052, 495] width 78 height 84
click at [1034, 521] on button "Select files" at bounding box center [1052, 525] width 49 height 13
type input "C:\fakepath\MILKRUN Kate R 19-08-2025.pdf"
click at [904, 102] on textarea "Details" at bounding box center [1053, 88] width 524 height 45
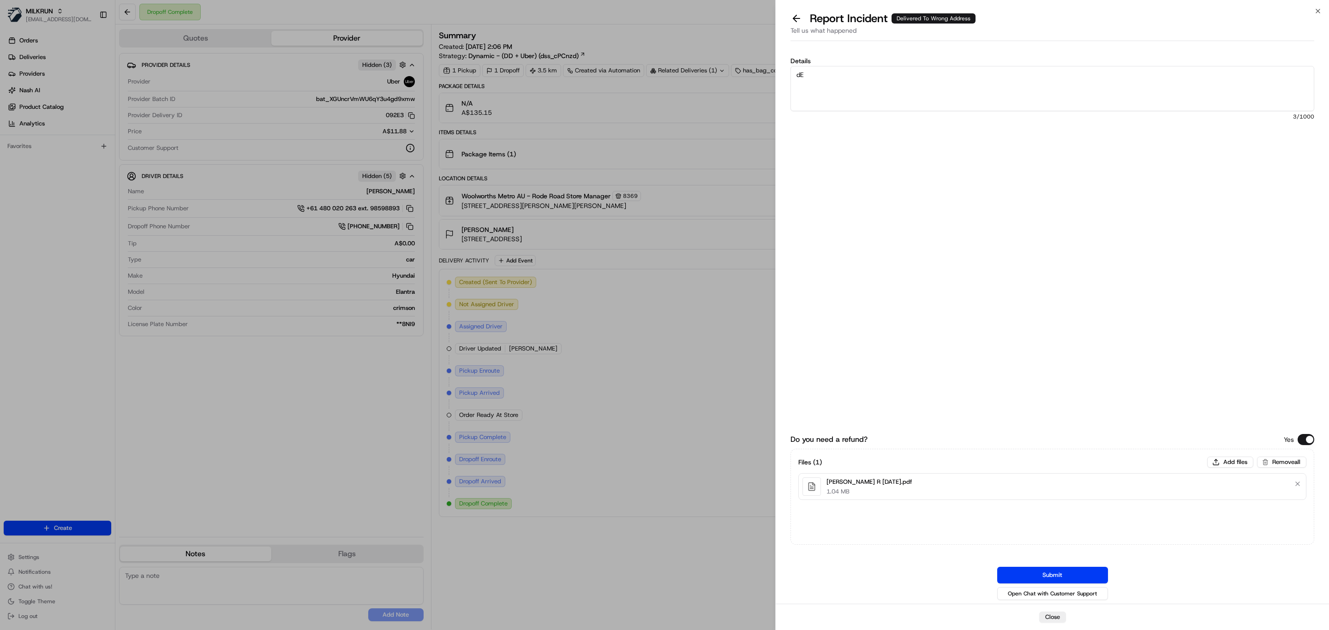
type textarea "d"
type textarea "Delivered to wrong address"
click at [1062, 565] on div "Do you need a refund? Yes Files ( 1 ) Add files Remove all MILKRUN Kate R 19-08…" at bounding box center [1053, 443] width 524 height 317
click at [1055, 582] on button "Submit" at bounding box center [1052, 575] width 111 height 17
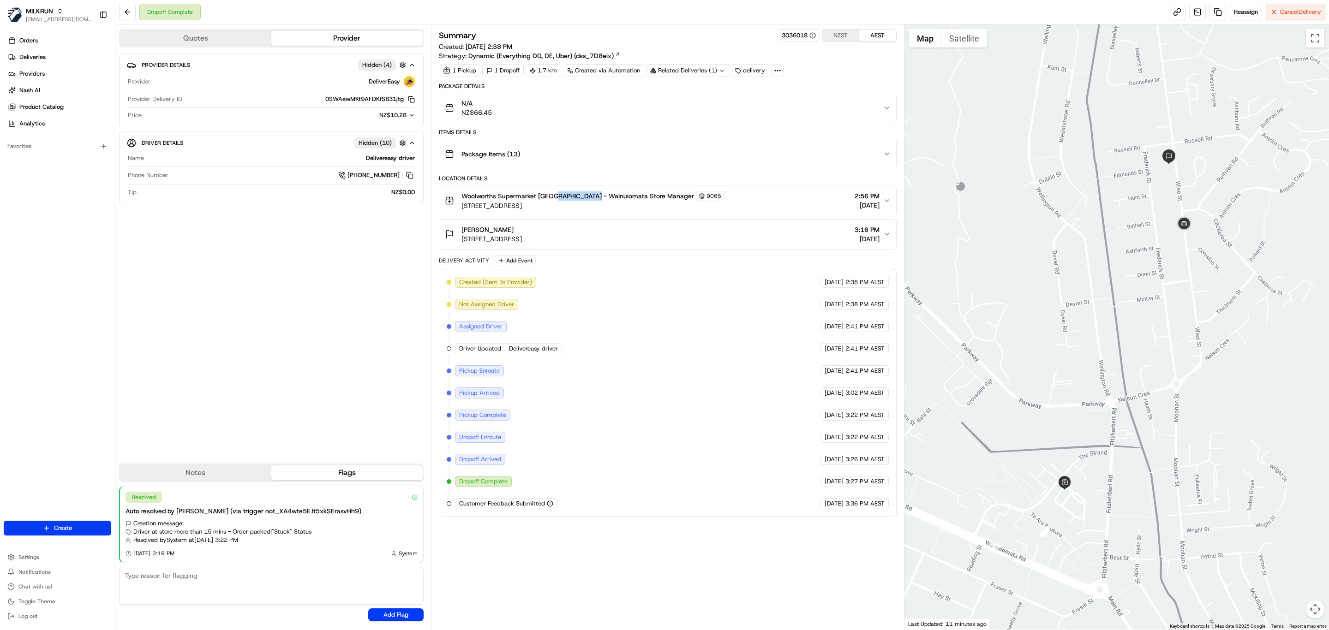
copy span "Wainuiomata"
drag, startPoint x: 556, startPoint y: 200, endPoint x: 594, endPoint y: 197, distance: 38.9
click at [594, 197] on span "Woolworths Supermarket [GEOGRAPHIC_DATA] - Wainuiomata Store Manager" at bounding box center [577, 196] width 233 height 9
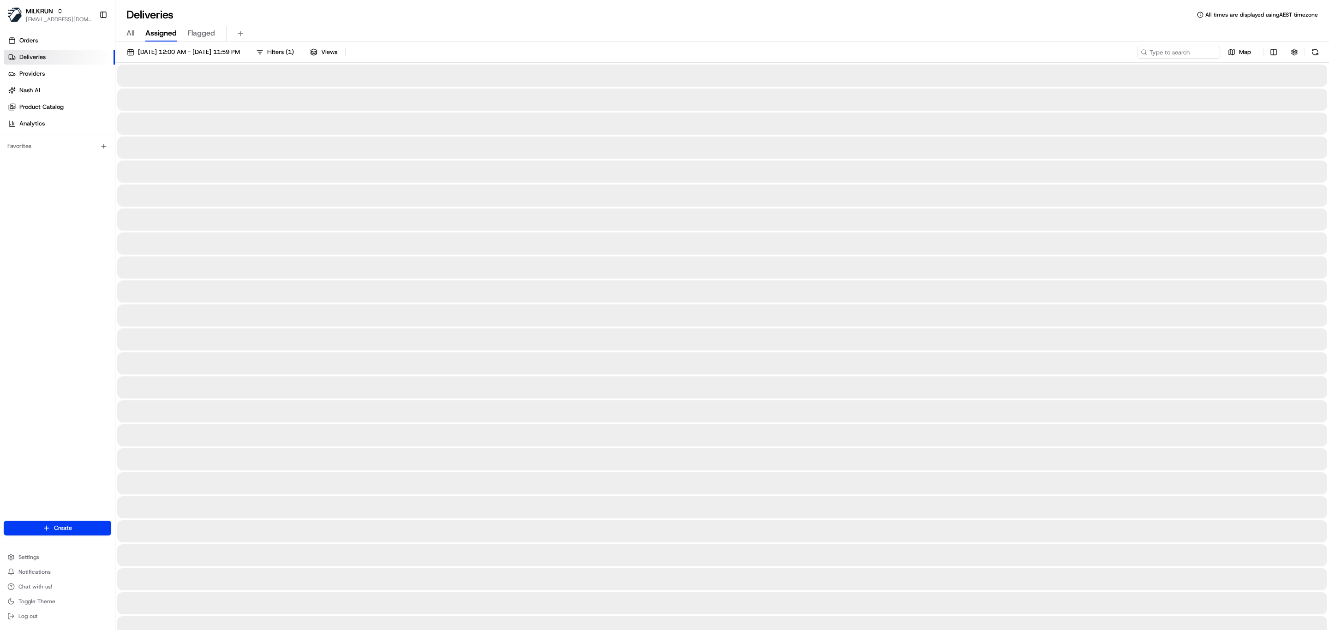
click at [126, 29] on span "All" at bounding box center [130, 33] width 8 height 11
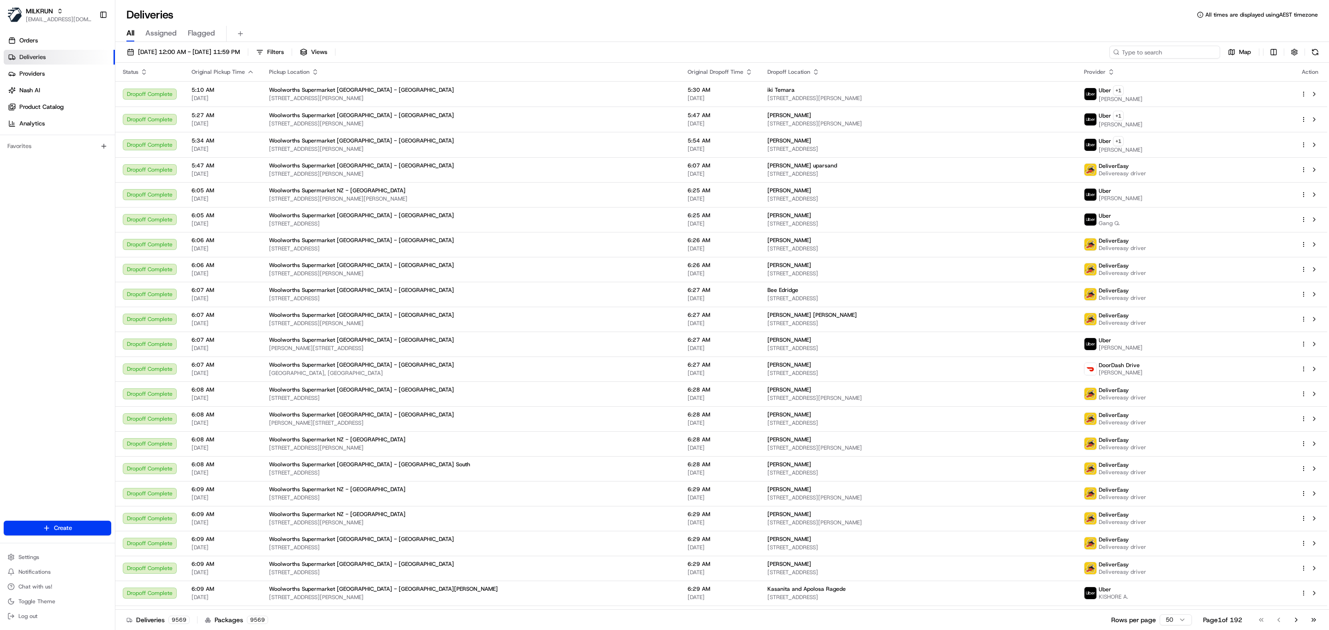
click at [1178, 51] on input at bounding box center [1164, 52] width 111 height 13
paste input "s [PERSON_NAME]"
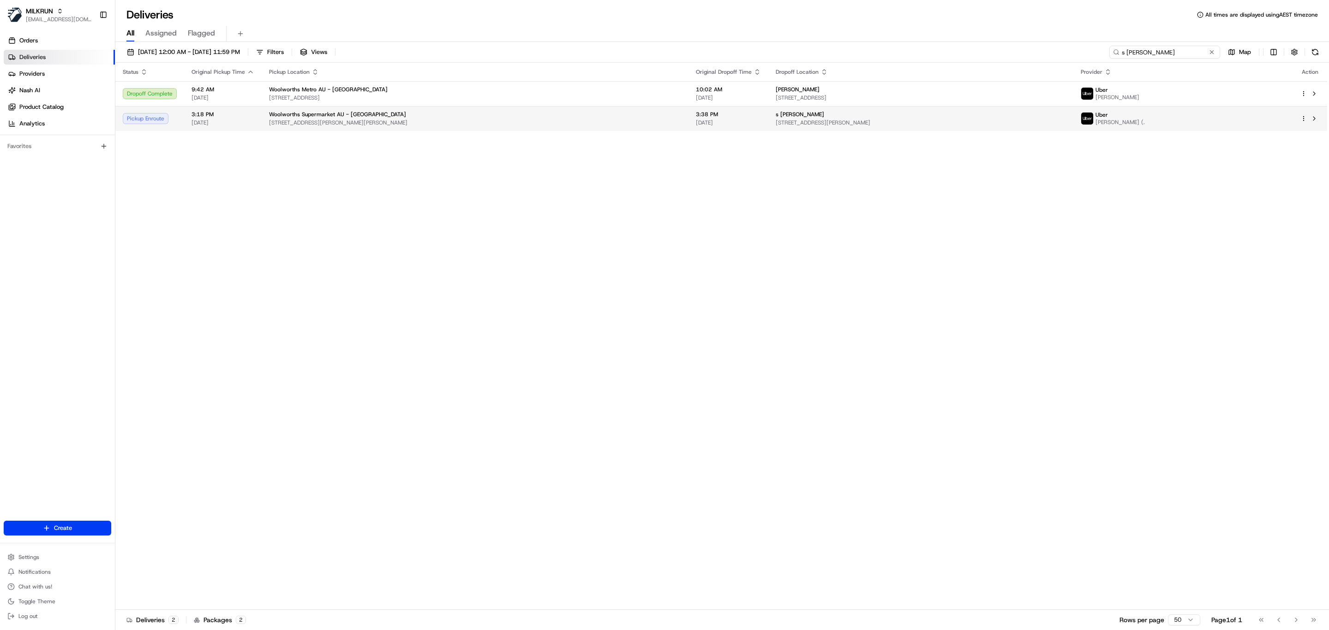
type input "s [PERSON_NAME]"
click at [349, 130] on td "Woolworths Supermarket AU - [GEOGRAPHIC_DATA] [STREET_ADDRESS][PERSON_NAME][PER…" at bounding box center [475, 118] width 427 height 25
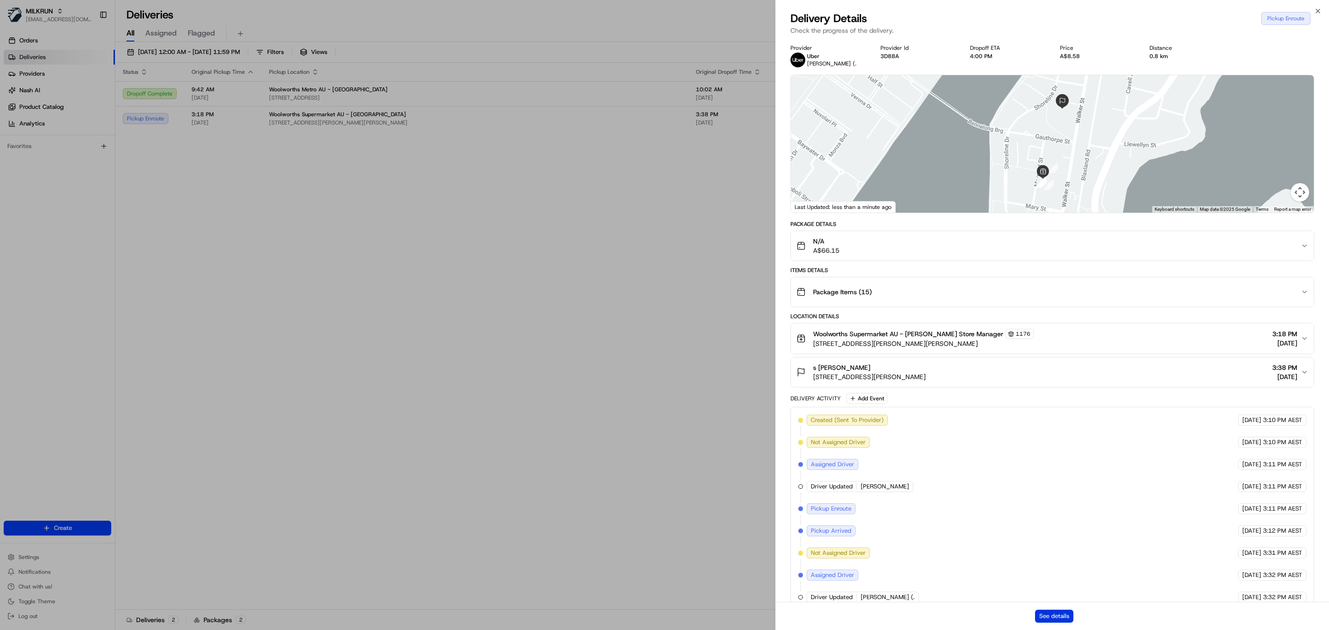
click at [1050, 618] on button "See details" at bounding box center [1054, 616] width 38 height 13
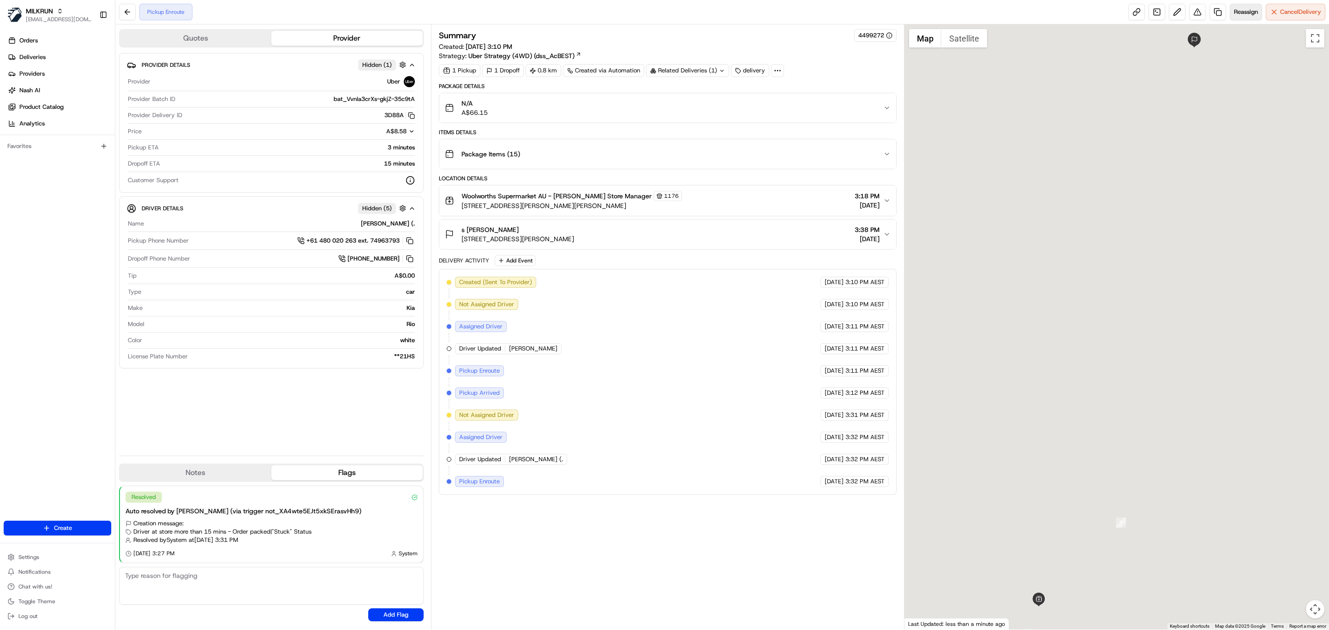
click at [1235, 8] on span "Reassign" at bounding box center [1246, 12] width 24 height 8
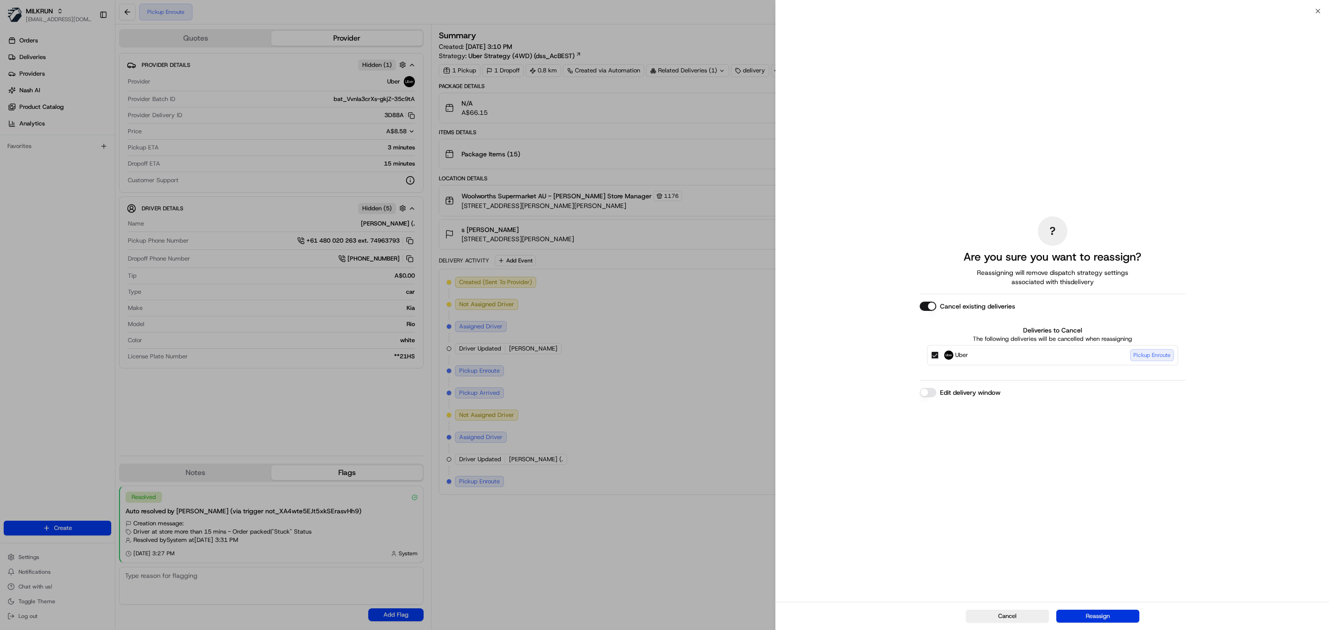
click at [1112, 613] on button "Reassign" at bounding box center [1097, 616] width 83 height 13
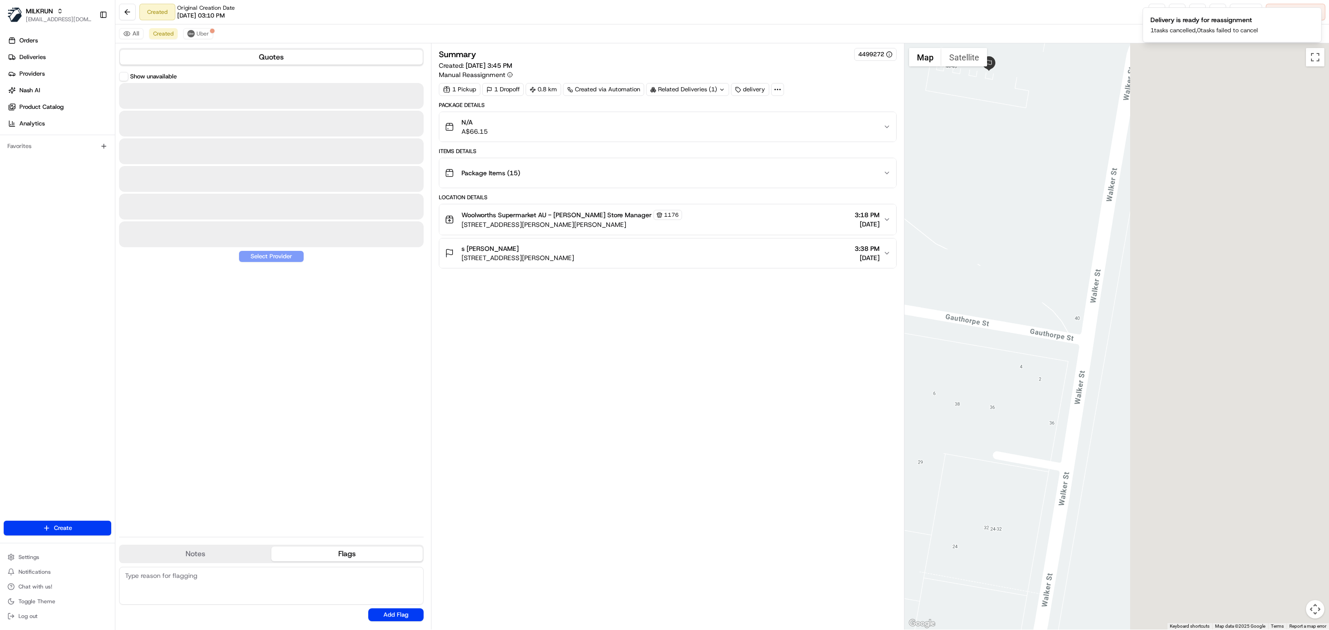
drag, startPoint x: 934, startPoint y: 392, endPoint x: 709, endPoint y: 368, distance: 225.5
click at [718, 395] on div "Quotes Show unavailable Select Provider Notes Flags No results found Add Note N…" at bounding box center [722, 336] width 1214 height 587
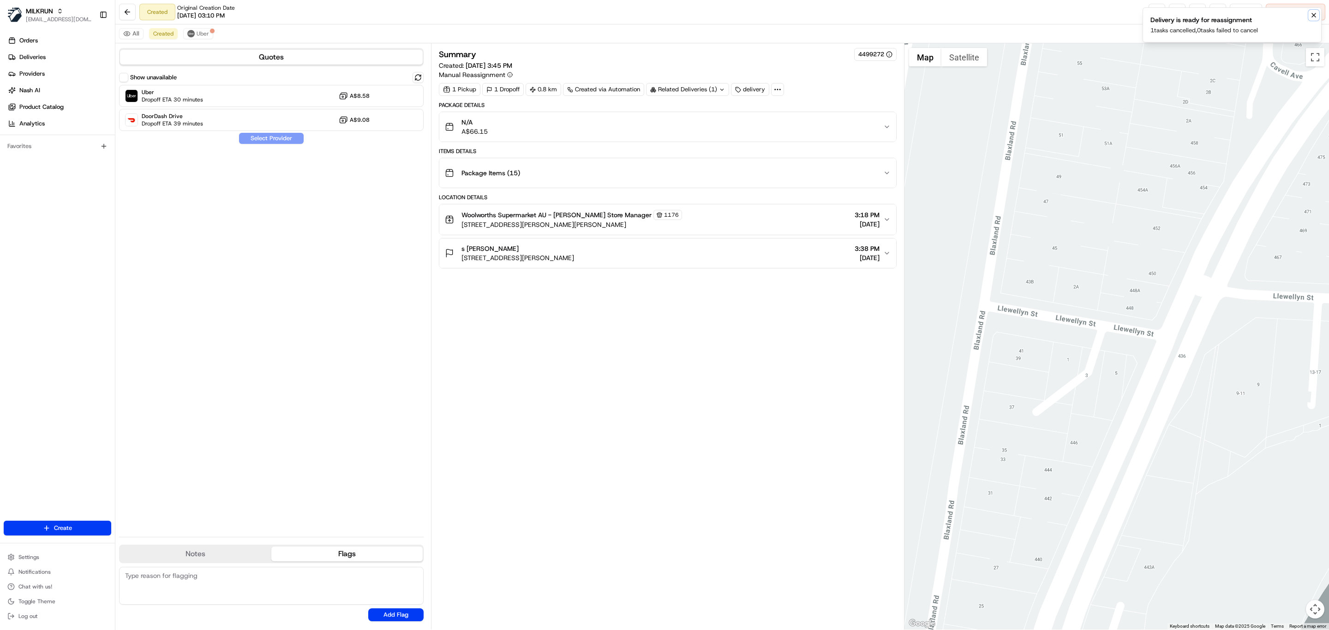
click at [1311, 17] on icon "Notifications (F8)" at bounding box center [1313, 15] width 7 height 7
click at [1276, 16] on button "Cancel Delivery" at bounding box center [1296, 12] width 60 height 17
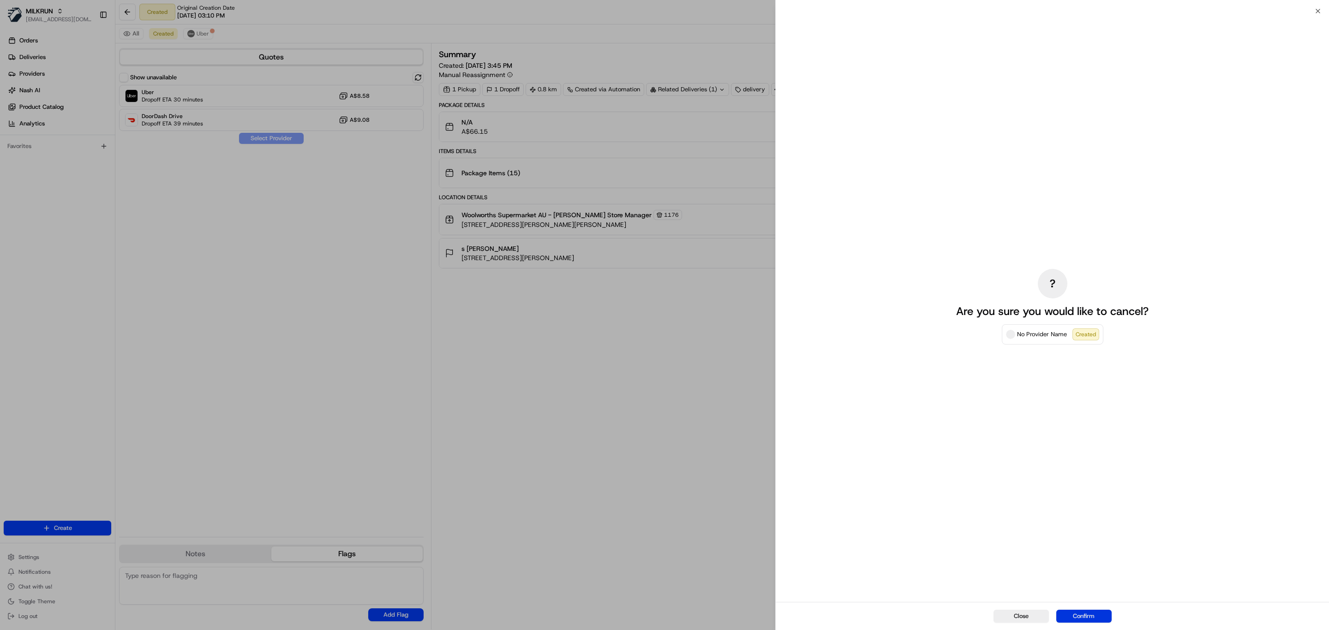
click at [1073, 612] on button "Confirm" at bounding box center [1083, 616] width 55 height 13
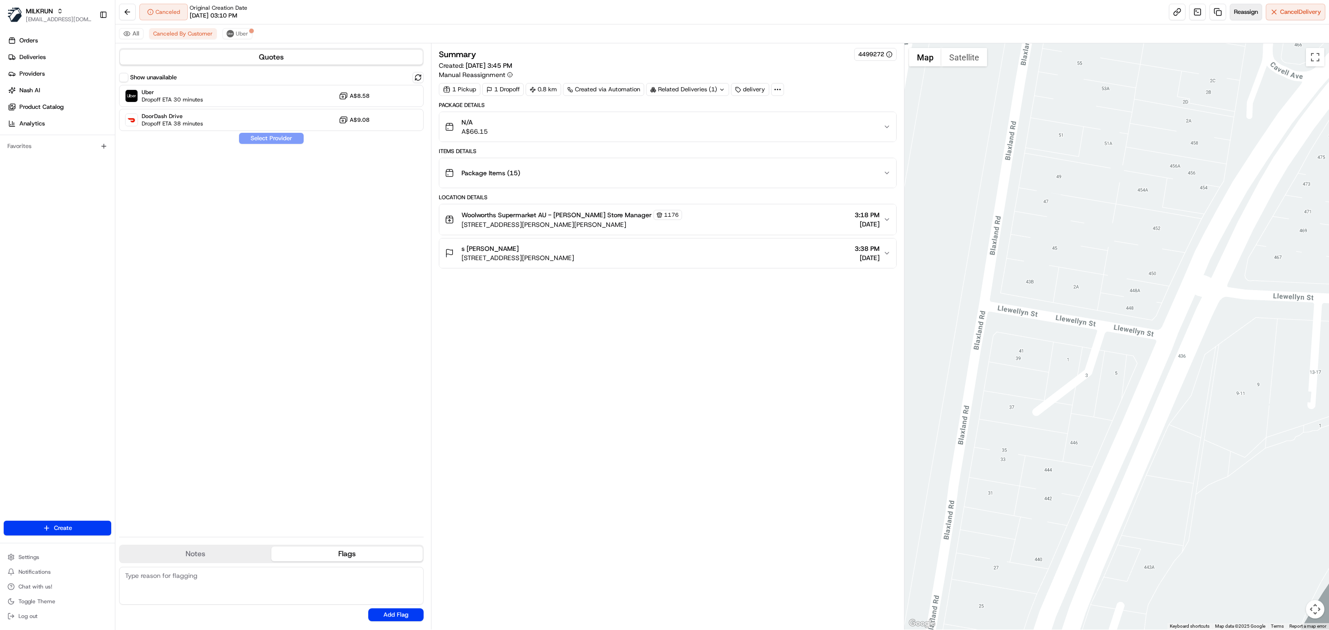
click at [1235, 11] on span "Reassign" at bounding box center [1246, 12] width 24 height 8
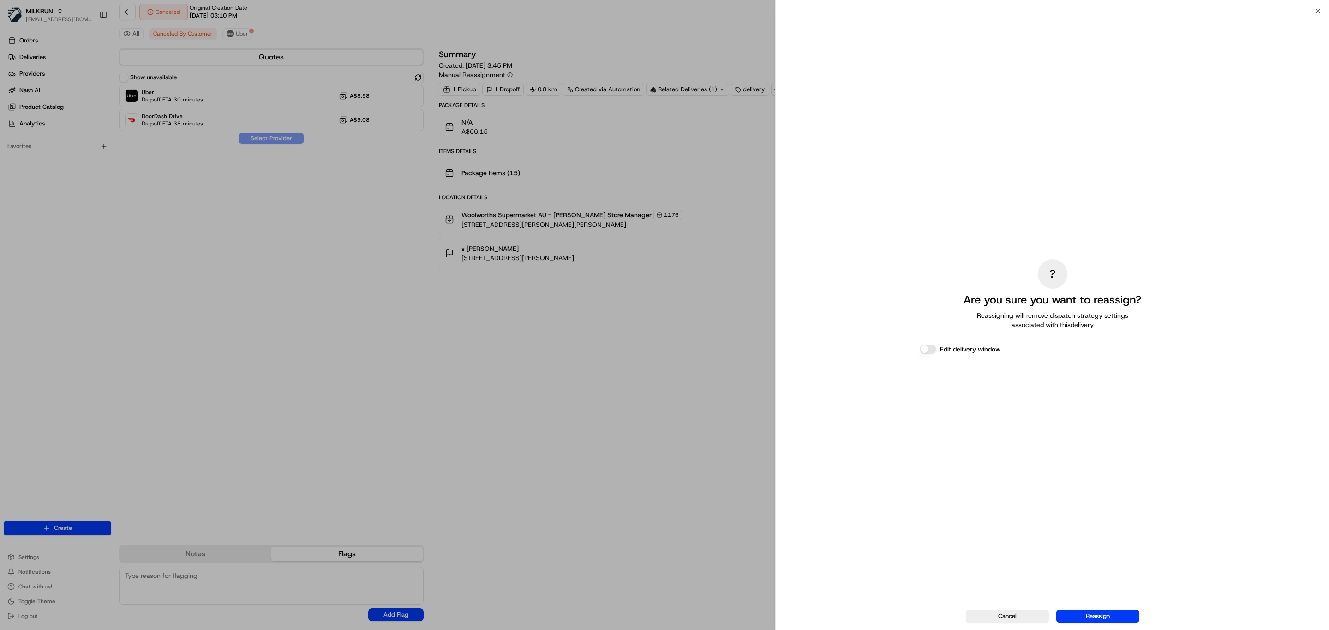
click at [940, 345] on label "Edit delivery window" at bounding box center [970, 349] width 60 height 9
click at [936, 345] on button "Edit delivery window" at bounding box center [928, 349] width 17 height 9
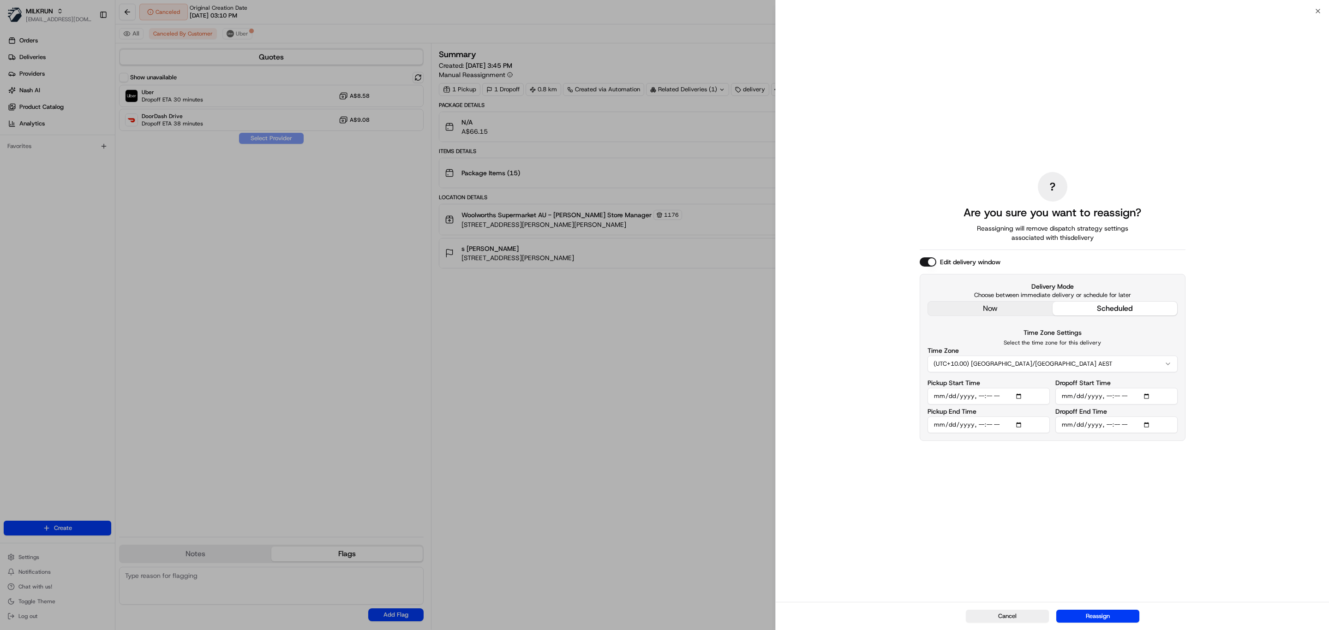
click at [936, 345] on p "Select the time zone for this delivery" at bounding box center [1053, 342] width 250 height 7
click at [989, 397] on input "Pickup Start Time" at bounding box center [989, 396] width 122 height 17
click at [981, 398] on input "Pickup Start Time" at bounding box center [989, 396] width 122 height 17
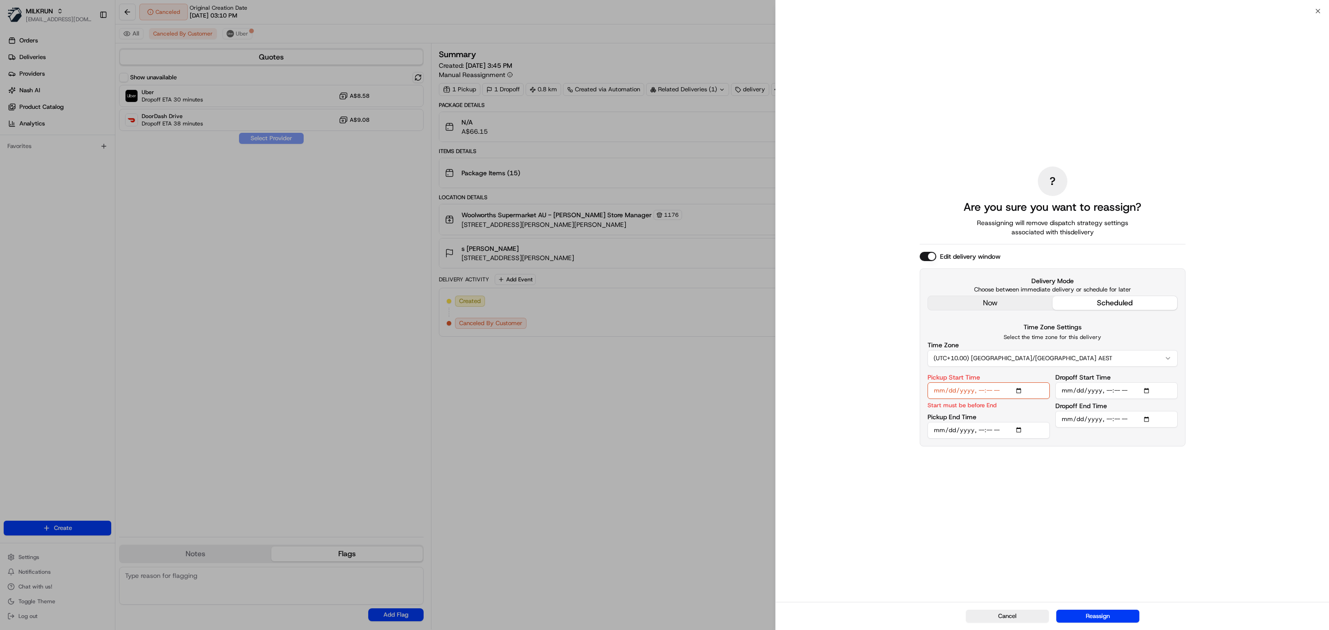
type input "[DATE]T16:05"
click at [988, 428] on input "Pickup End Time" at bounding box center [989, 430] width 122 height 17
type input "2025-08-19T16:10"
click at [1116, 395] on input "Dropoff Start Time" at bounding box center [1116, 396] width 122 height 17
type input "2025-08-19T16:25"
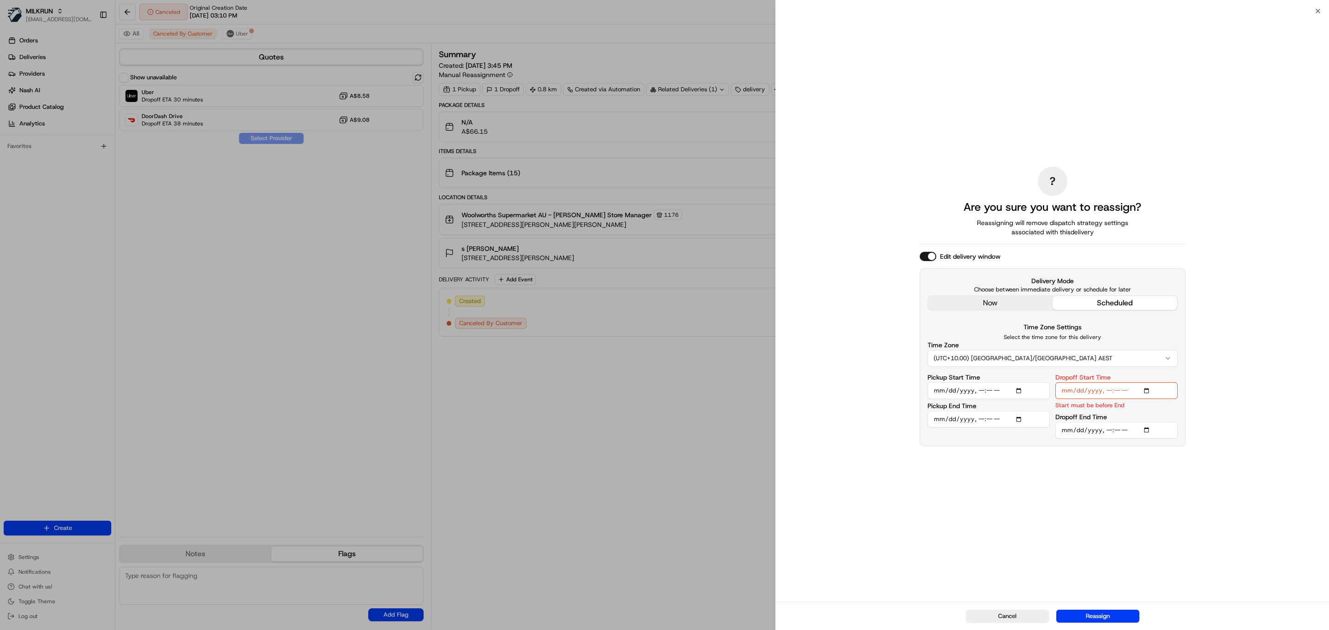
click at [1119, 425] on input "Dropoff End Time" at bounding box center [1116, 430] width 122 height 17
type input "2025-08-19T16:30"
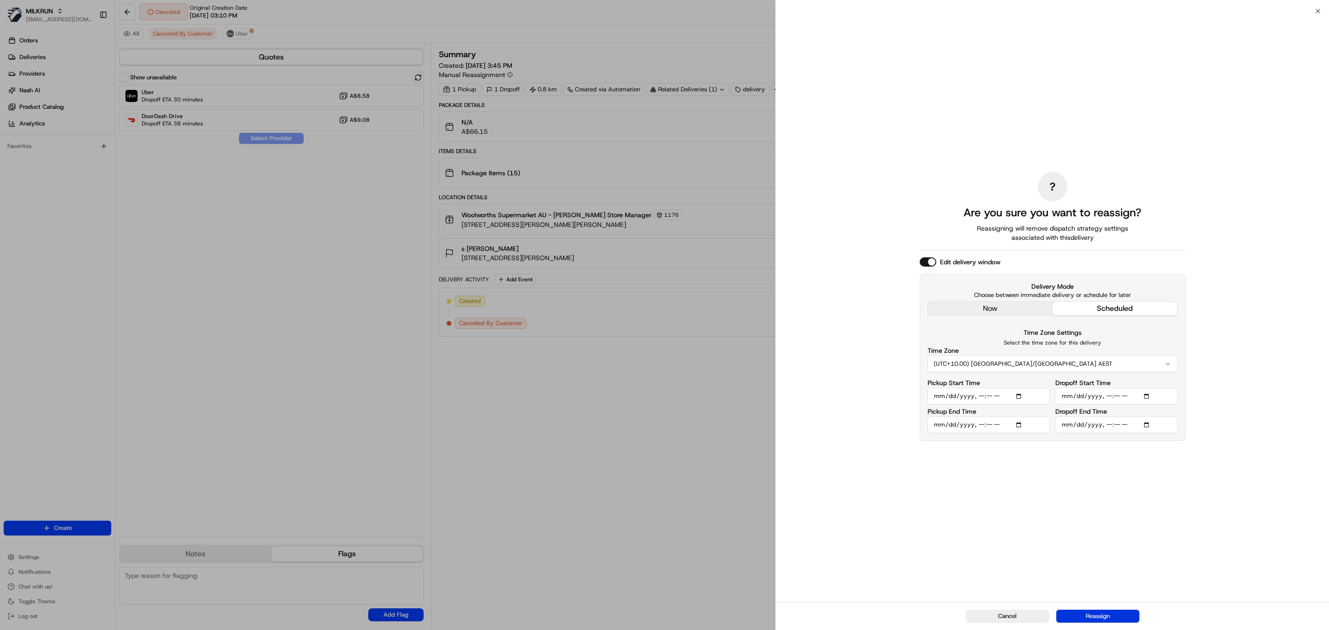
click at [1070, 611] on button "Reassign" at bounding box center [1097, 616] width 83 height 13
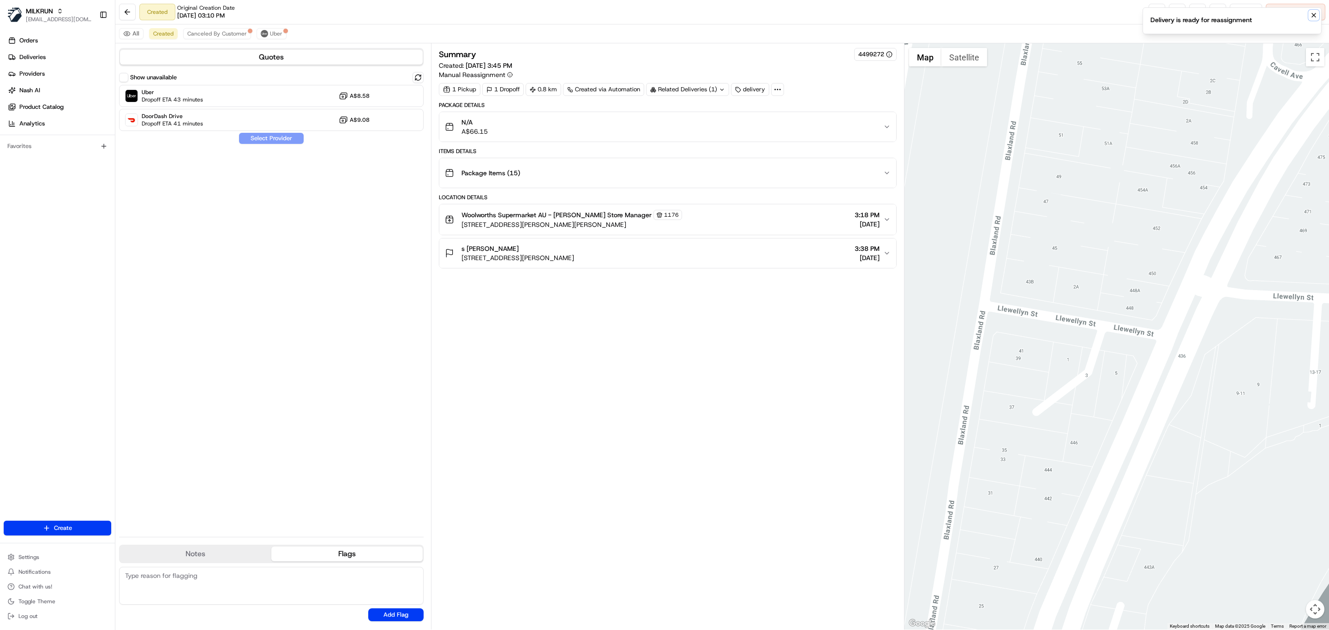
click at [1311, 12] on icon "Notifications (F8)" at bounding box center [1313, 15] width 7 height 7
click at [1198, 10] on button at bounding box center [1197, 12] width 17 height 17
click at [684, 263] on div "s lim Unit 301/2 Timbrol Ave, Rhodes, NSW 2138, AU 3:38 PM 19/08/2025" at bounding box center [664, 253] width 438 height 18
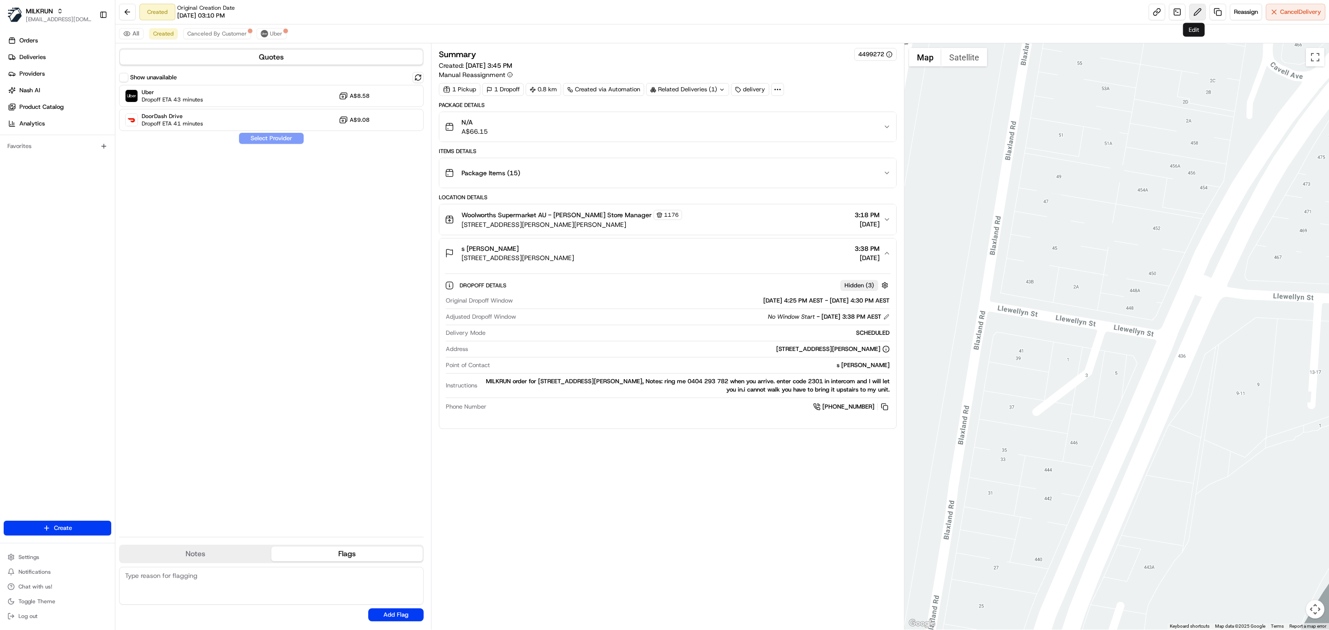
click at [1191, 15] on button at bounding box center [1197, 12] width 17 height 17
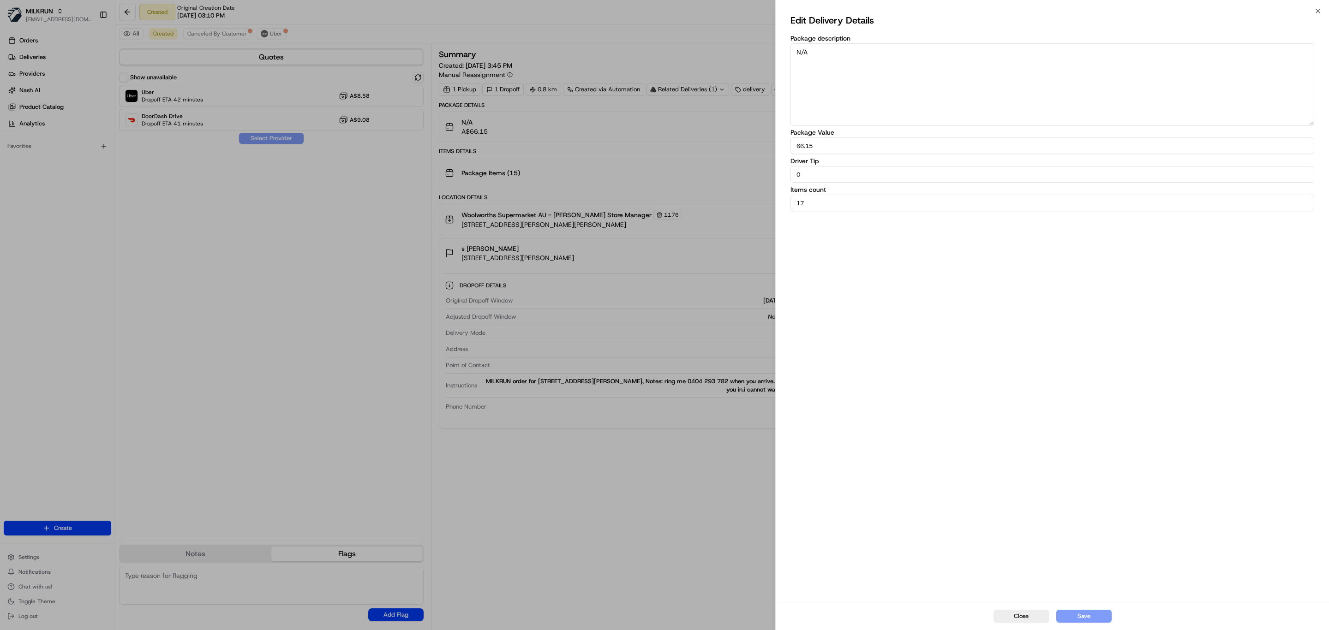
click at [820, 65] on textarea "N/A" at bounding box center [1053, 84] width 524 height 82
drag, startPoint x: 820, startPoint y: 53, endPoint x: 871, endPoint y: 89, distance: 62.6
click at [820, 53] on textarea "Please wait for the customer to" at bounding box center [1053, 84] width 524 height 82
drag, startPoint x: 1024, startPoint y: 48, endPoint x: 932, endPoint y: 54, distance: 92.0
click at [932, 54] on textarea "Please call the customer upon arrival wait for the customer to" at bounding box center [1053, 84] width 524 height 82
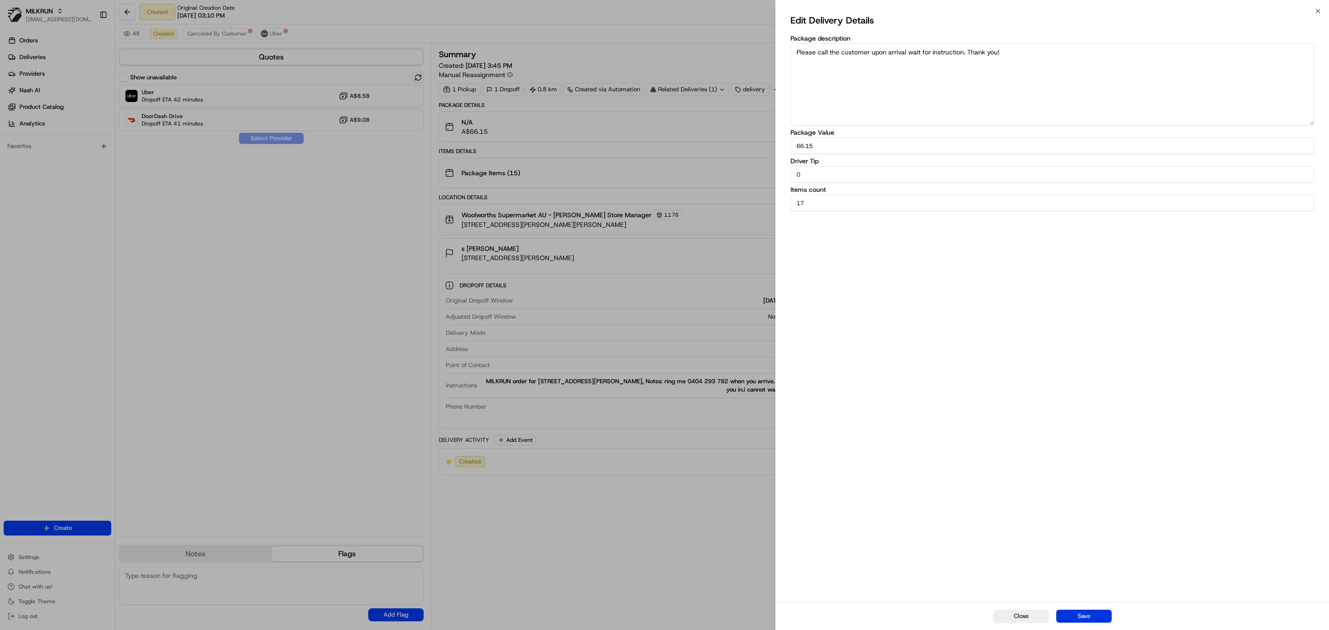
type textarea "Please call the customer upon arrival wait for instruction. Thank you!"
drag, startPoint x: 1073, startPoint y: 615, endPoint x: 419, endPoint y: 356, distance: 702.7
click at [1072, 615] on button "Save" at bounding box center [1083, 616] width 55 height 13
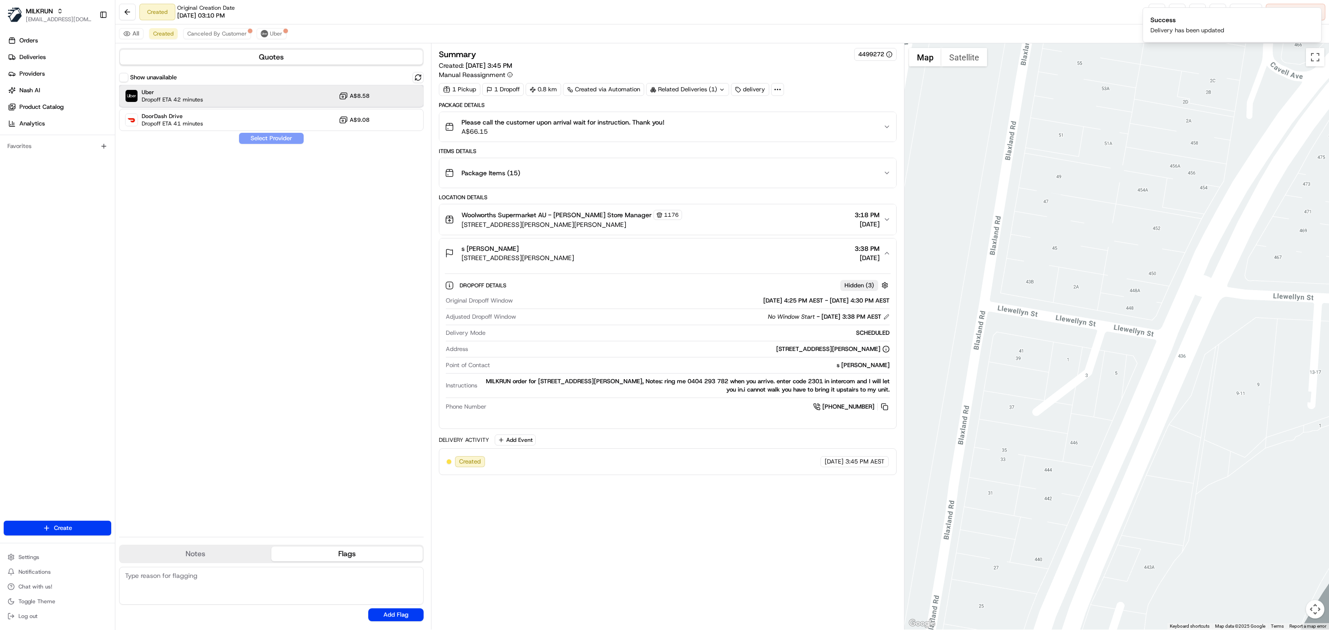
click at [184, 96] on span "Dropoff ETA 42 minutes" at bounding box center [172, 99] width 61 height 7
click at [228, 139] on div "Show unavailable Uber Dropoff ETA 42 minutes A$8.58 DoorDash Drive Dropoff ETA …" at bounding box center [271, 301] width 305 height 458
drag, startPoint x: 266, startPoint y: 132, endPoint x: 270, endPoint y: 136, distance: 5.9
click at [270, 136] on div "Show unavailable Uber Dropoff ETA 42 minutes A$8.58 DoorDash Drive Dropoff ETA …" at bounding box center [271, 301] width 305 height 458
click at [270, 136] on button "Assign Provider" at bounding box center [272, 138] width 66 height 11
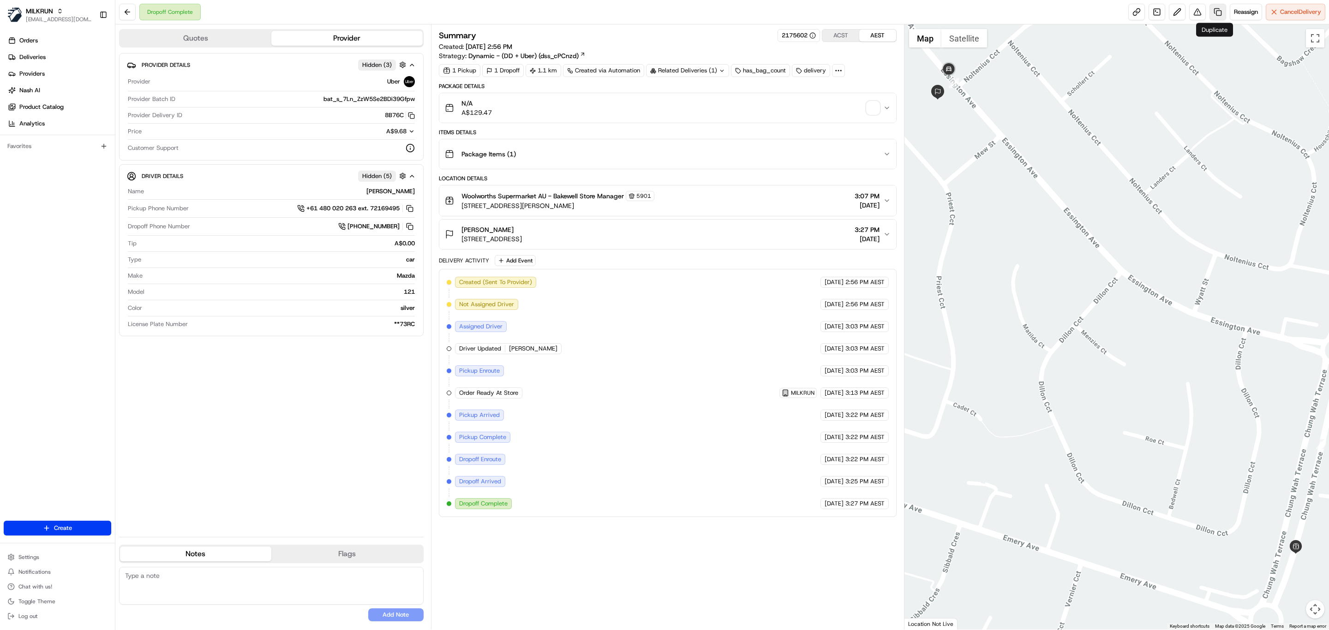
click at [1216, 10] on link at bounding box center [1218, 12] width 17 height 17
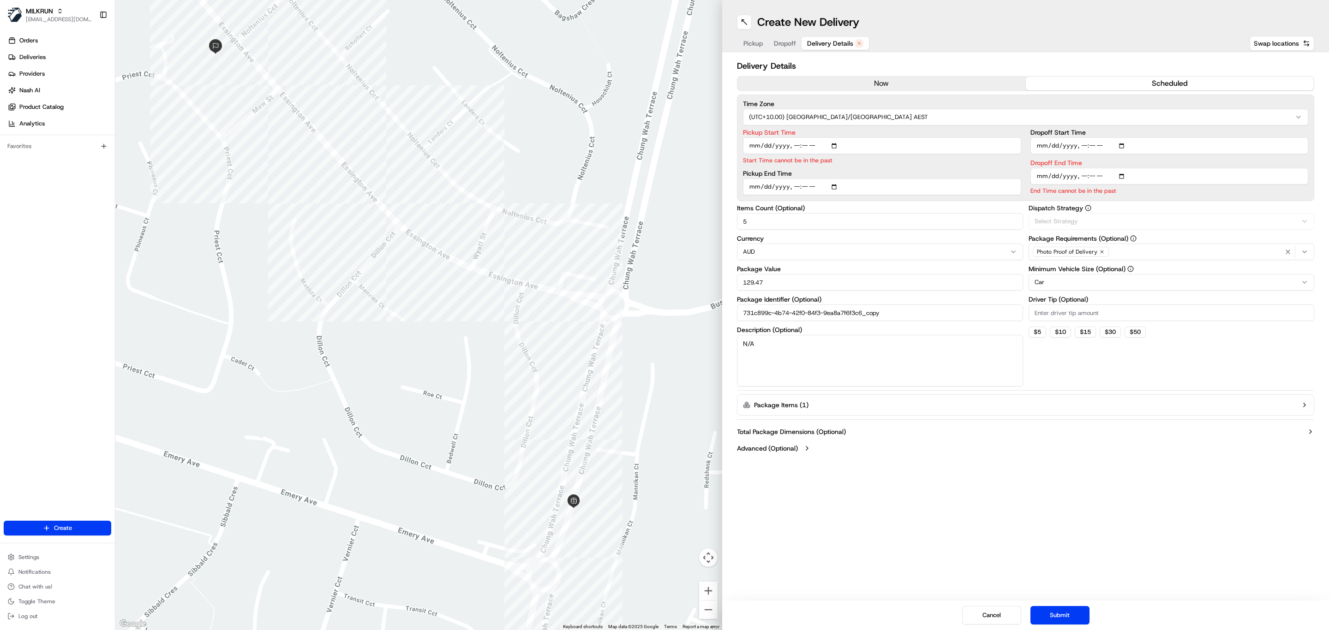
click at [824, 43] on span "Delivery Details" at bounding box center [830, 43] width 46 height 9
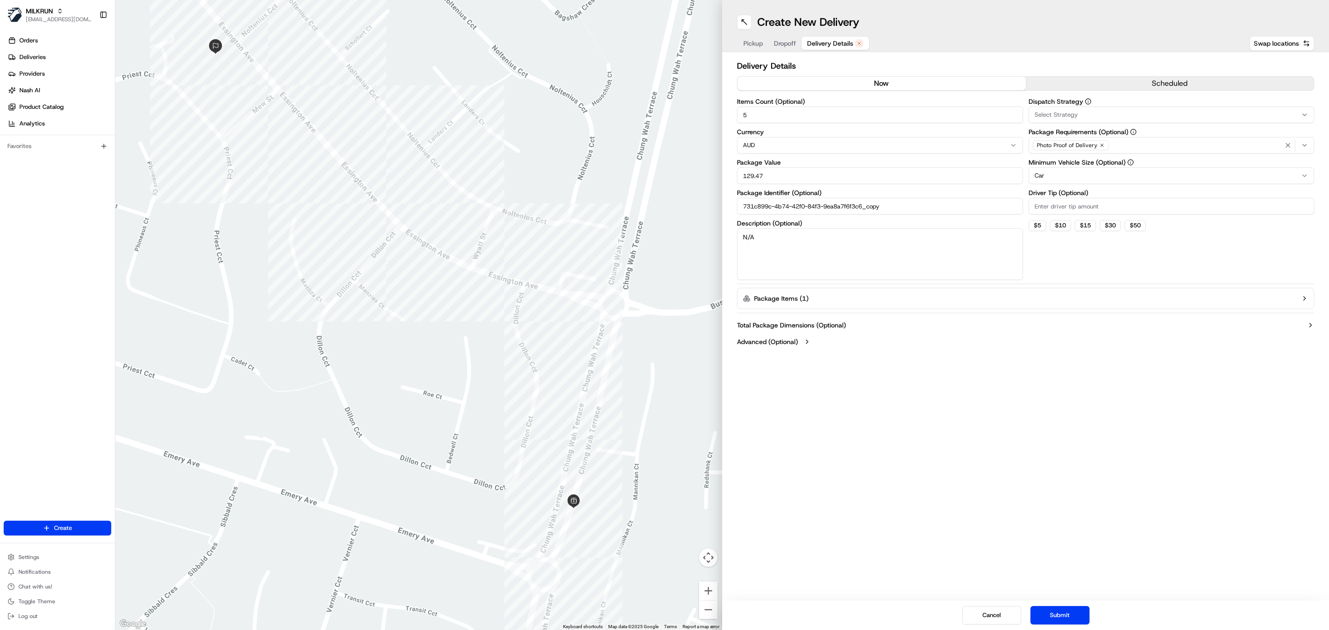
click at [817, 88] on button "now" at bounding box center [881, 84] width 288 height 14
drag, startPoint x: 809, startPoint y: 248, endPoint x: 356, endPoint y: 234, distance: 452.5
click at [356, 234] on div "← Move left → Move right ↑ Move up ↓ Move down + Zoom in - Zoom out Home Jump l…" at bounding box center [722, 315] width 1214 height 630
paste textarea "[PERSON_NAME] Dry Dog Food Chicken & Vegetables 8Kg$20.35x1$20.35 Smitten Recyc…"
drag, startPoint x: 892, startPoint y: 234, endPoint x: 962, endPoint y: 240, distance: 70.3
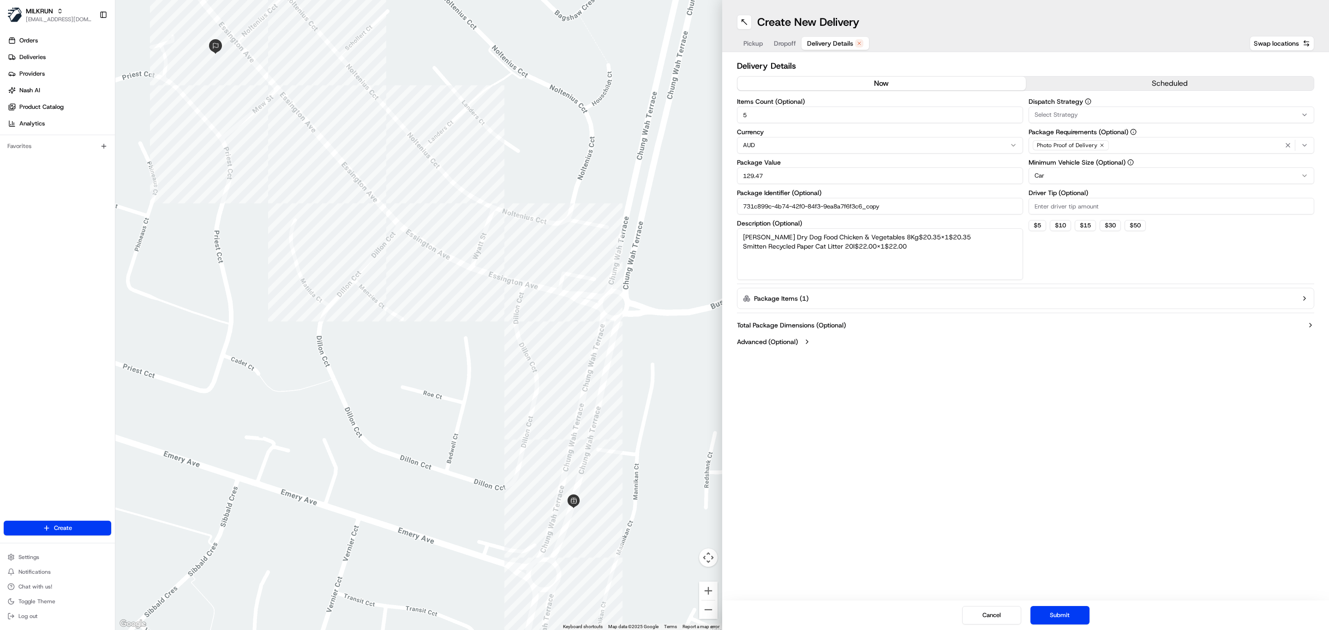
click at [962, 240] on textarea "[PERSON_NAME] Dry Dog Food Chicken & Vegetables 8Kg$20.35x1$20.35 Smitten Recyc…" at bounding box center [880, 254] width 286 height 52
drag, startPoint x: 857, startPoint y: 246, endPoint x: 969, endPoint y: 246, distance: 112.1
type textarea "[PERSON_NAME] Dry Dog Food Chicken & Vegetables 8Kg Smitten Recycled Paper Cat …"
click at [1081, 602] on div "Cancel Submit" at bounding box center [1025, 616] width 607 height 30
click at [1071, 611] on button "Submit" at bounding box center [1059, 615] width 59 height 18
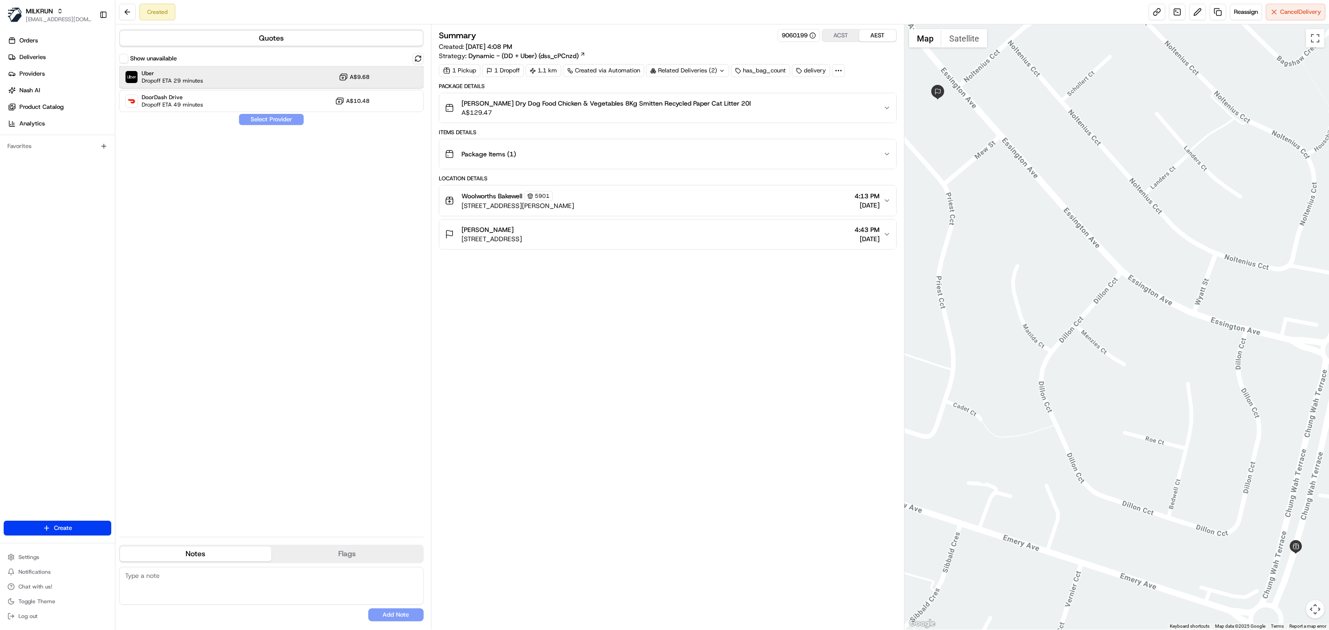
click at [185, 75] on span "Uber" at bounding box center [172, 73] width 61 height 7
click at [270, 123] on button "Assign Provider" at bounding box center [272, 119] width 66 height 11
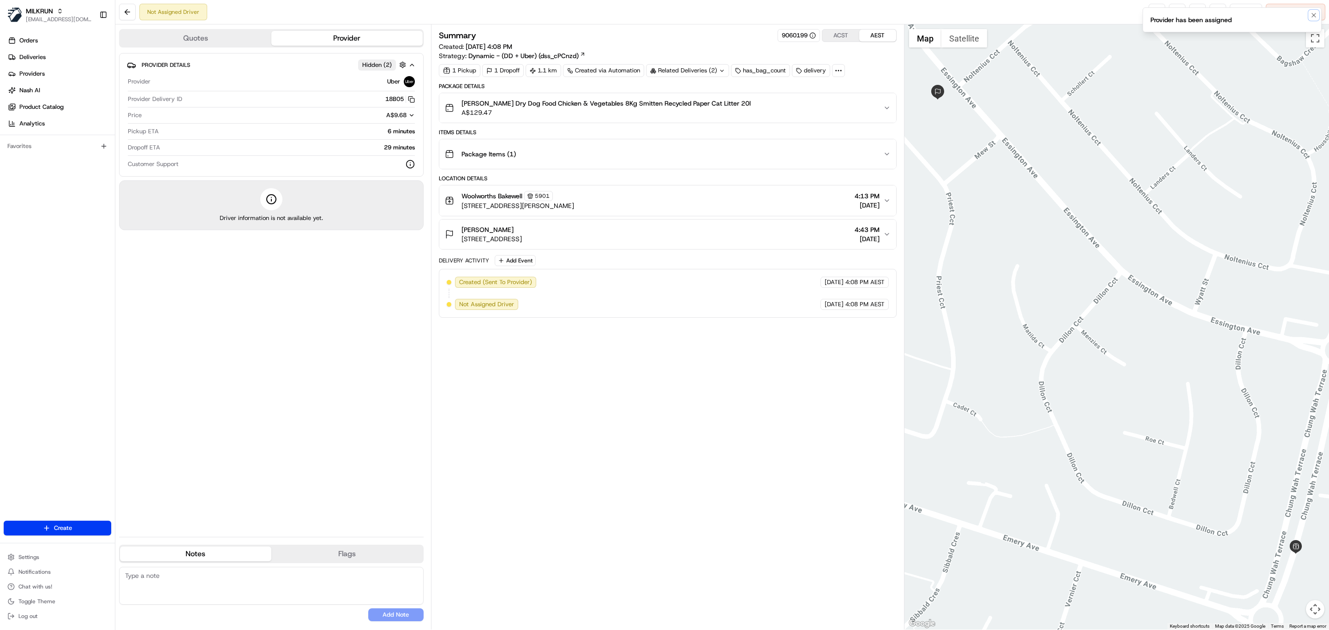
drag, startPoint x: 1313, startPoint y: 14, endPoint x: 1191, endPoint y: 32, distance: 123.6
click at [1313, 14] on icon "Notifications (F8)" at bounding box center [1313, 15] width 7 height 7
click at [1149, 13] on link at bounding box center [1157, 12] width 17 height 17
